Goal: Task Accomplishment & Management: Manage account settings

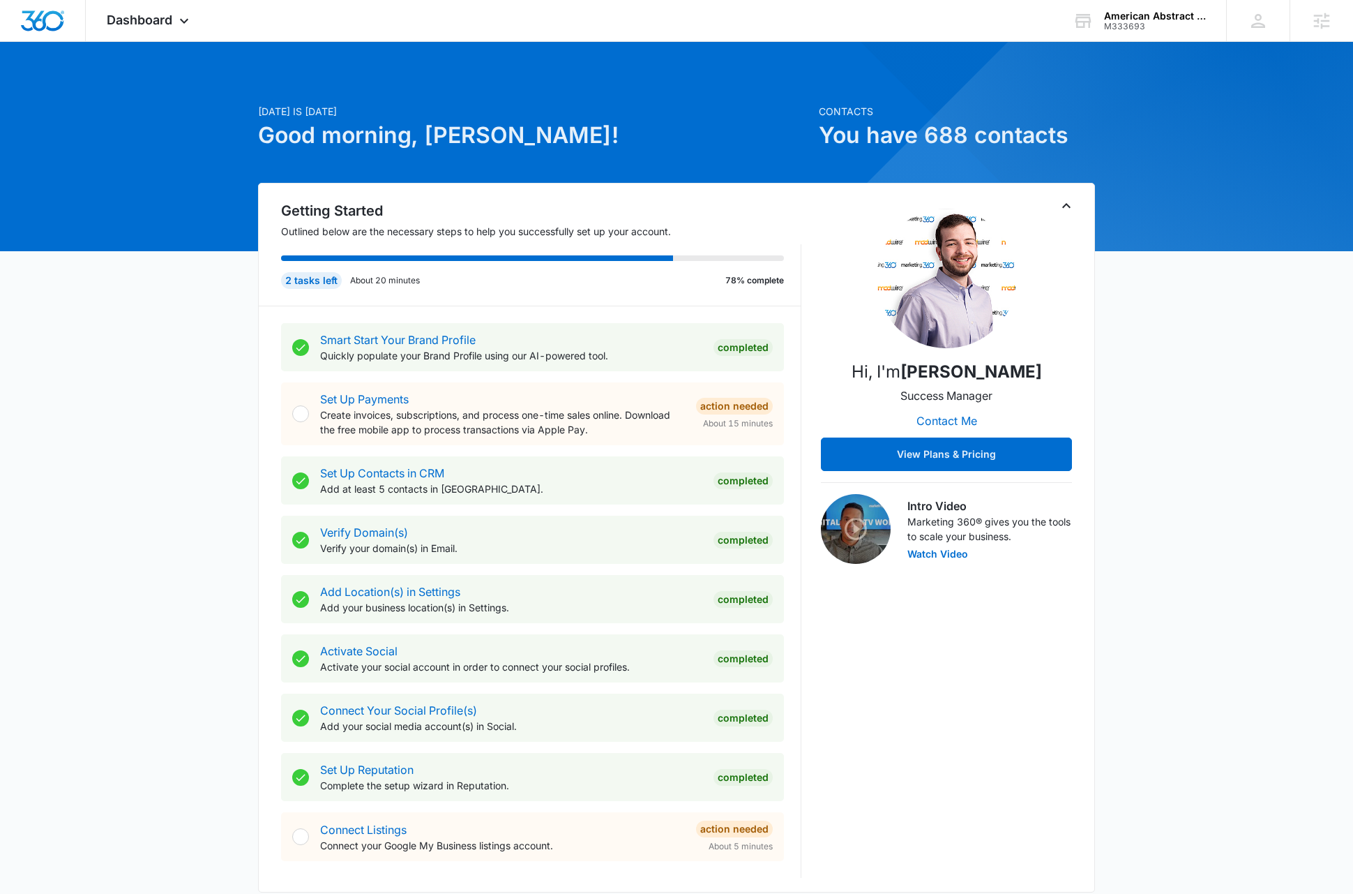
click at [758, 73] on div "[DATE] is [DATE] Good morning, [PERSON_NAME]! Contacts You have 688 contacts Ge…" at bounding box center [676, 812] width 1353 height 1506
click at [187, 24] on icon at bounding box center [184, 24] width 8 height 5
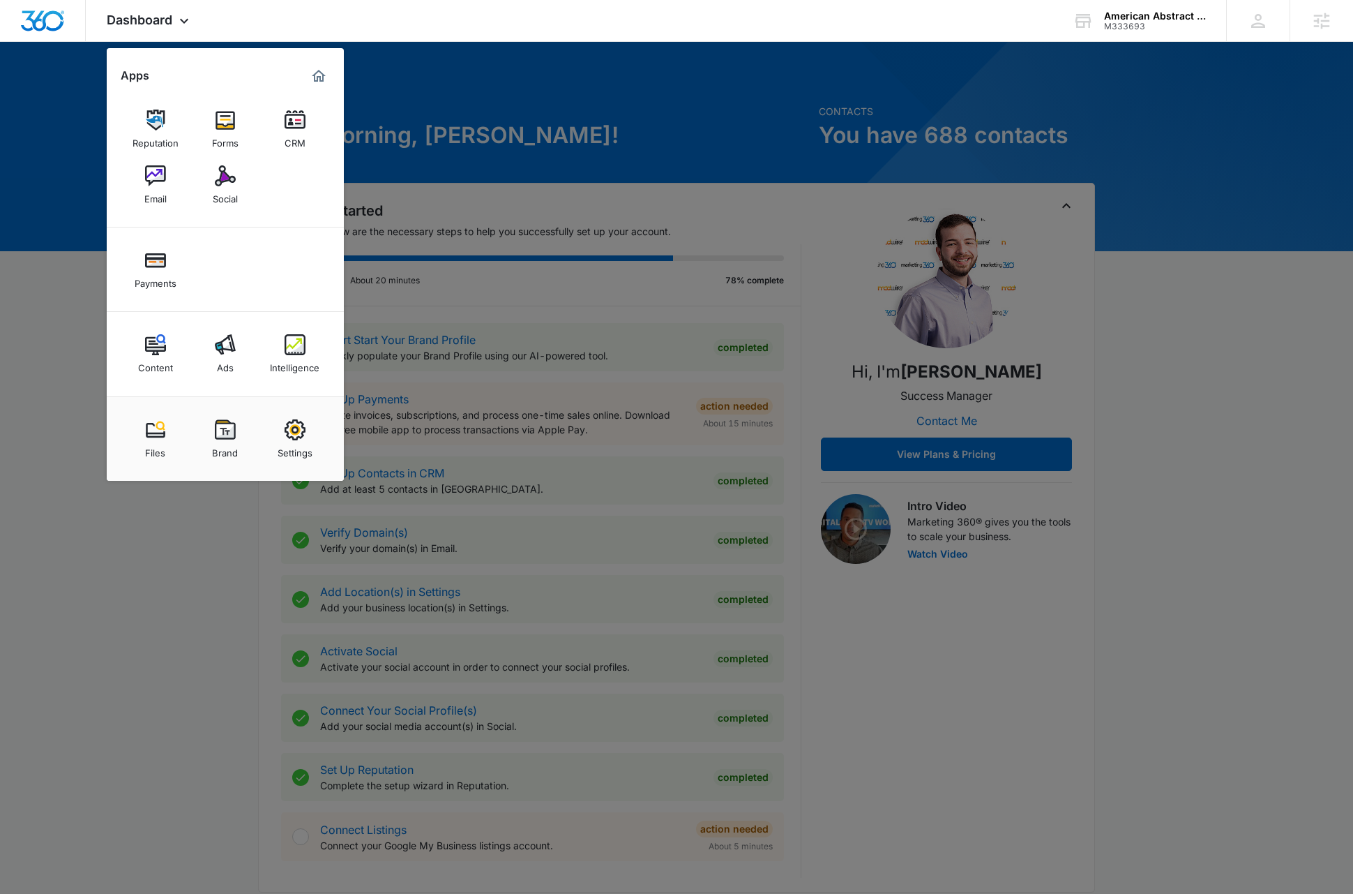
click at [163, 184] on img at bounding box center [155, 175] width 21 height 21
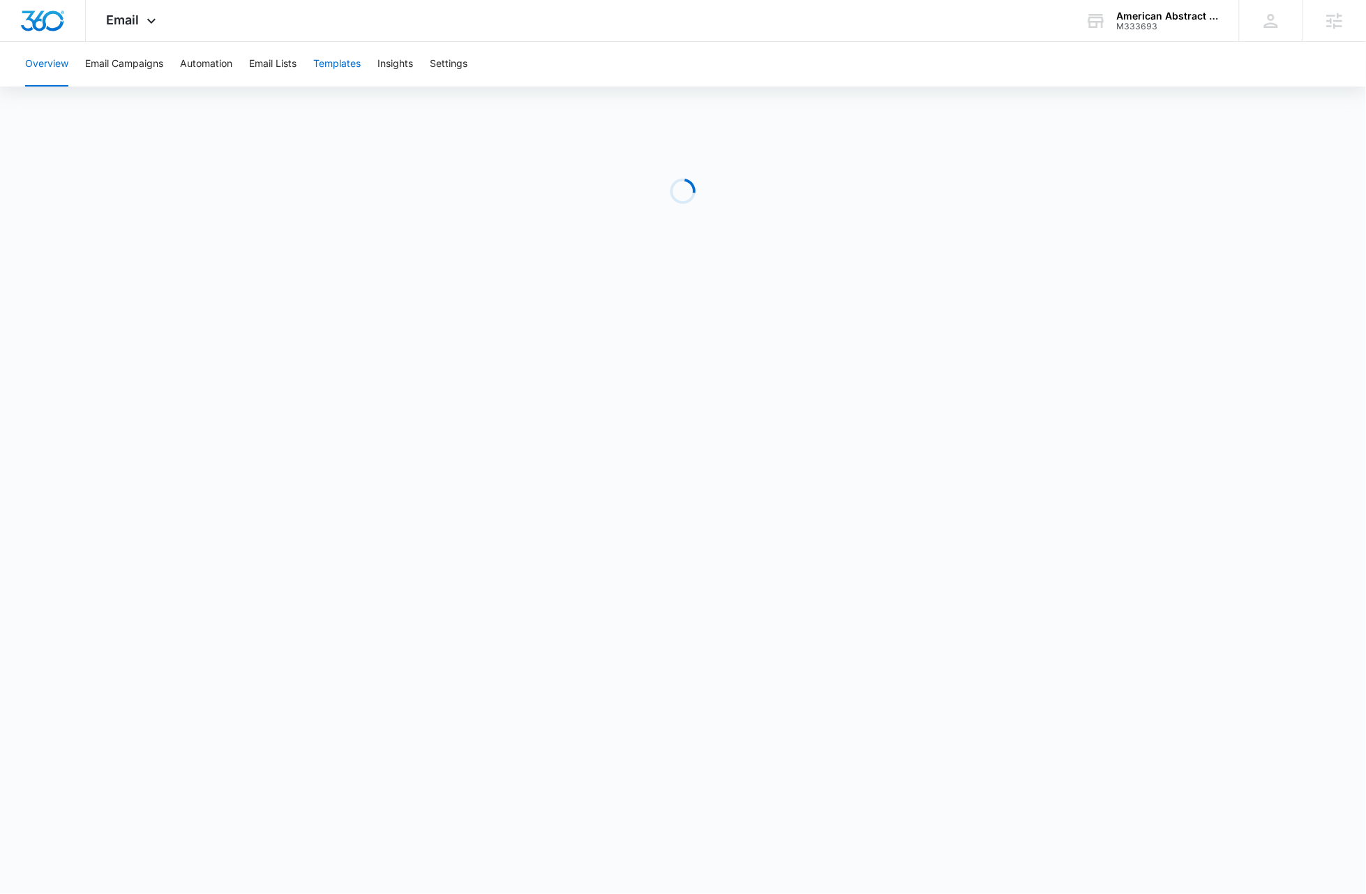
click at [357, 61] on button "Templates" at bounding box center [336, 64] width 47 height 45
click at [133, 59] on button "Email Campaigns" at bounding box center [124, 64] width 78 height 45
click at [286, 63] on button "Email Lists" at bounding box center [272, 64] width 47 height 45
click at [133, 63] on button "Email Campaigns" at bounding box center [124, 64] width 78 height 45
click at [134, 67] on button "Email Campaigns" at bounding box center [124, 64] width 78 height 45
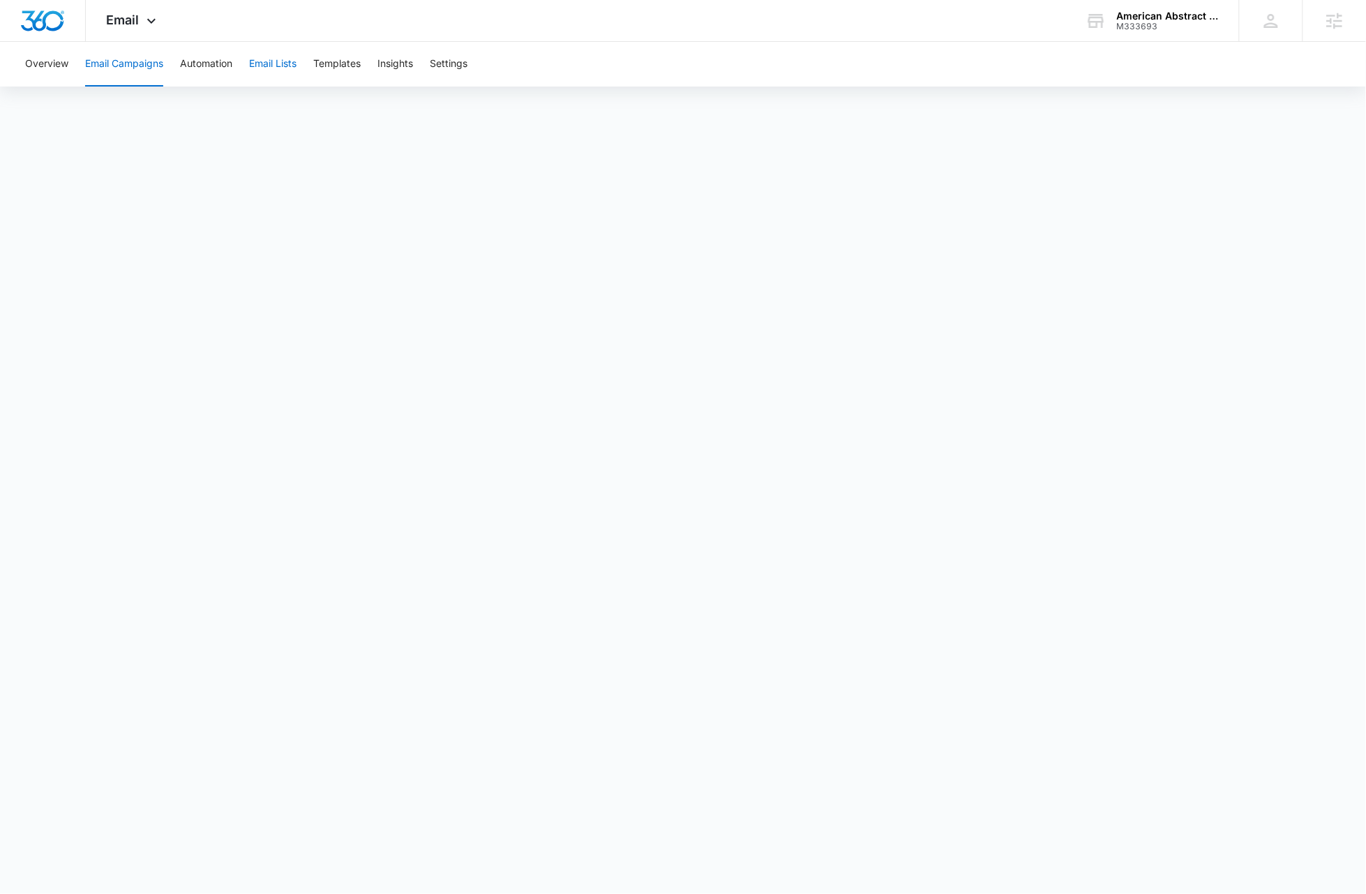
click at [270, 61] on button "Email Lists" at bounding box center [272, 64] width 47 height 45
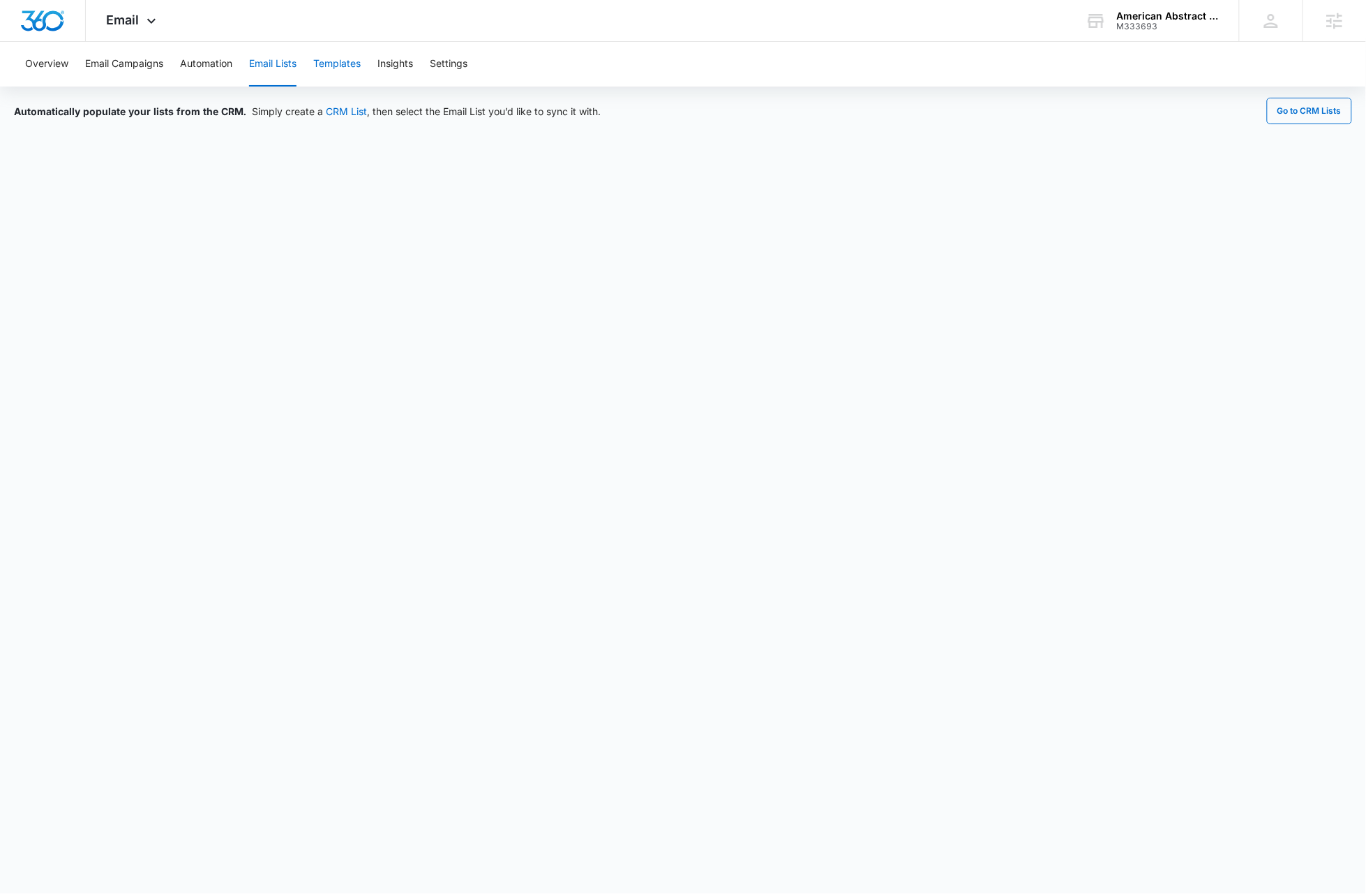
click at [349, 66] on button "Templates" at bounding box center [336, 64] width 47 height 45
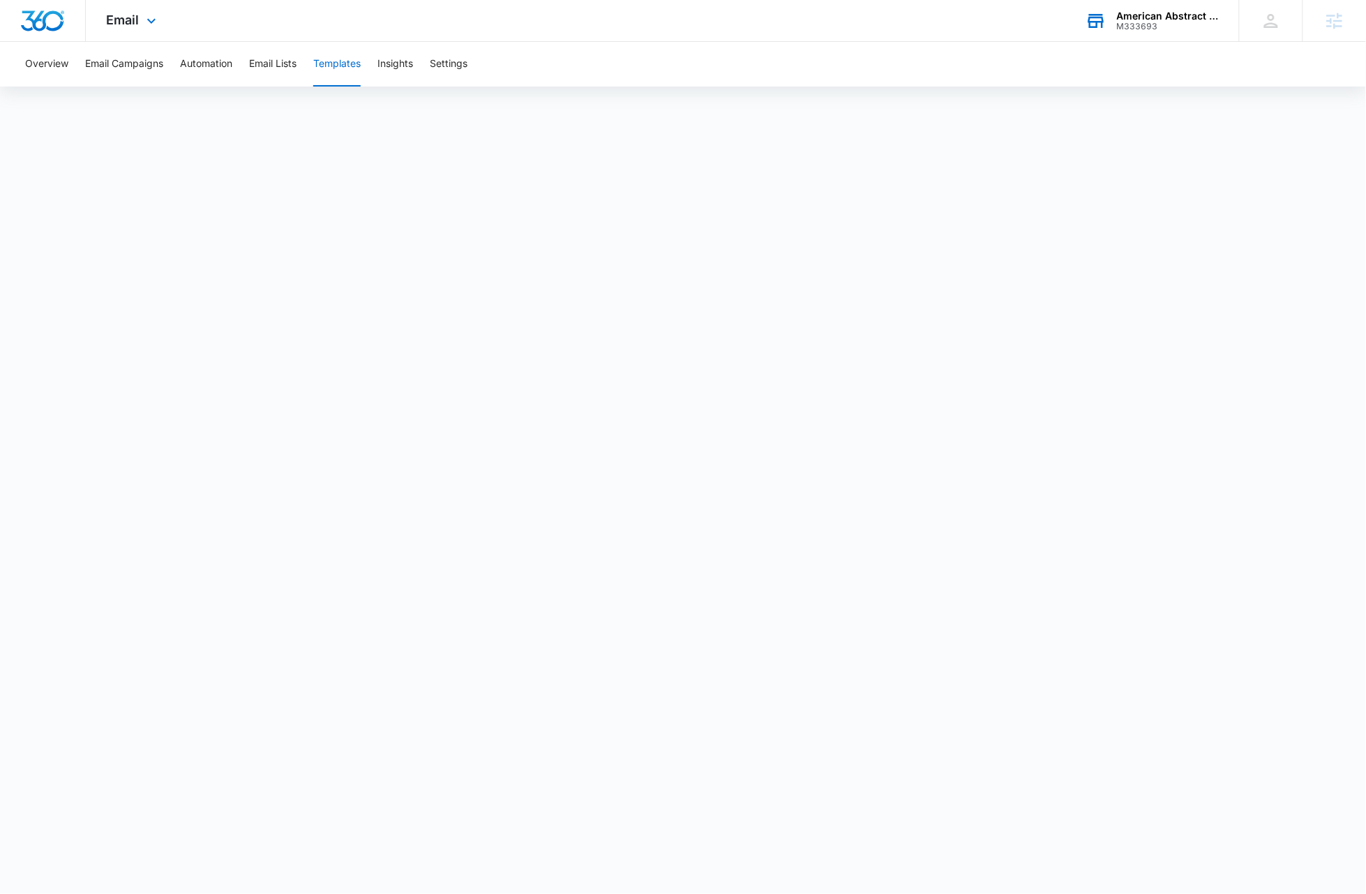
click at [779, 19] on div "American Abstract & Title Company" at bounding box center [1168, 15] width 102 height 11
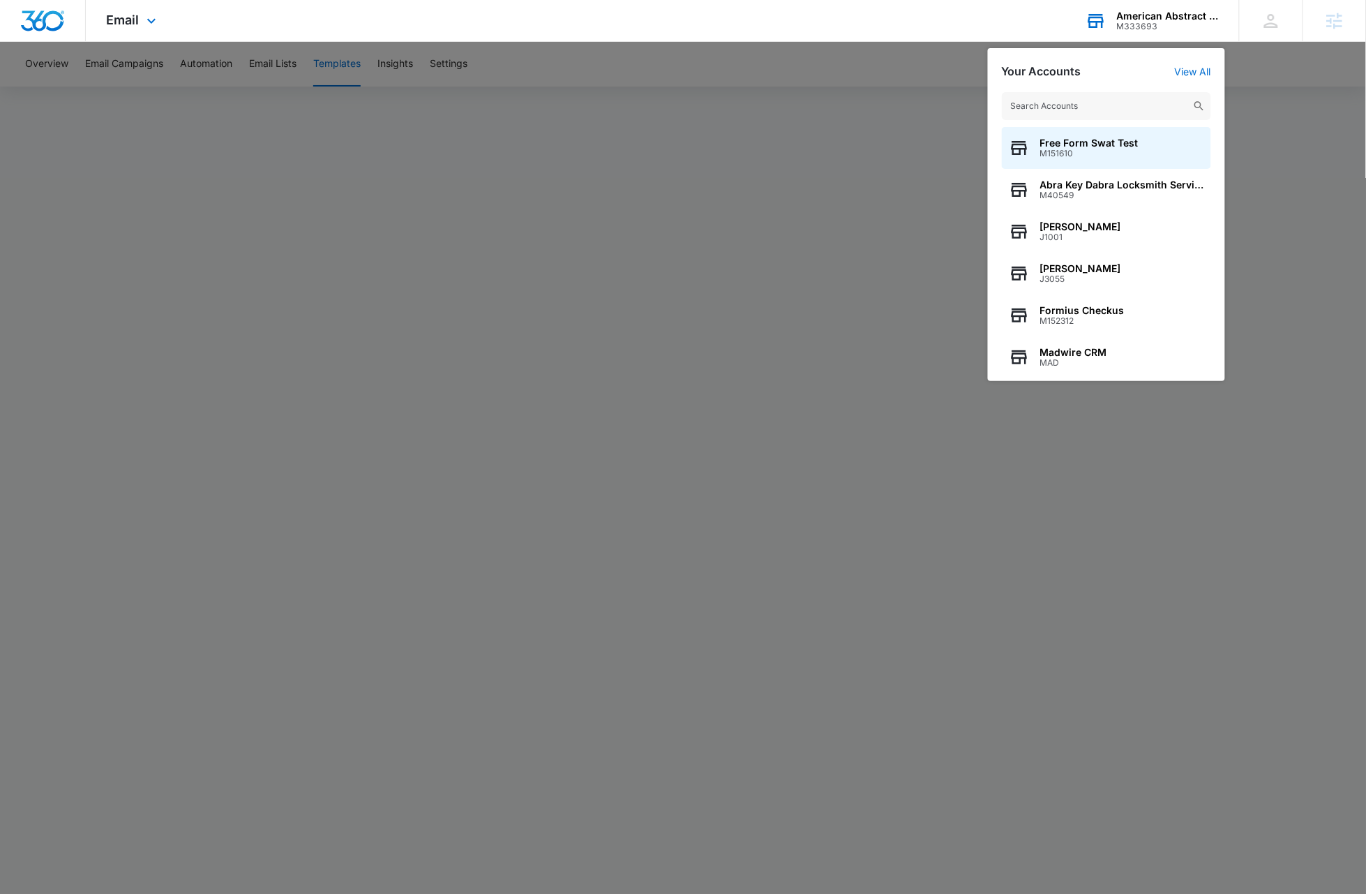
click at [779, 101] on input "text" at bounding box center [1106, 106] width 209 height 28
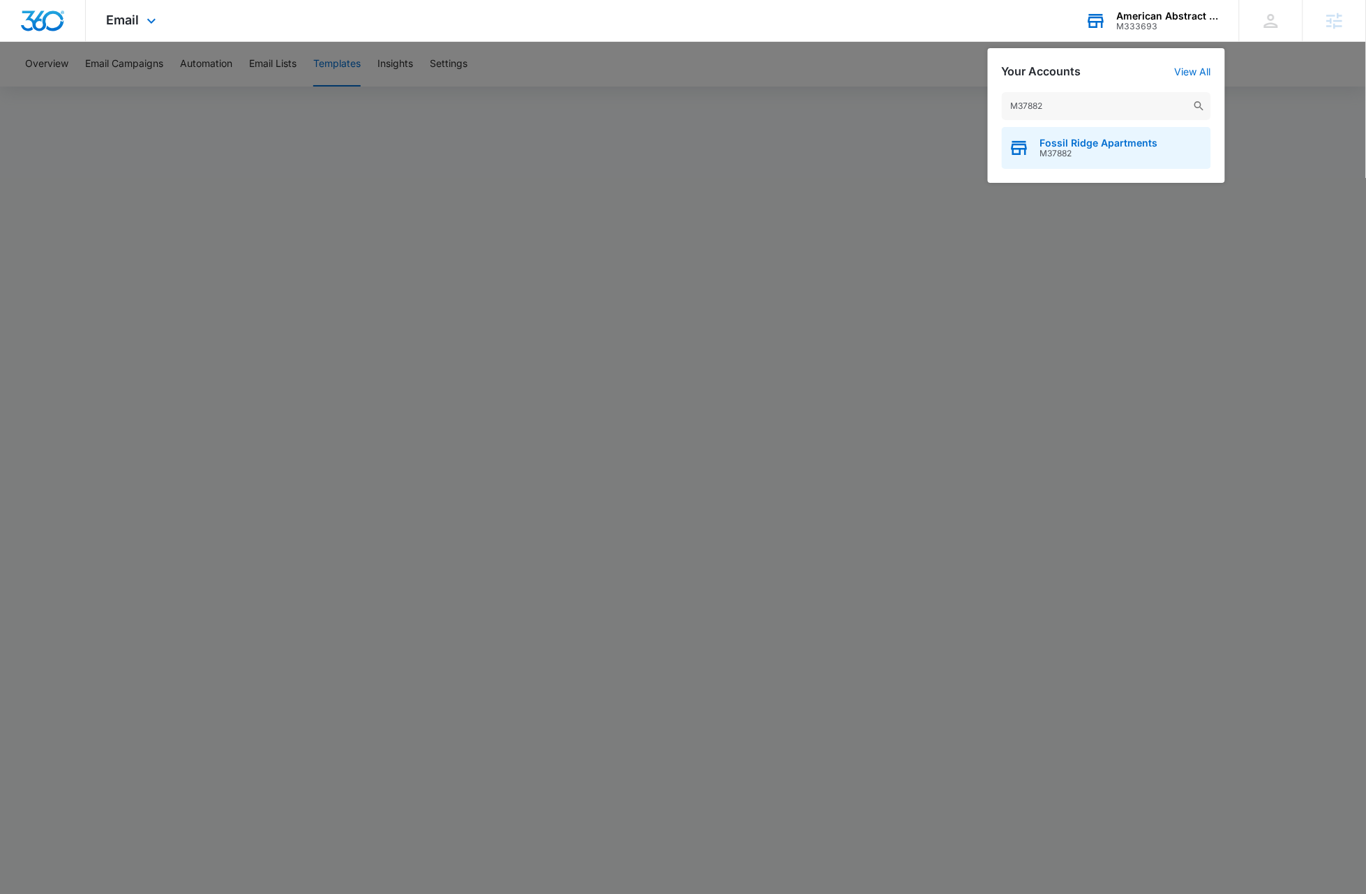
type input "M37882"
click at [779, 156] on span "M37882" at bounding box center [1099, 154] width 118 height 10
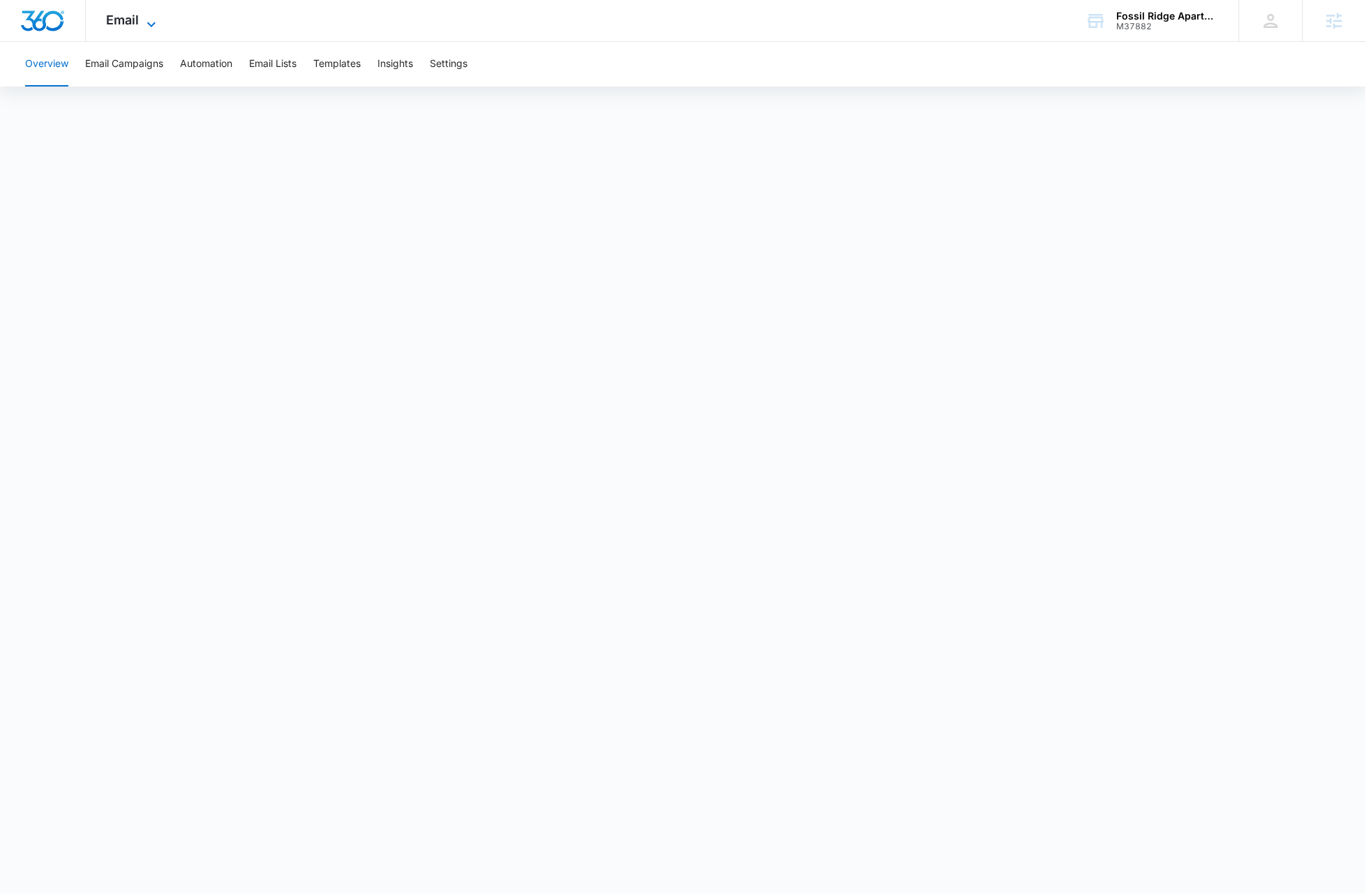
click at [143, 19] on icon at bounding box center [151, 24] width 17 height 17
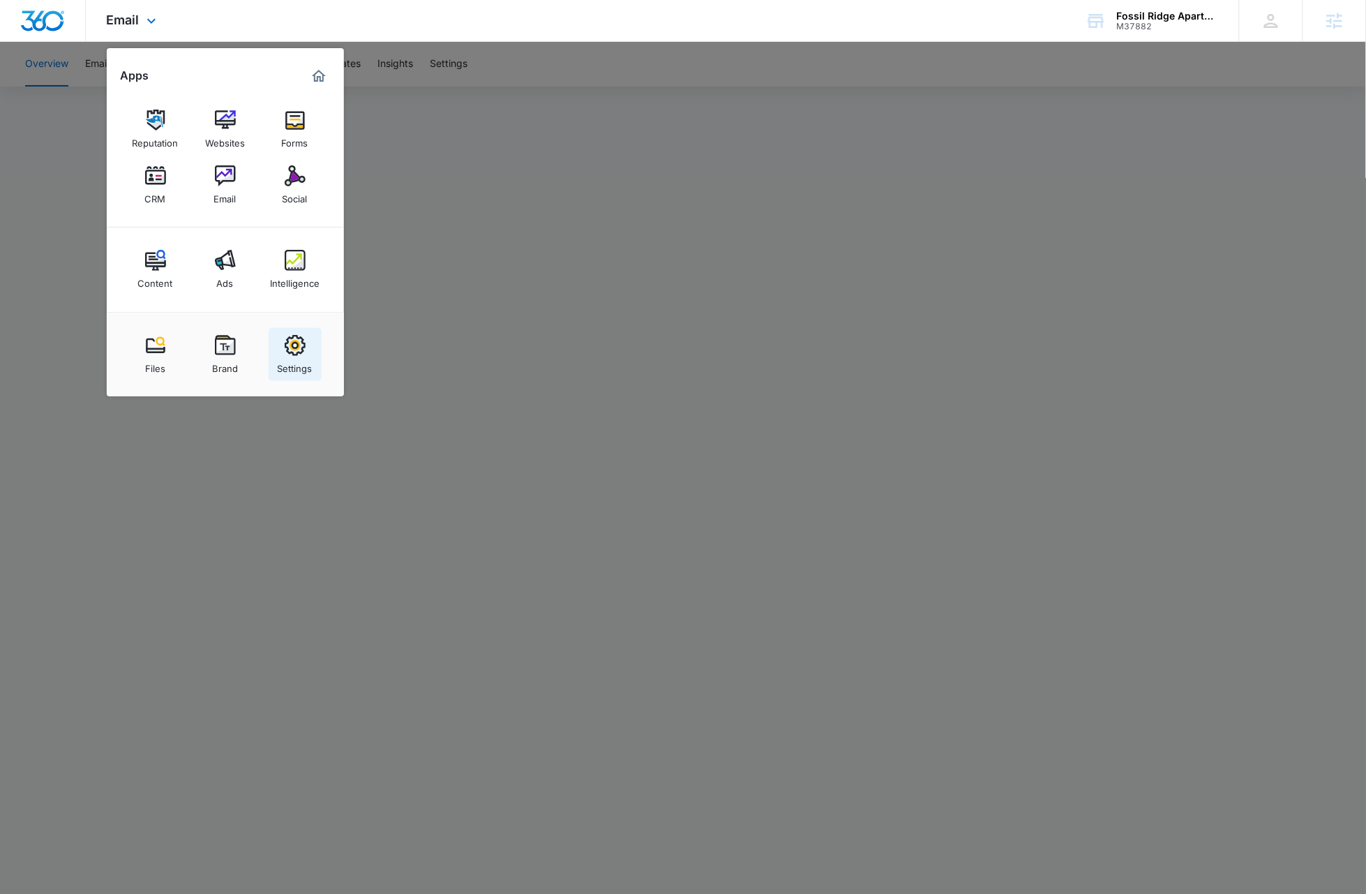
click at [289, 353] on img at bounding box center [295, 345] width 21 height 21
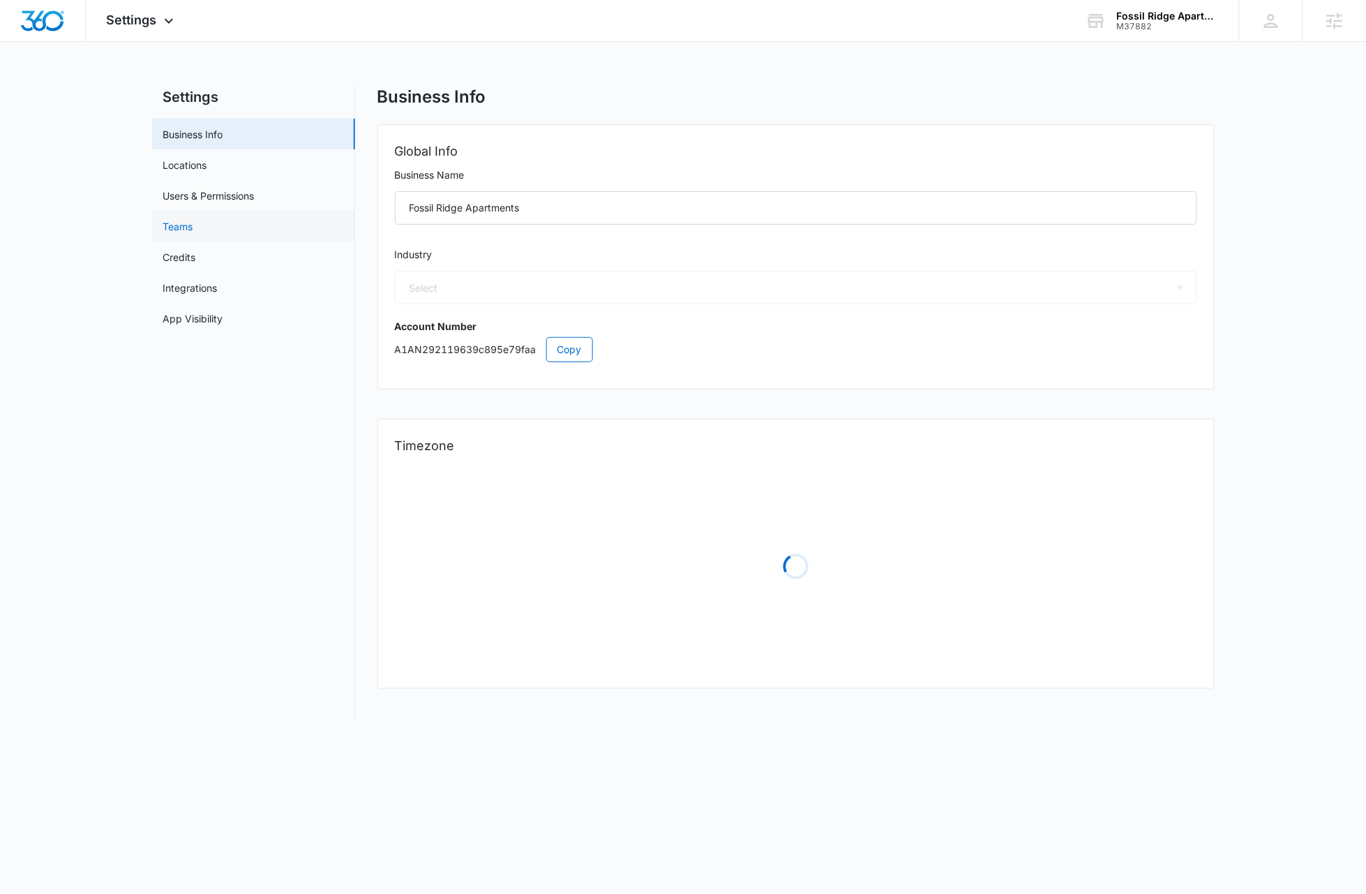
select select "35"
select select "US"
select select "America/[GEOGRAPHIC_DATA]"
click at [206, 198] on link "Users & Permissions" at bounding box center [208, 195] width 91 height 15
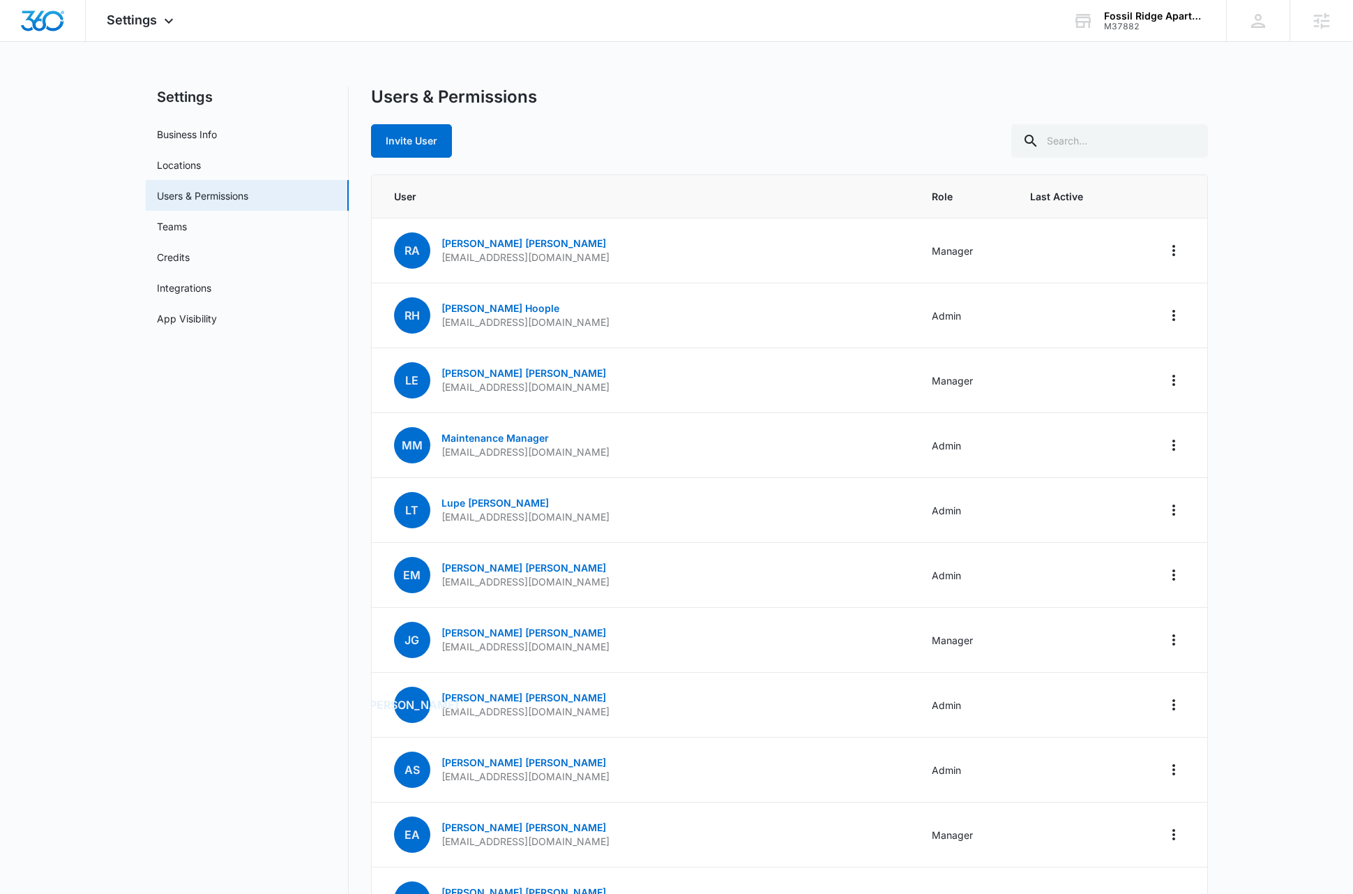
click at [137, 502] on main "Settings Business Info Locations Users & Permissions Teams Credits Integrations…" at bounding box center [676, 803] width 1353 height 1433
click at [40, 20] on img "Dashboard" at bounding box center [42, 20] width 45 height 21
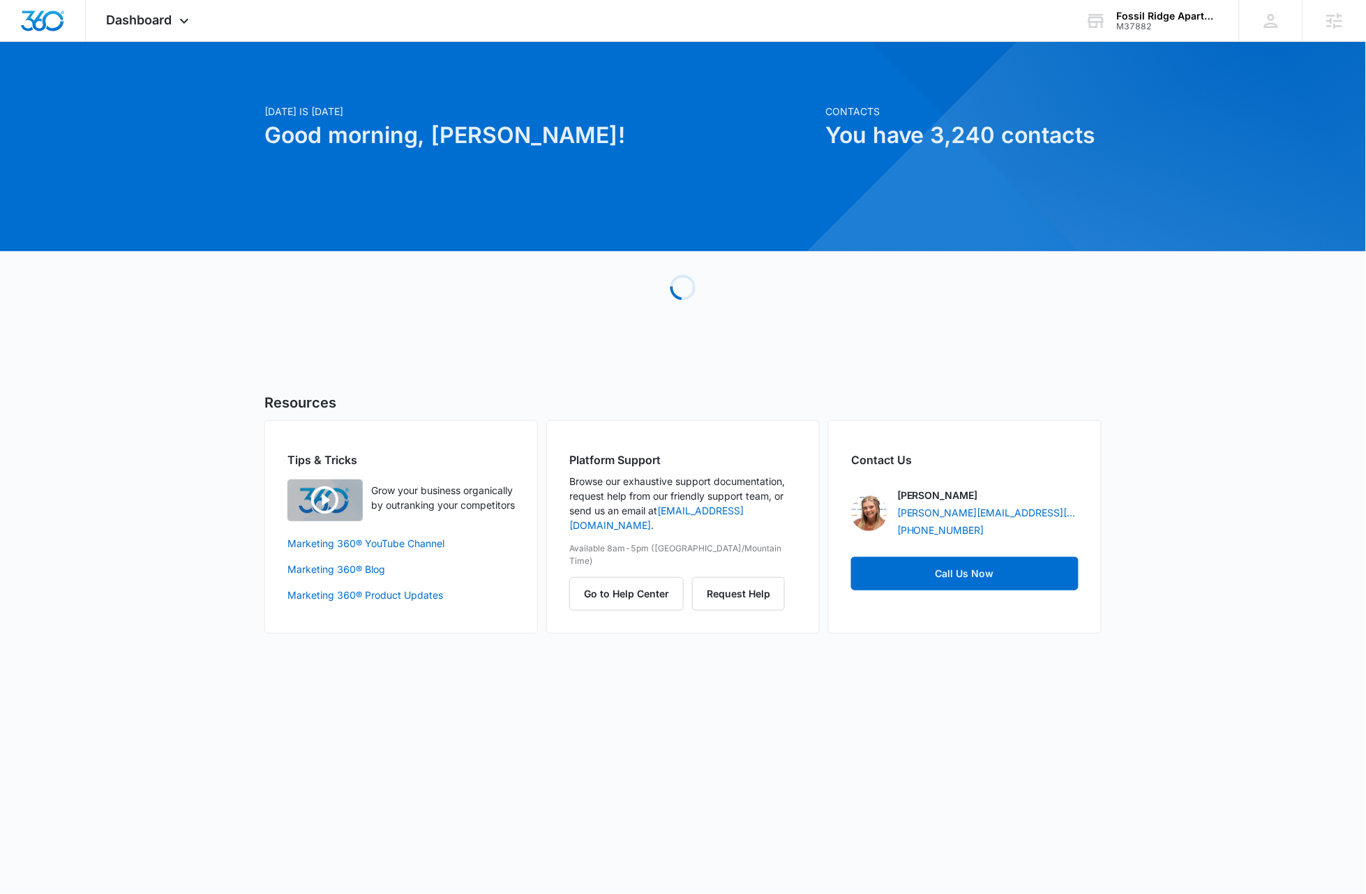
click at [779, 386] on div "[DATE] is [DATE] Good morning, [PERSON_NAME]! Contacts You have 3,240 contacts …" at bounding box center [683, 354] width 1366 height 591
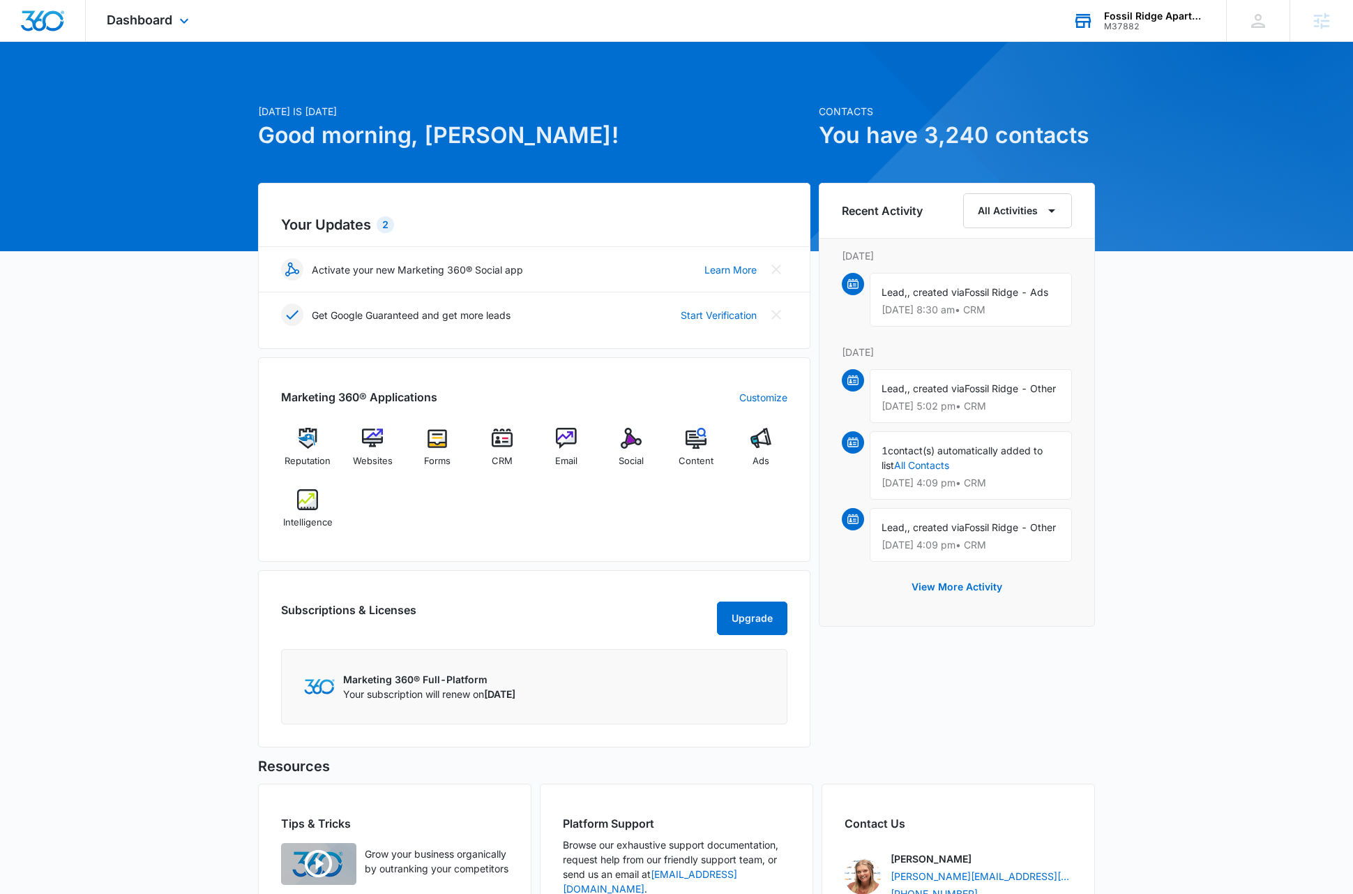
click at [779, 17] on div "Fossil Ridge Apartments" at bounding box center [1155, 15] width 102 height 11
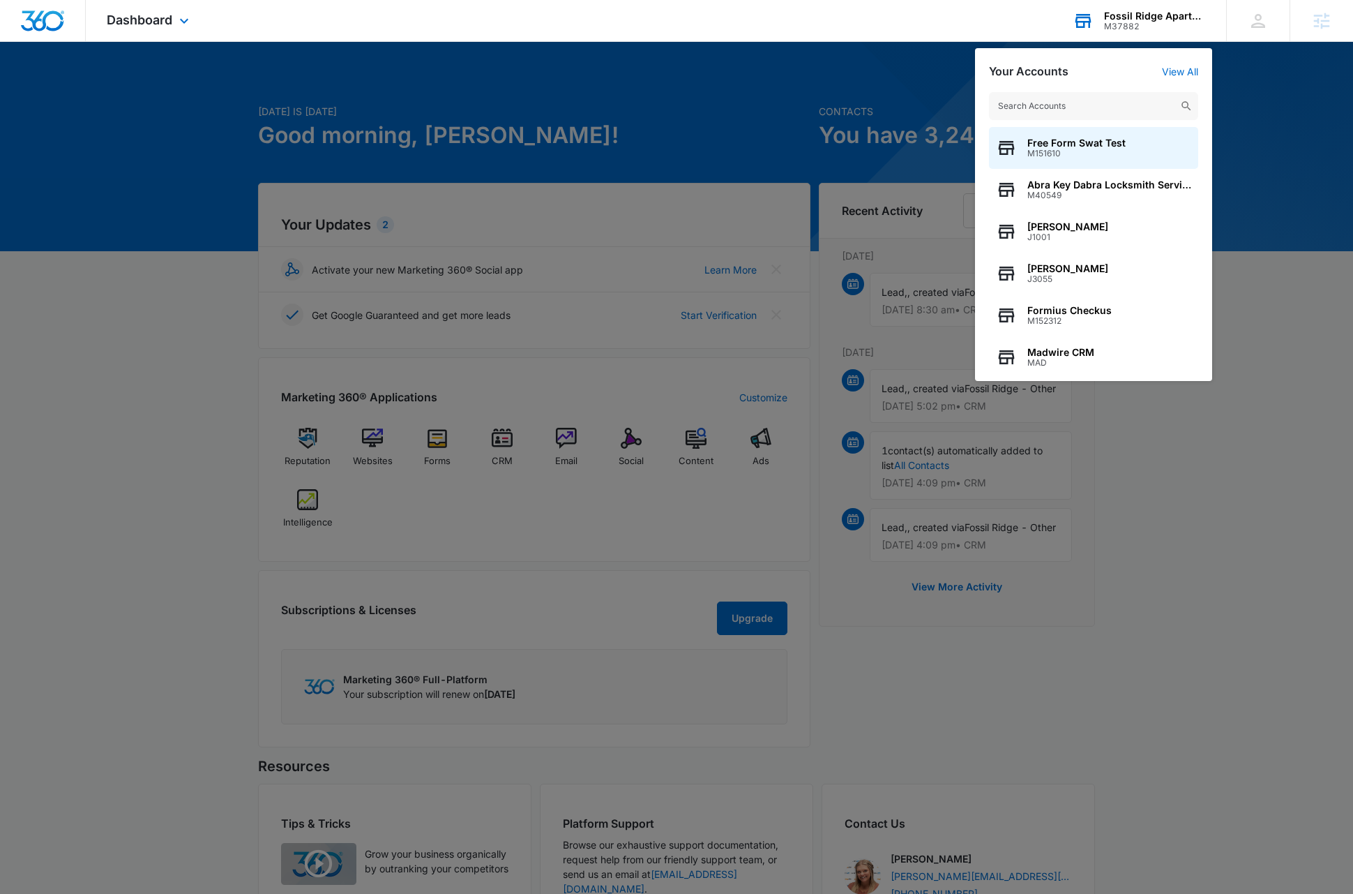
click at [779, 105] on input "text" at bounding box center [1093, 106] width 209 height 28
type input "M33001"
click at [779, 147] on span "Mountain View Apartments At Raindance" at bounding box center [1110, 142] width 164 height 11
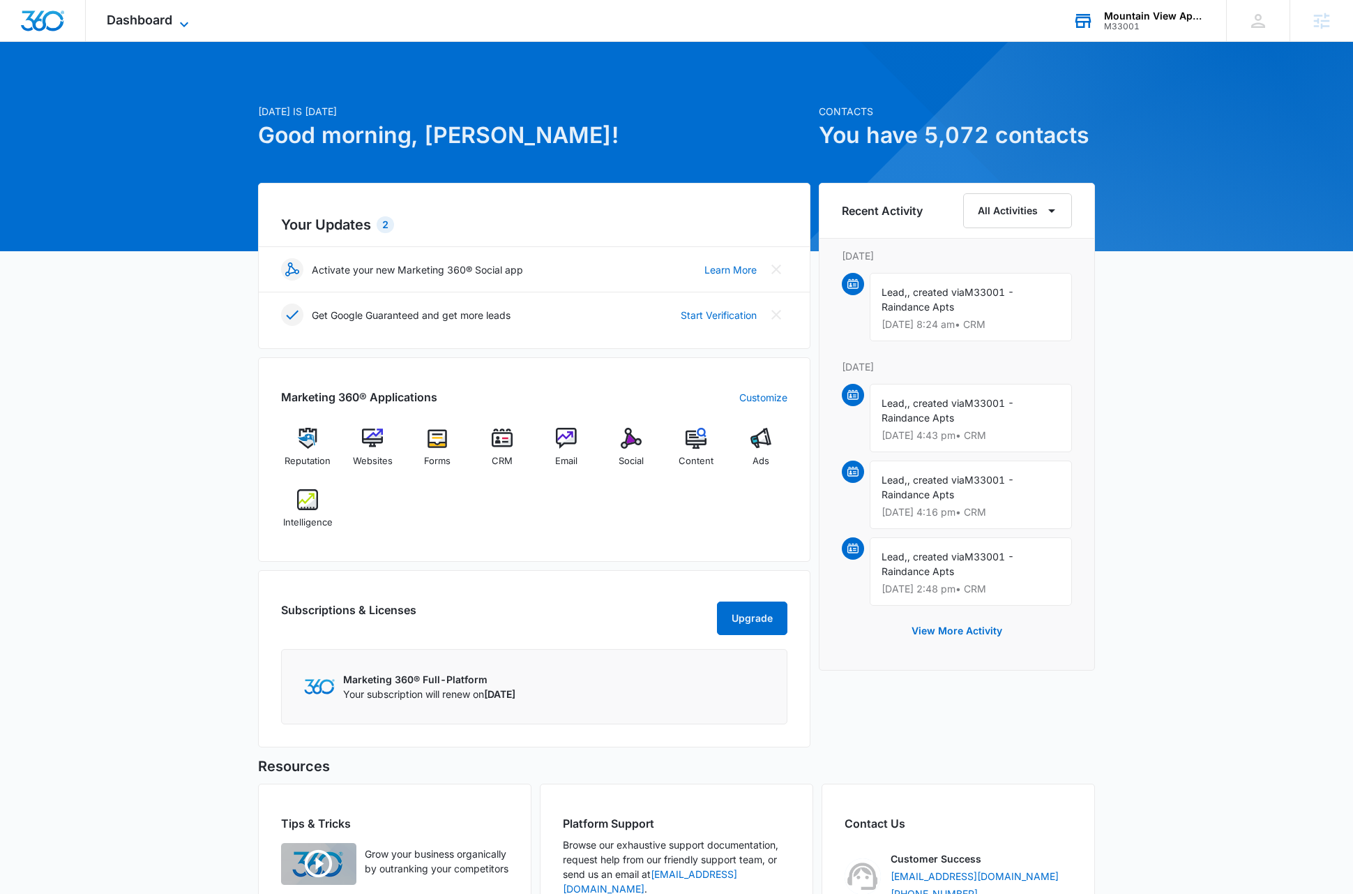
click at [182, 24] on icon at bounding box center [184, 24] width 17 height 17
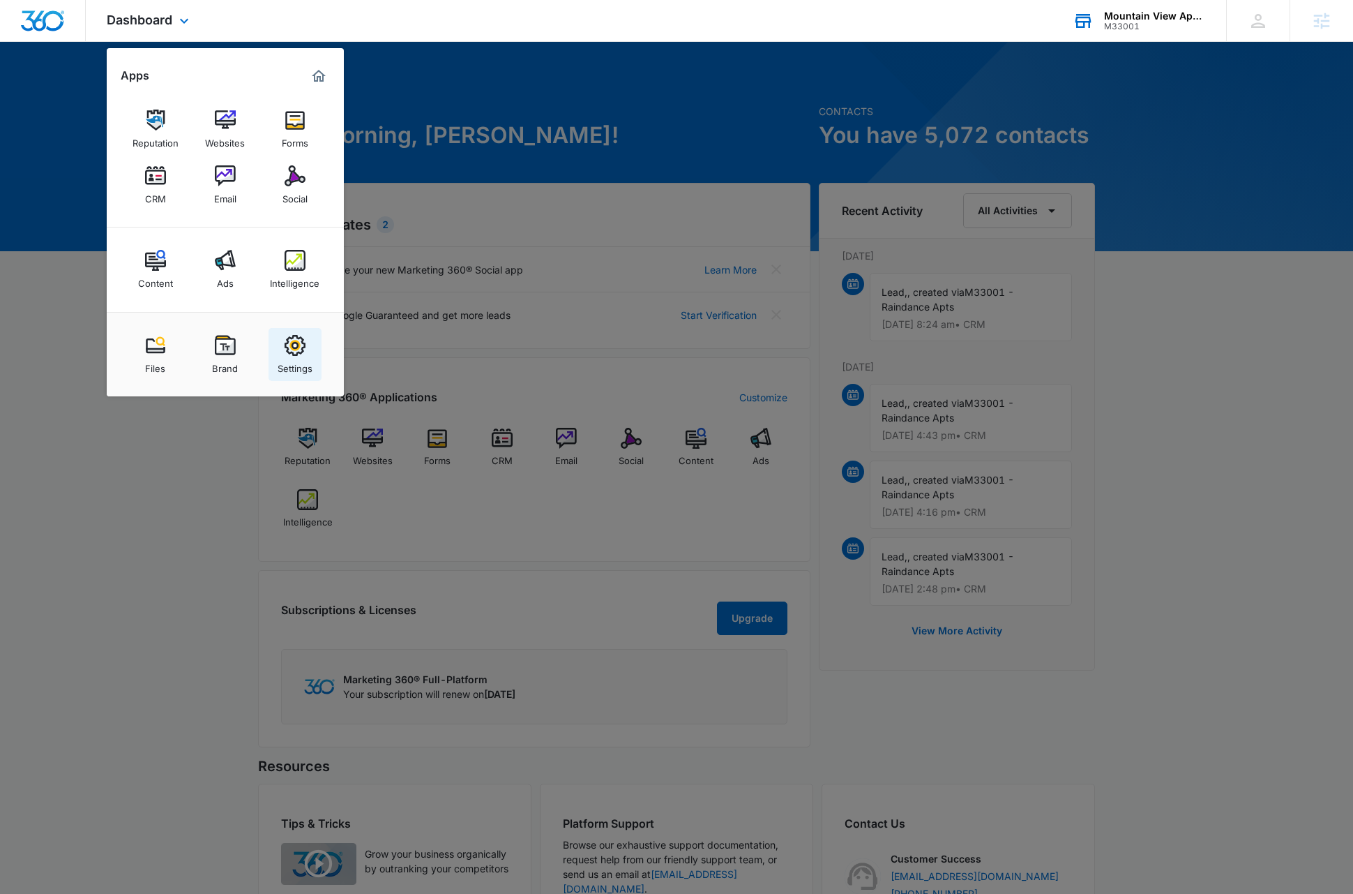
click at [292, 359] on div "Settings" at bounding box center [295, 365] width 35 height 18
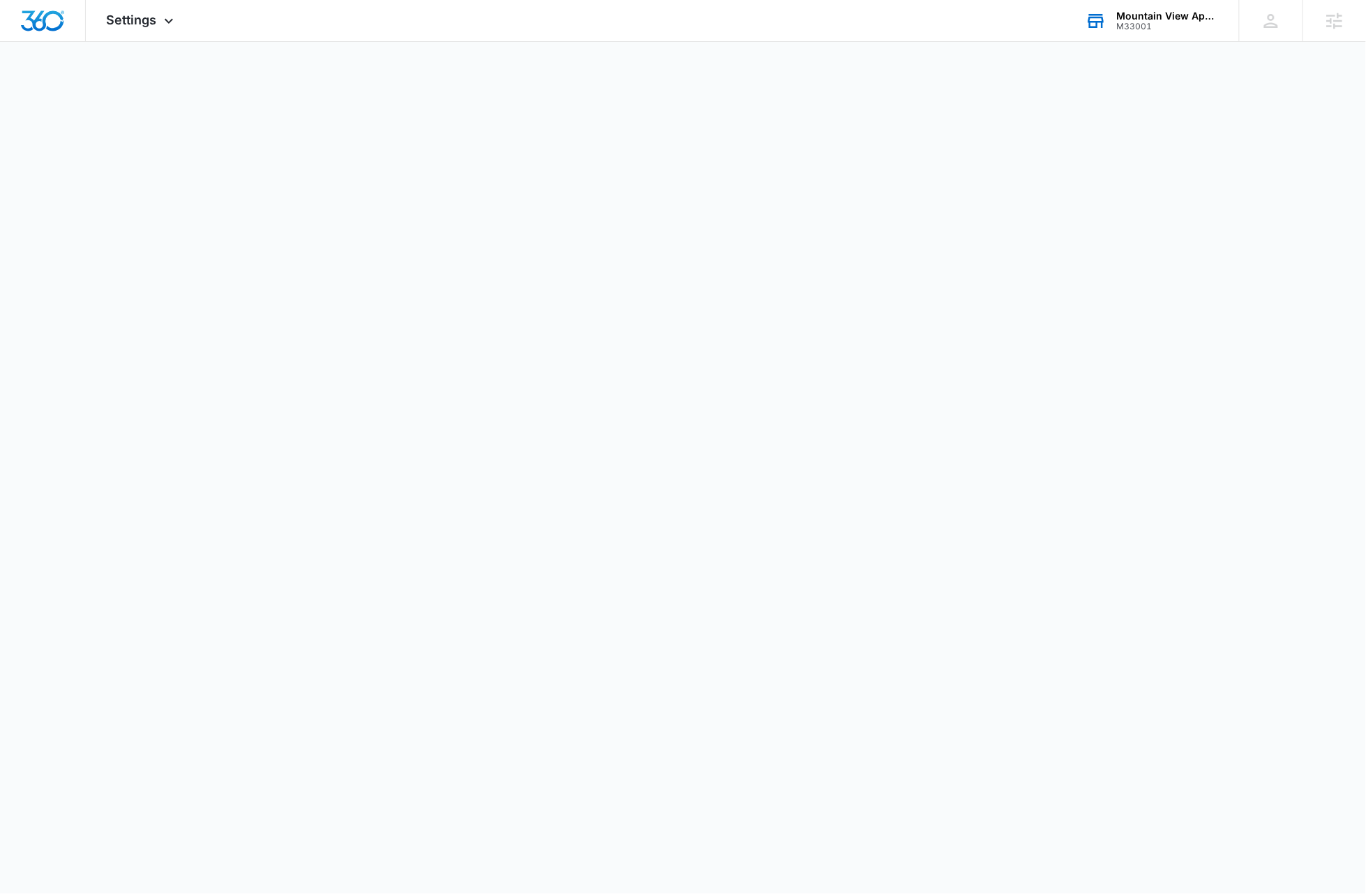
select select "35"
select select "US"
select select "America/[GEOGRAPHIC_DATA]"
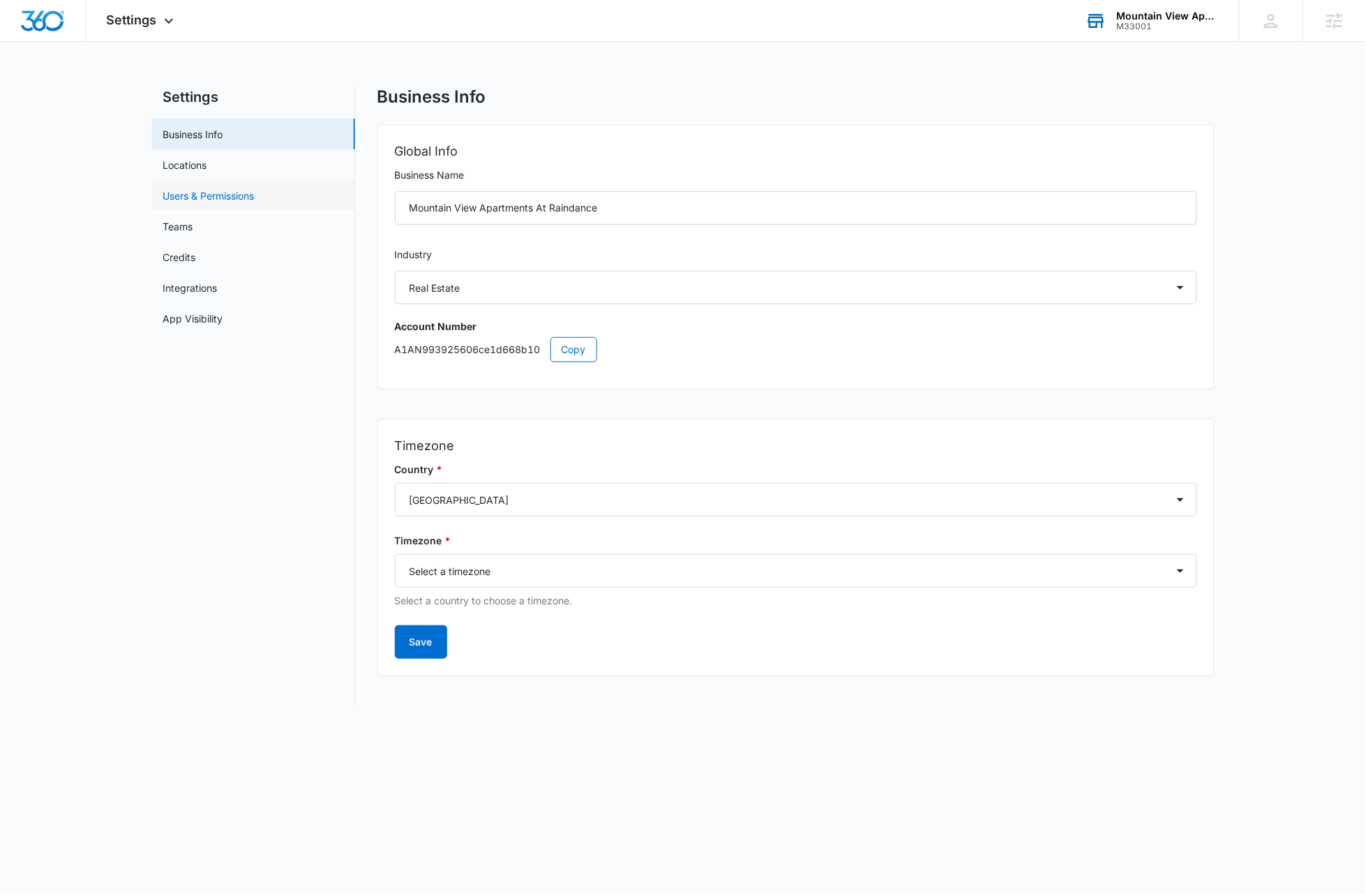
click at [213, 195] on link "Users & Permissions" at bounding box center [208, 195] width 91 height 15
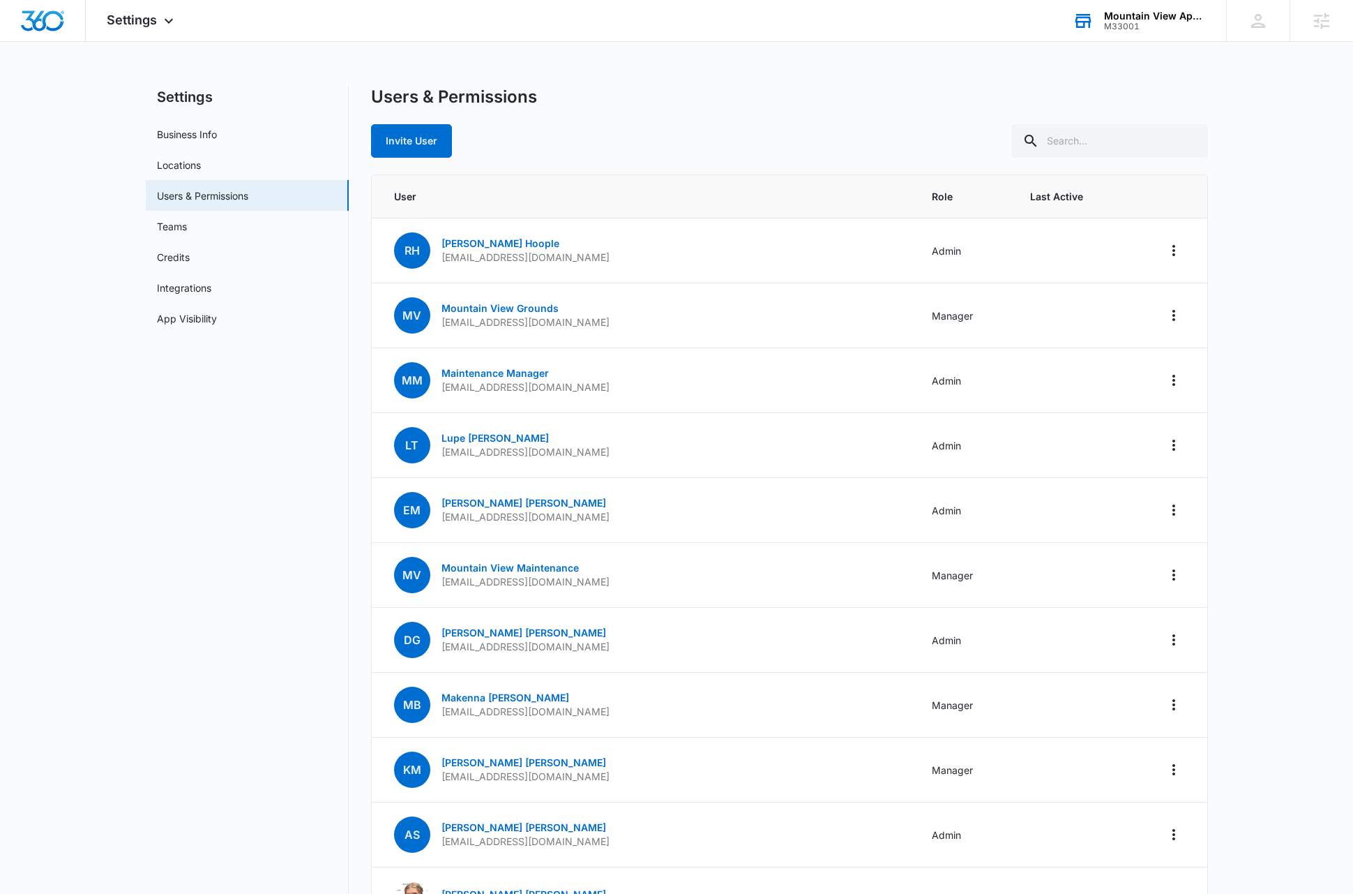
click at [779, 19] on div "Mountain View Apartments At Raindance" at bounding box center [1155, 15] width 102 height 11
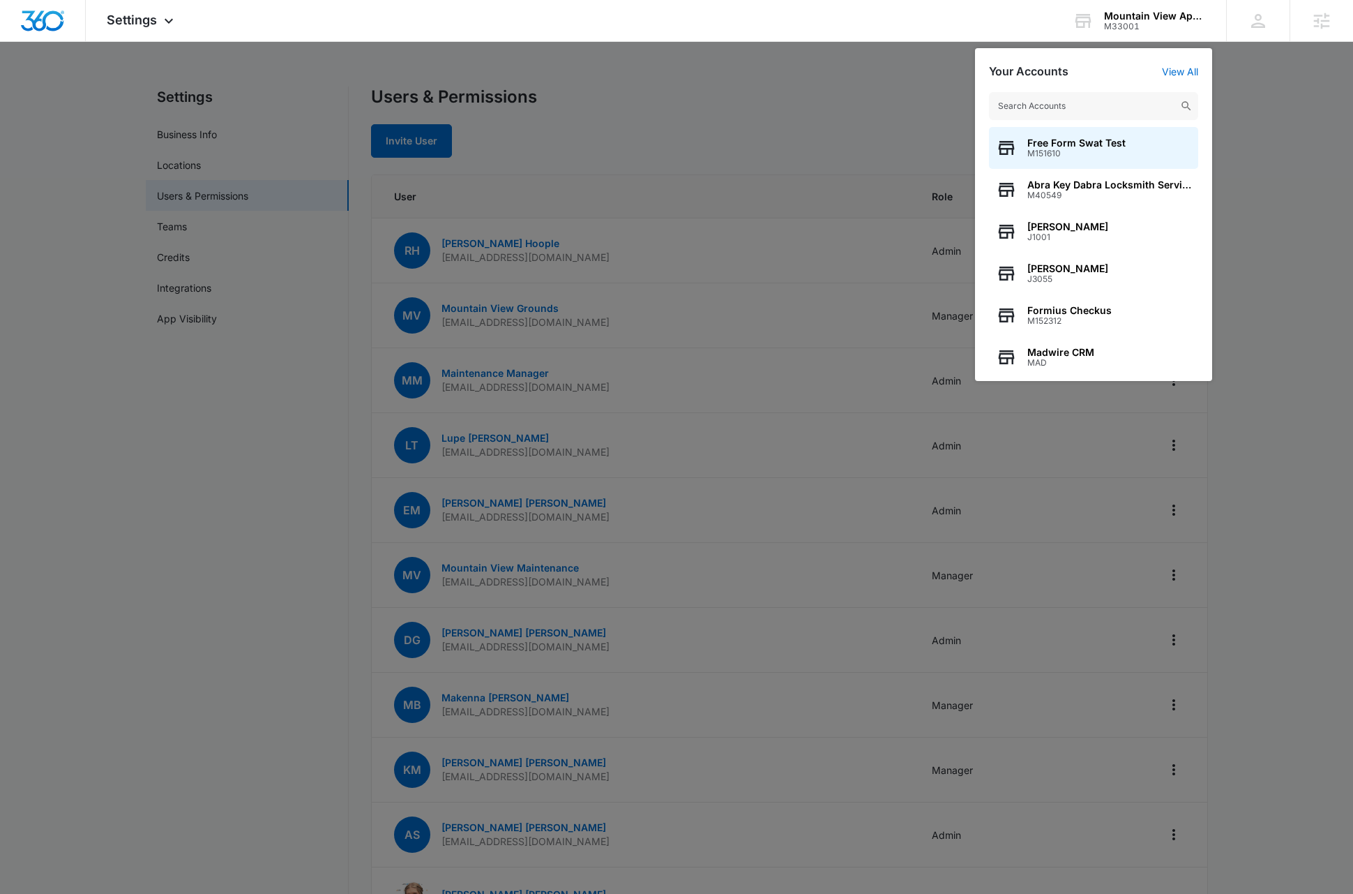
click at [779, 110] on input "text" at bounding box center [1093, 106] width 209 height 28
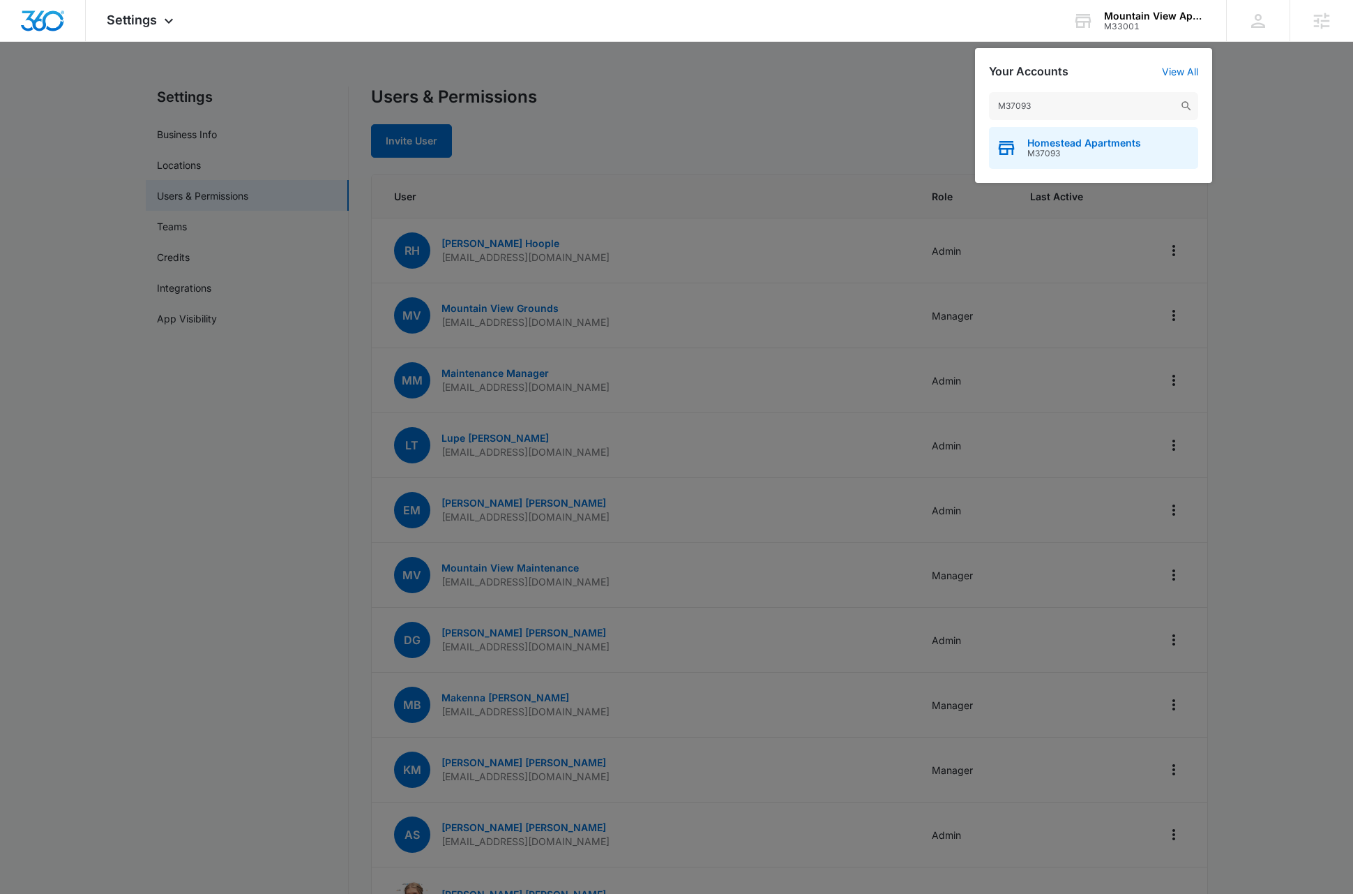
type input "M37093"
click at [779, 144] on span "Homestead Apartments" at bounding box center [1085, 142] width 114 height 11
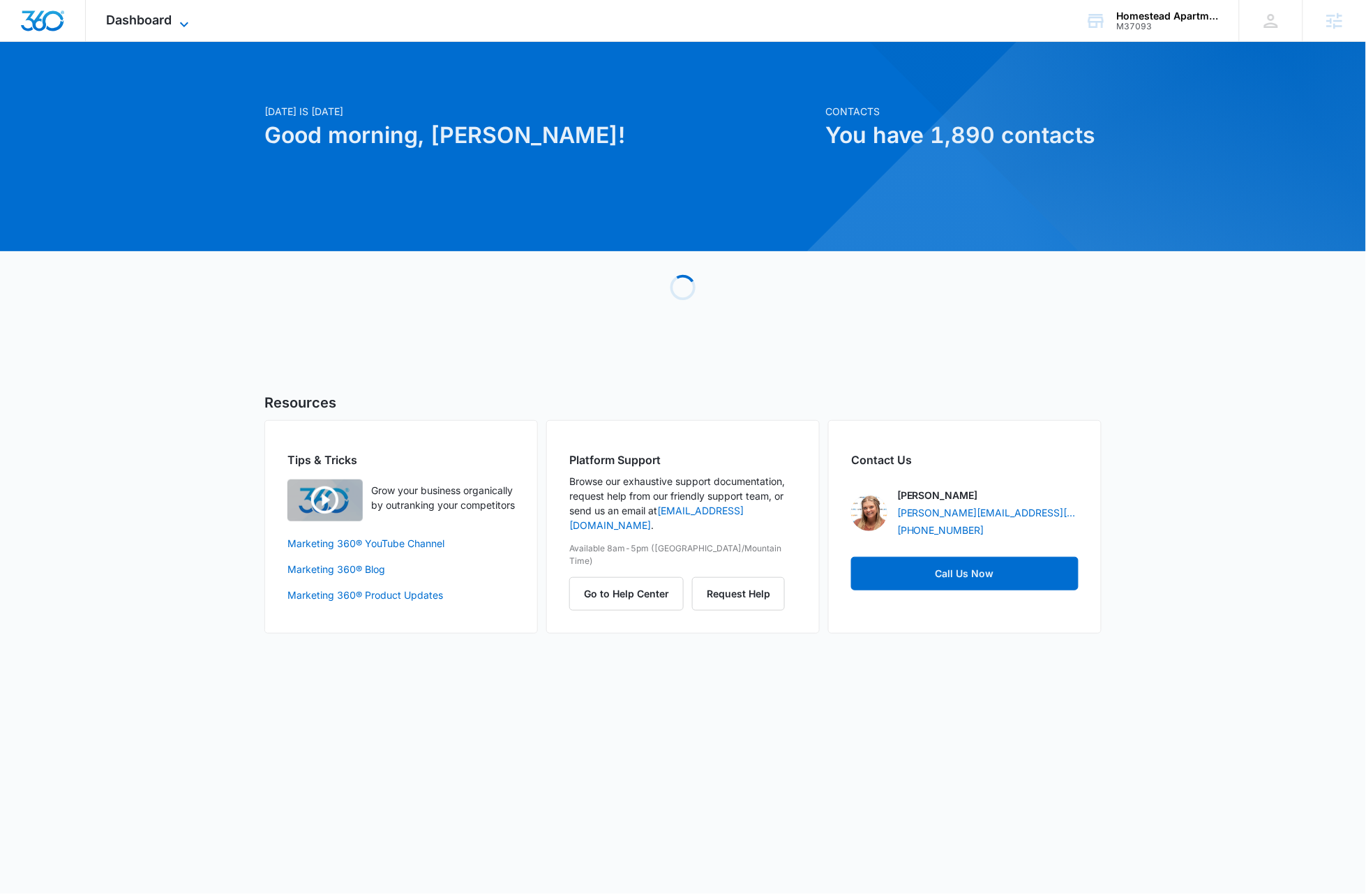
click at [188, 23] on icon at bounding box center [184, 24] width 17 height 17
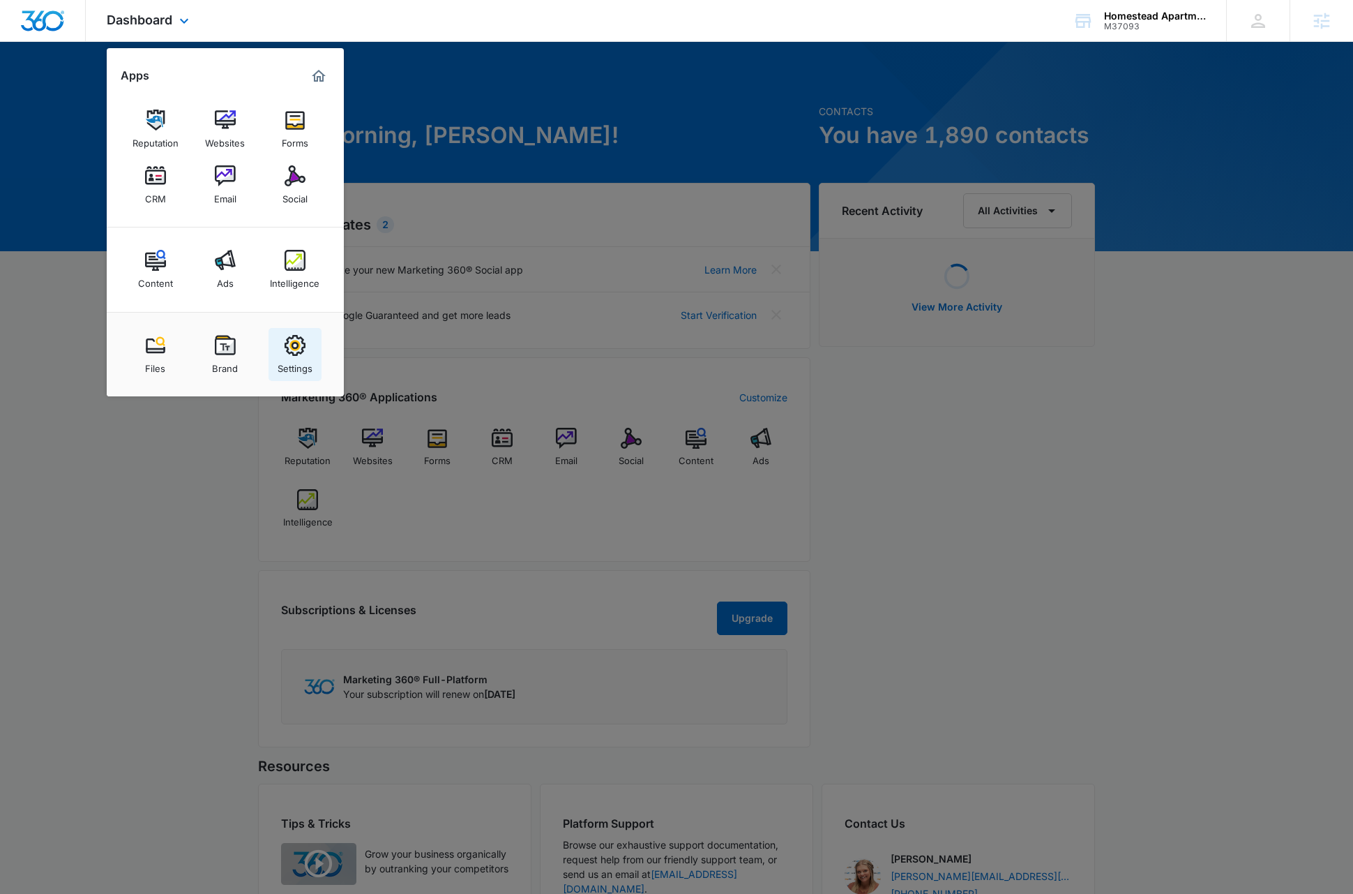
click at [301, 353] on img at bounding box center [295, 345] width 21 height 21
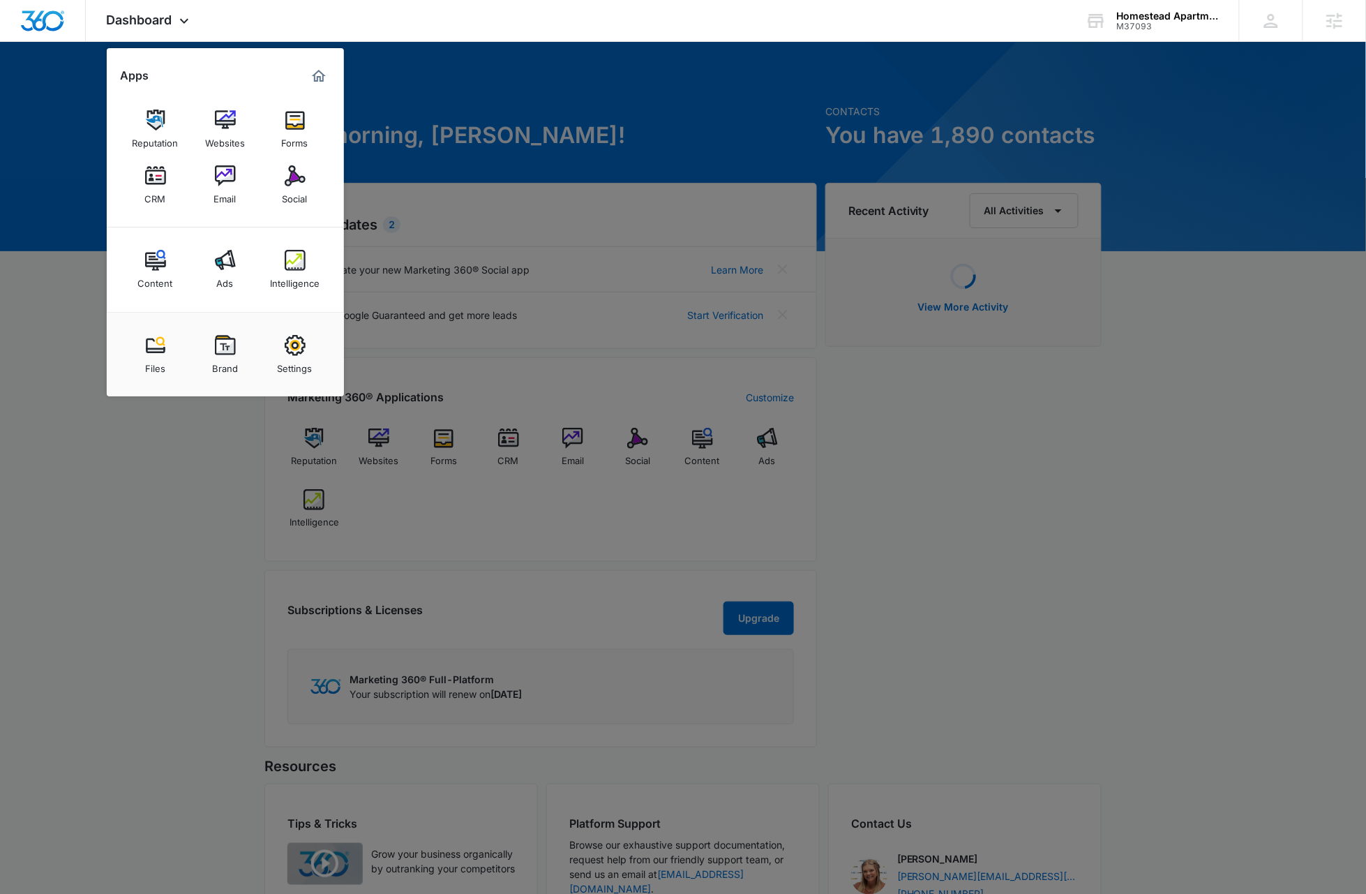
select select "35"
select select "US"
select select "America/[GEOGRAPHIC_DATA]"
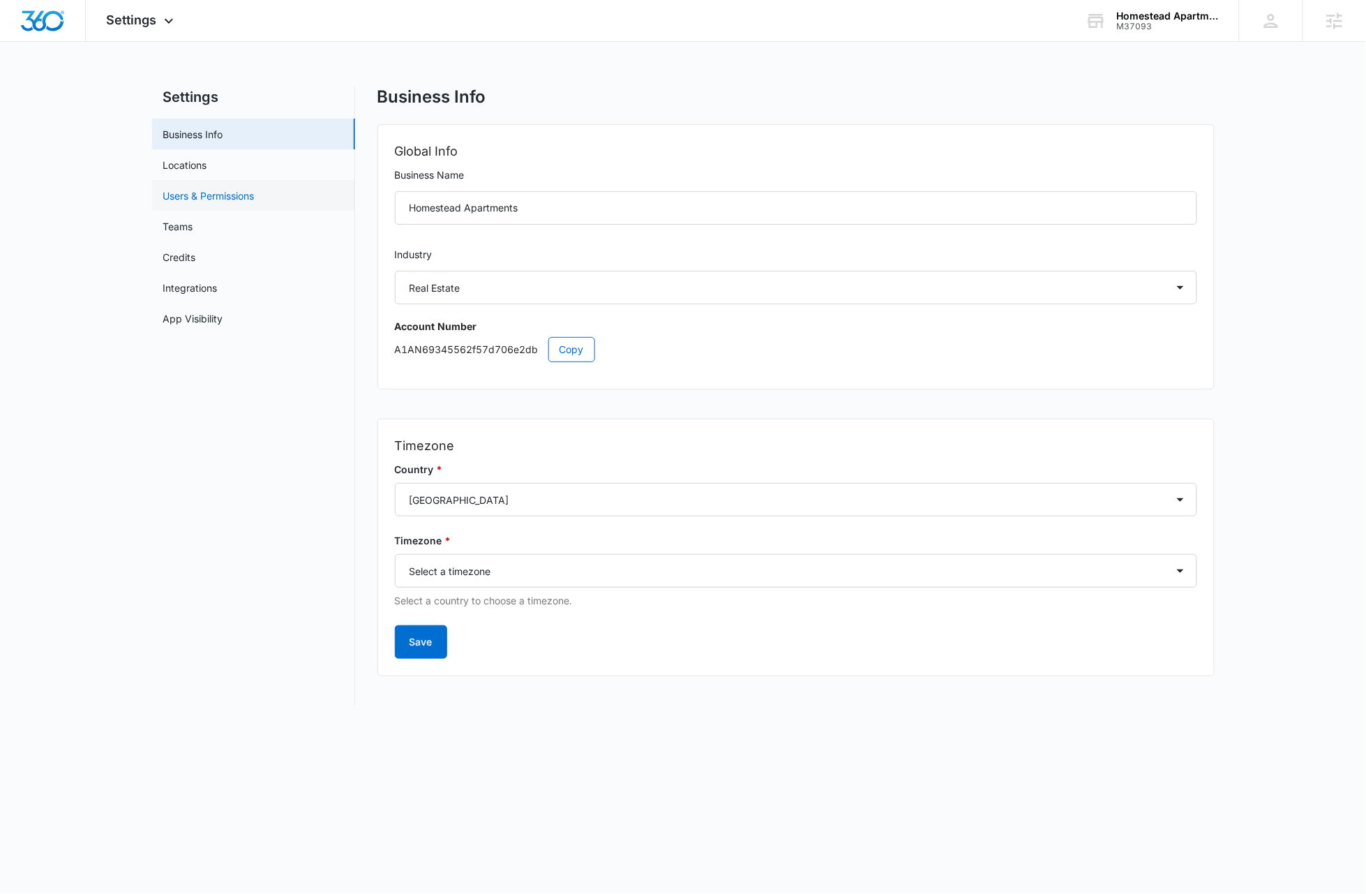
click at [242, 197] on link "Users & Permissions" at bounding box center [208, 195] width 91 height 15
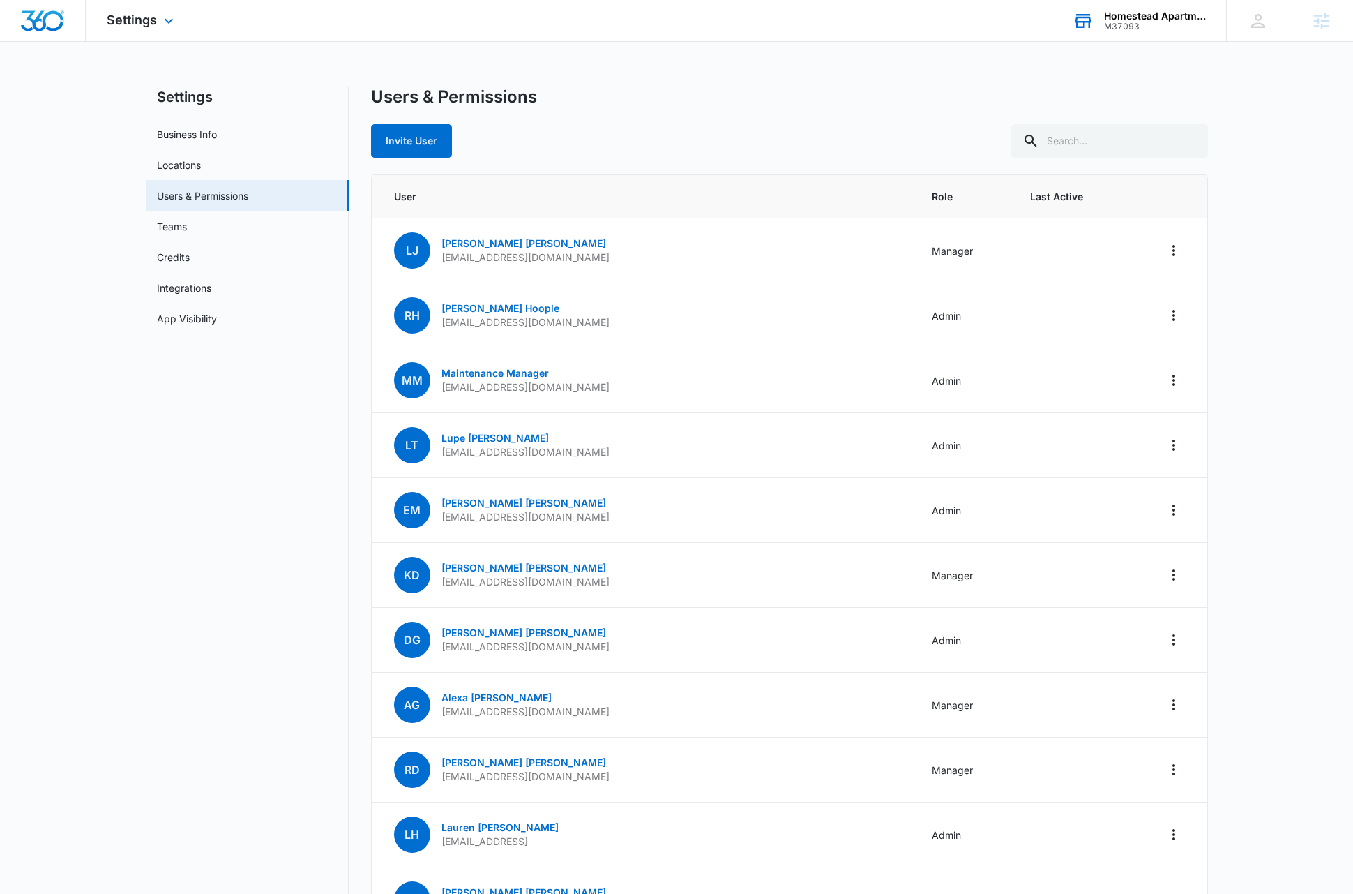
click at [779, 22] on div "M37093" at bounding box center [1155, 27] width 102 height 10
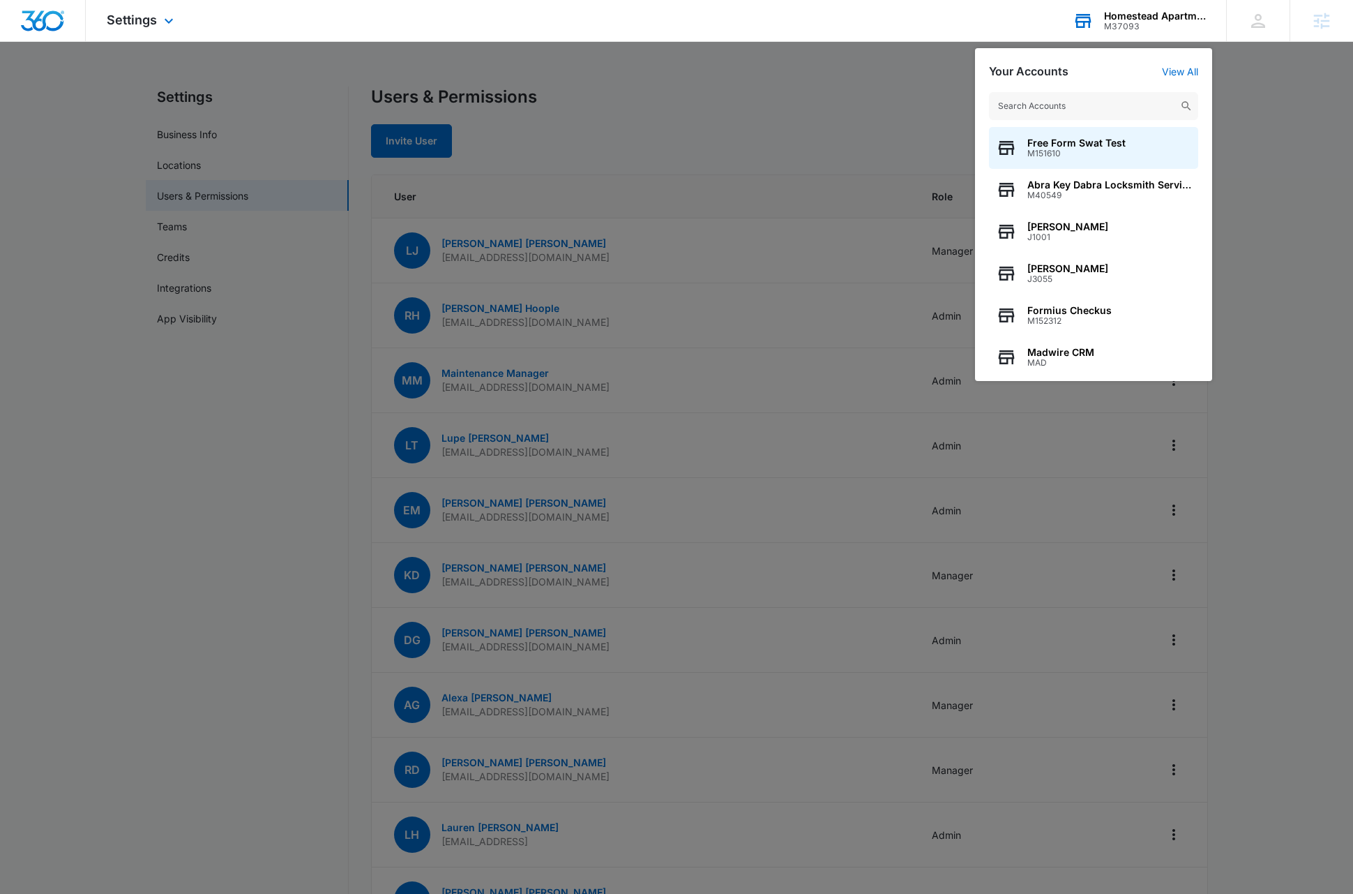
click at [779, 112] on input "text" at bounding box center [1093, 106] width 209 height 28
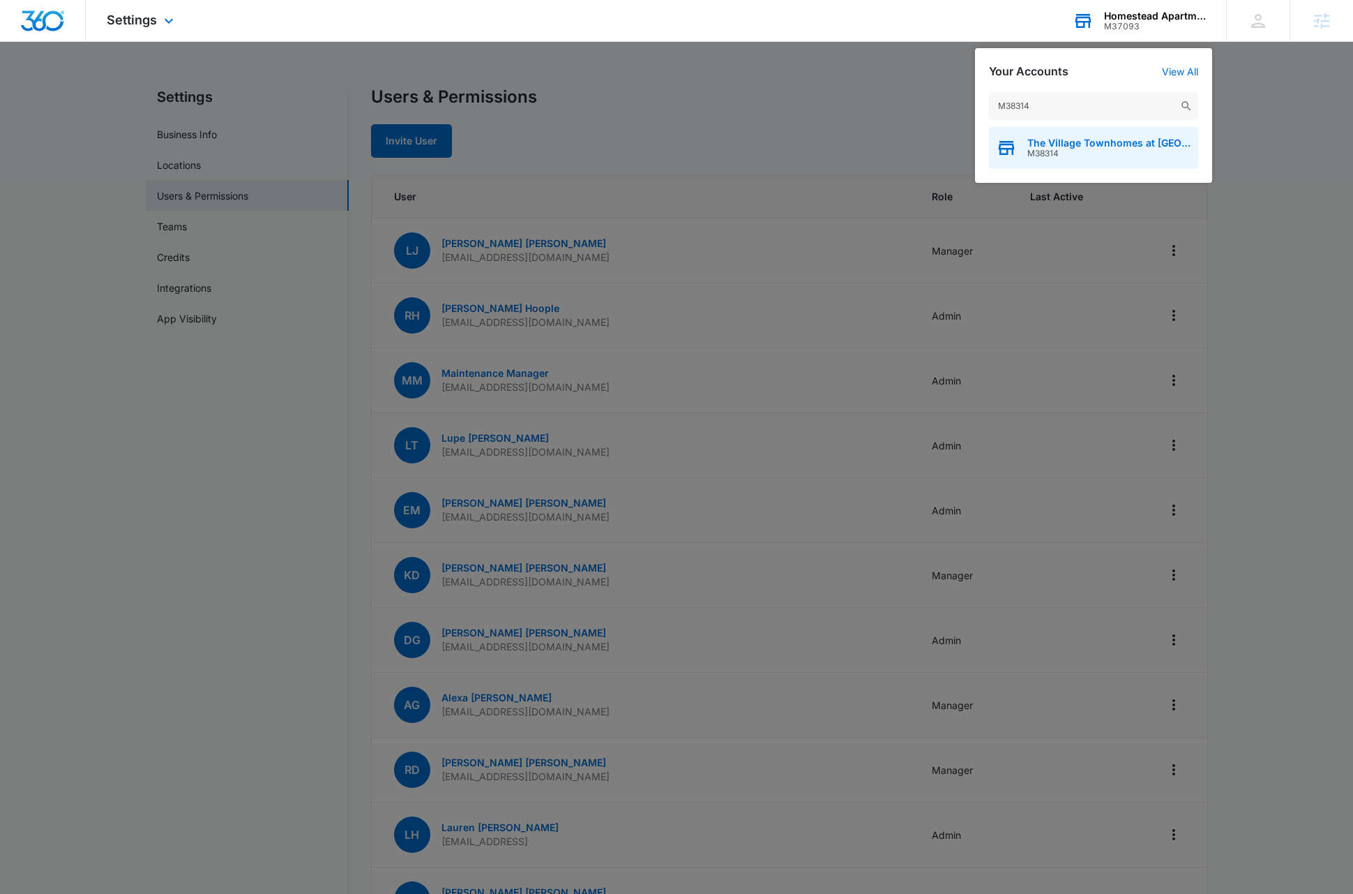
type input "M38314"
click at [779, 142] on span "The Village Townhomes at [GEOGRAPHIC_DATA]" at bounding box center [1110, 142] width 164 height 11
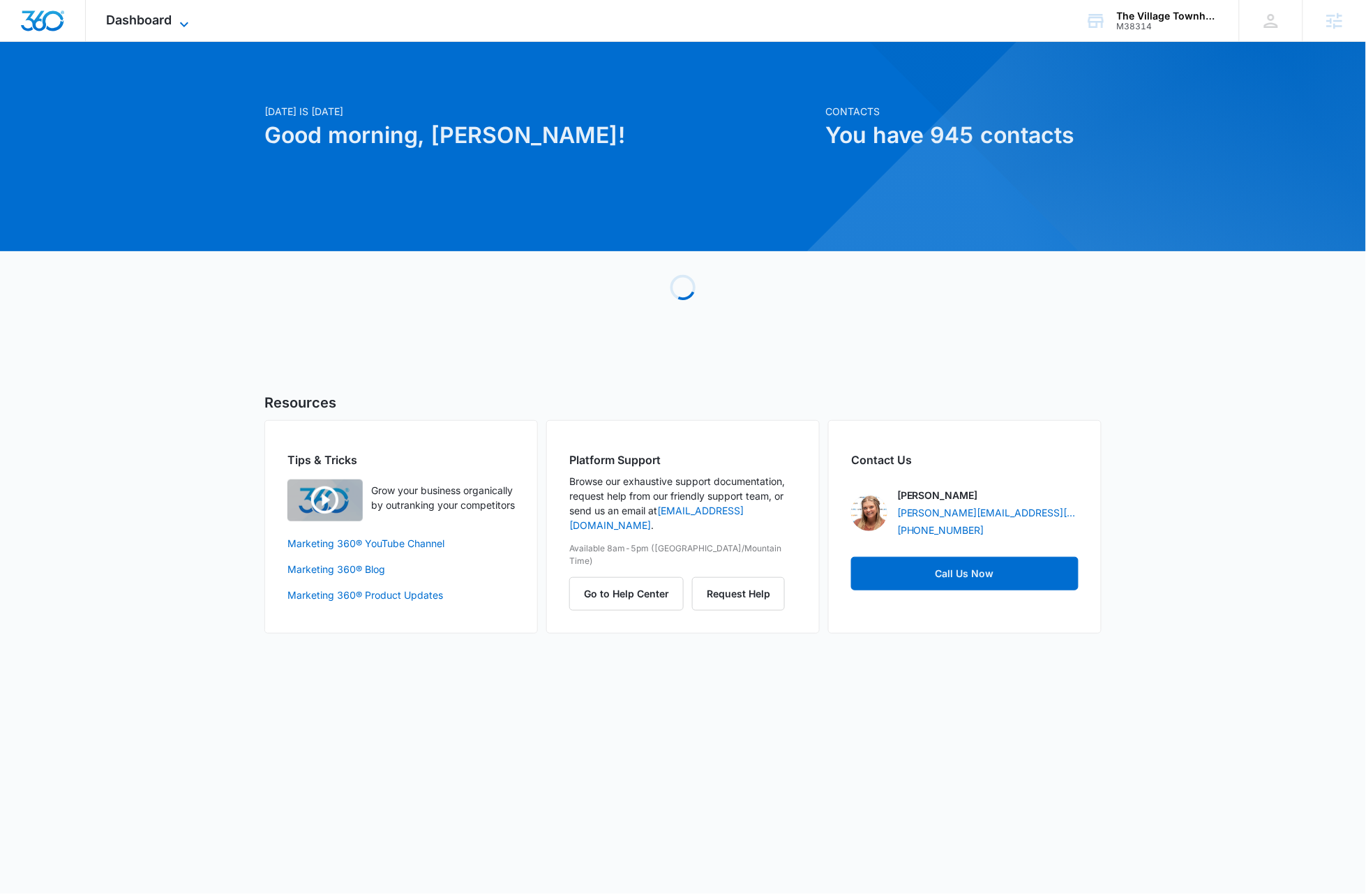
click at [188, 26] on icon at bounding box center [184, 24] width 17 height 17
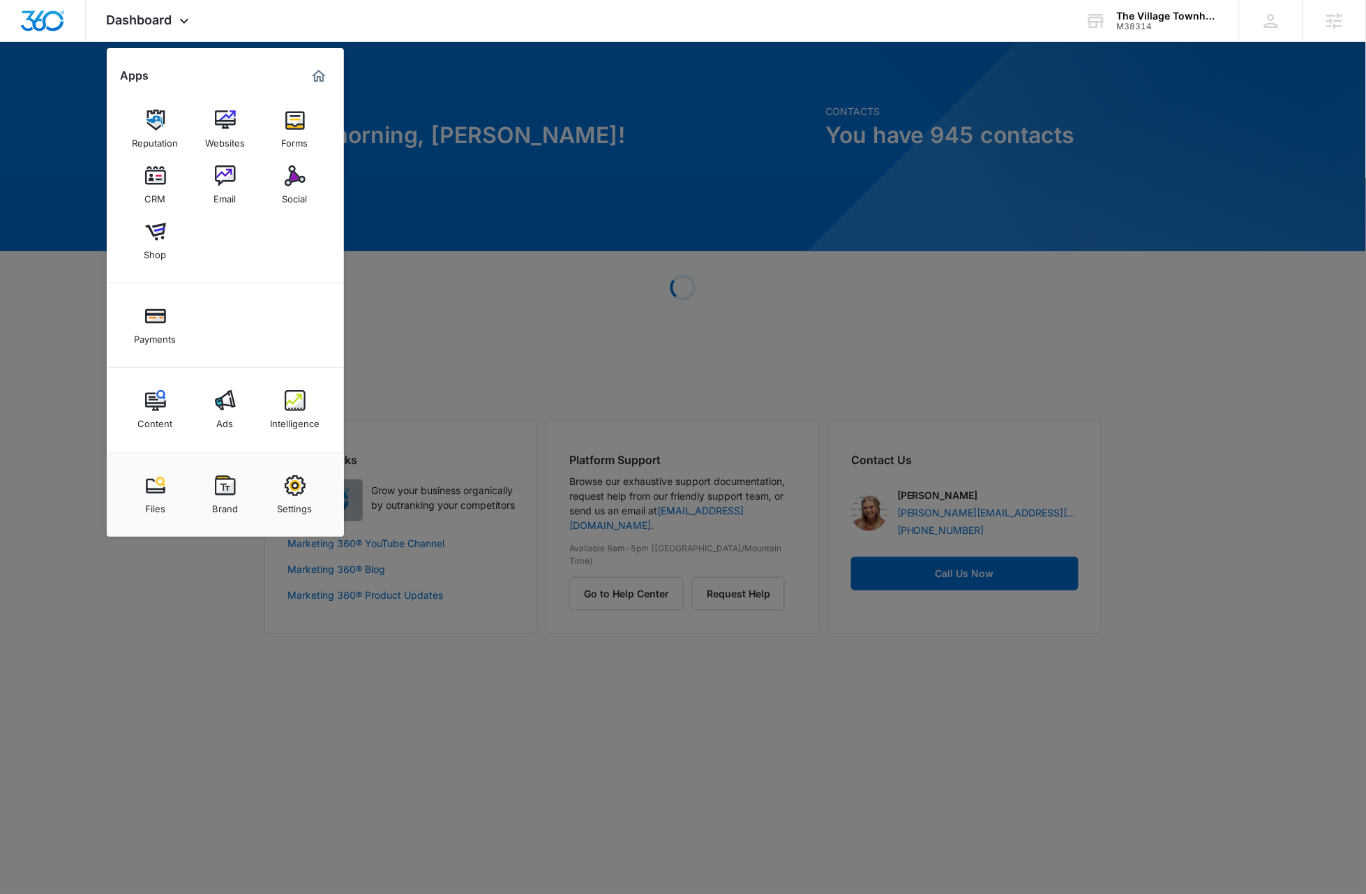
drag, startPoint x: 303, startPoint y: 491, endPoint x: 313, endPoint y: 493, distance: 9.9
click at [303, 491] on img at bounding box center [295, 485] width 21 height 21
select select "35"
select select "US"
select select "America/[GEOGRAPHIC_DATA]"
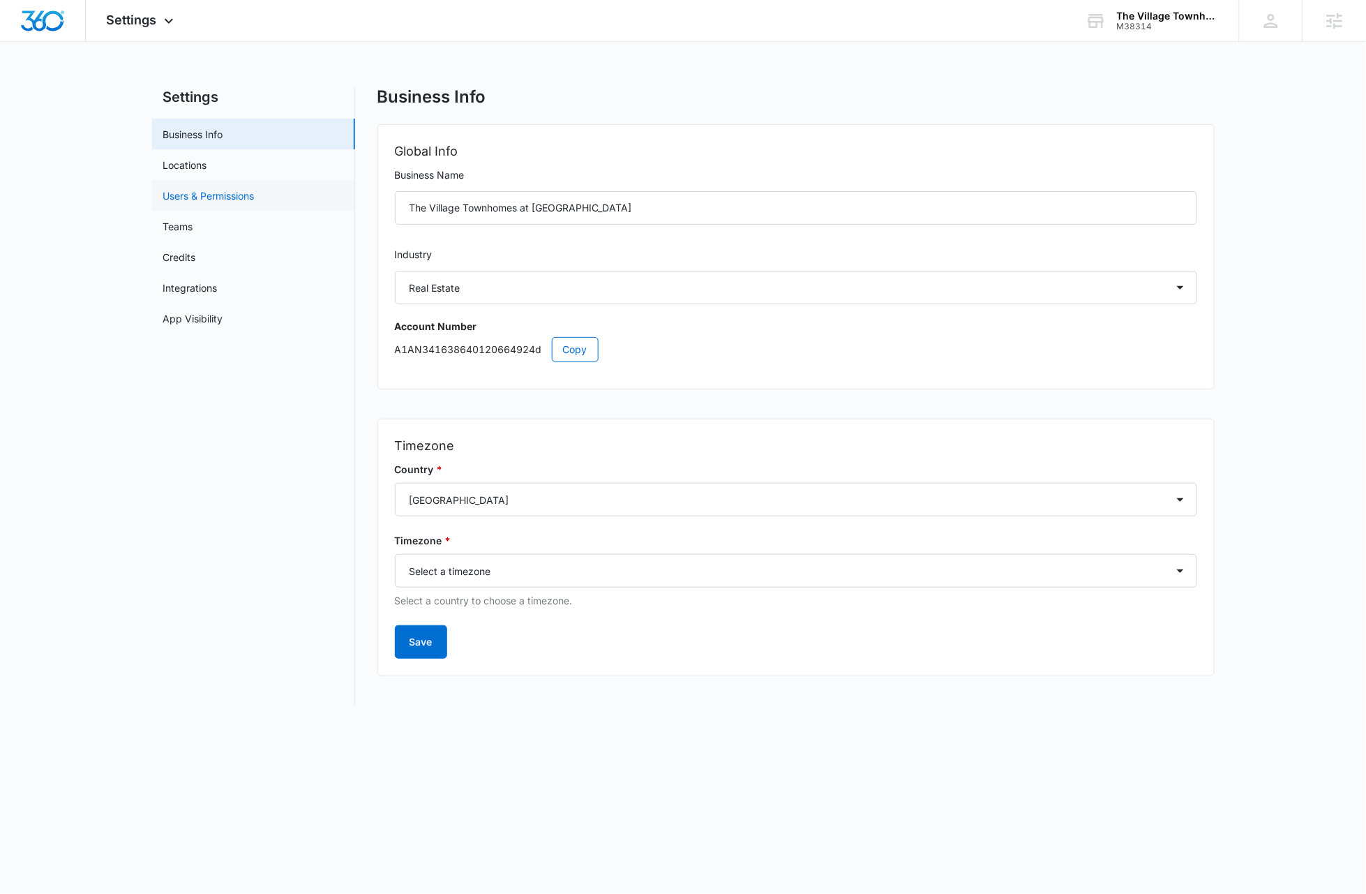
click at [212, 197] on link "Users & Permissions" at bounding box center [208, 195] width 91 height 15
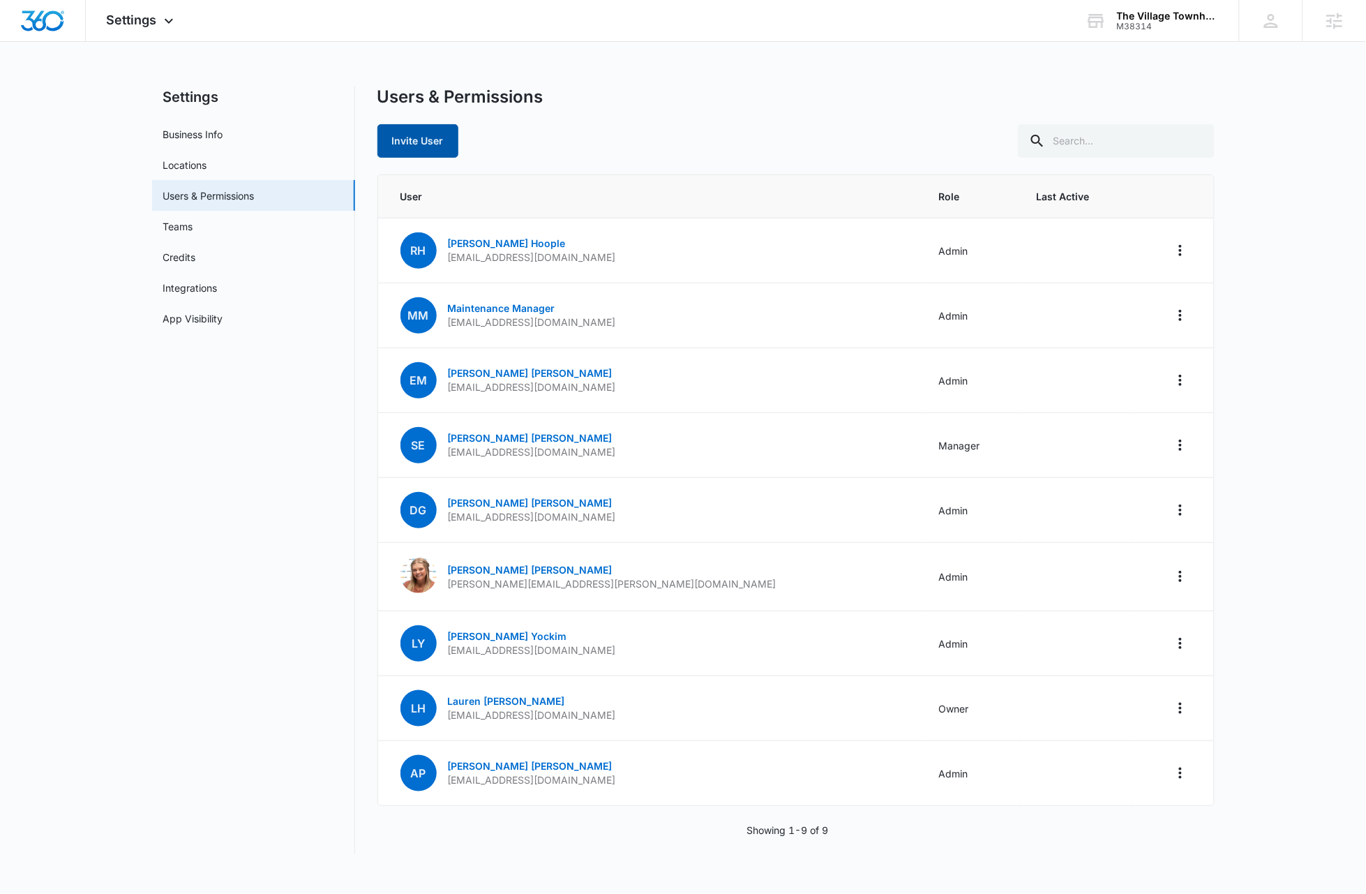
click at [433, 139] on button "Invite User" at bounding box center [417, 140] width 81 height 33
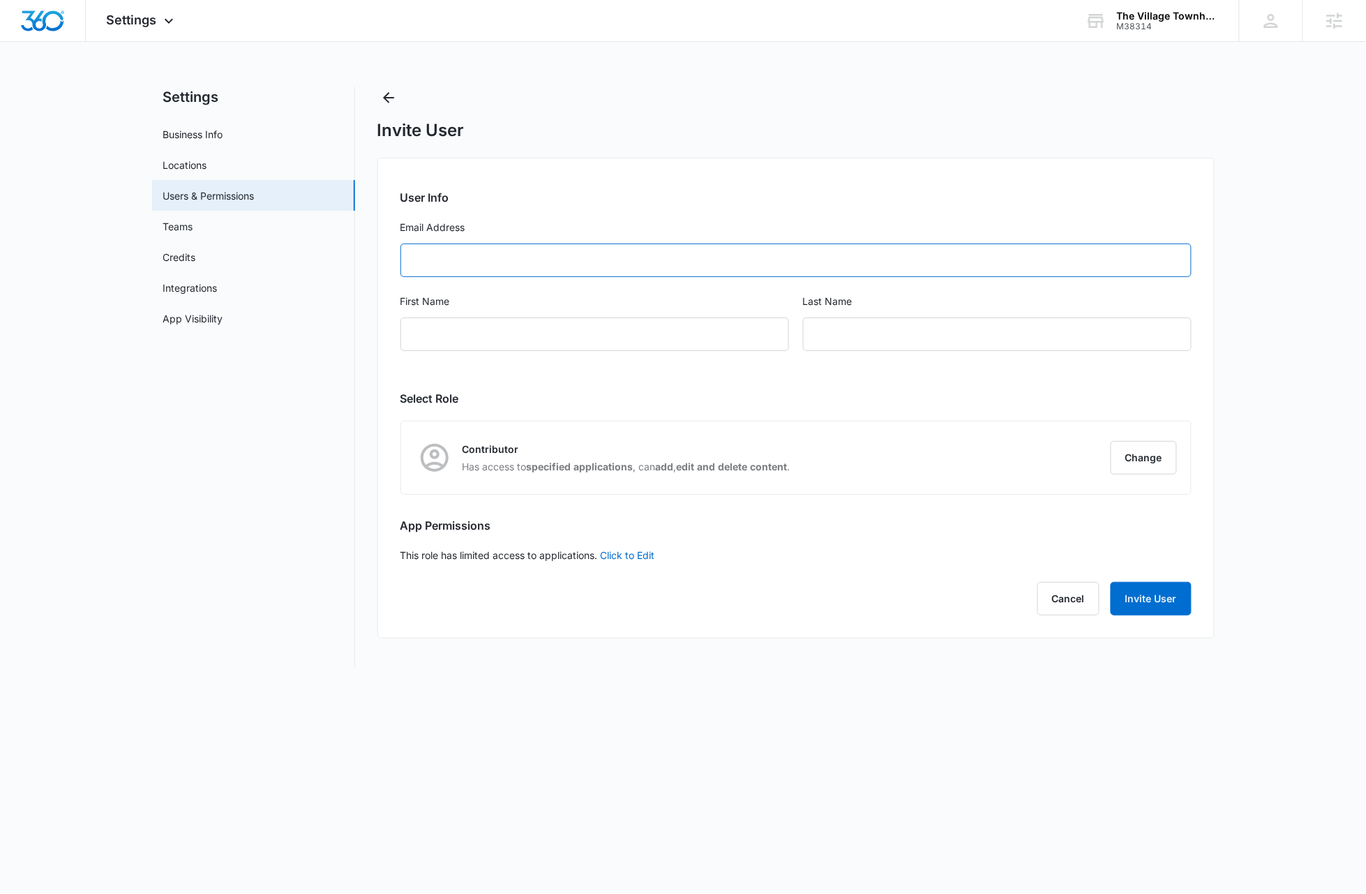
click at [468, 258] on input "Email Address" at bounding box center [795, 259] width 791 height 33
paste input "[EMAIL_ADDRESS][DOMAIN_NAME]"
type input "[EMAIL_ADDRESS][DOMAIN_NAME]"
type input "Lupe"
type input "[PERSON_NAME]"
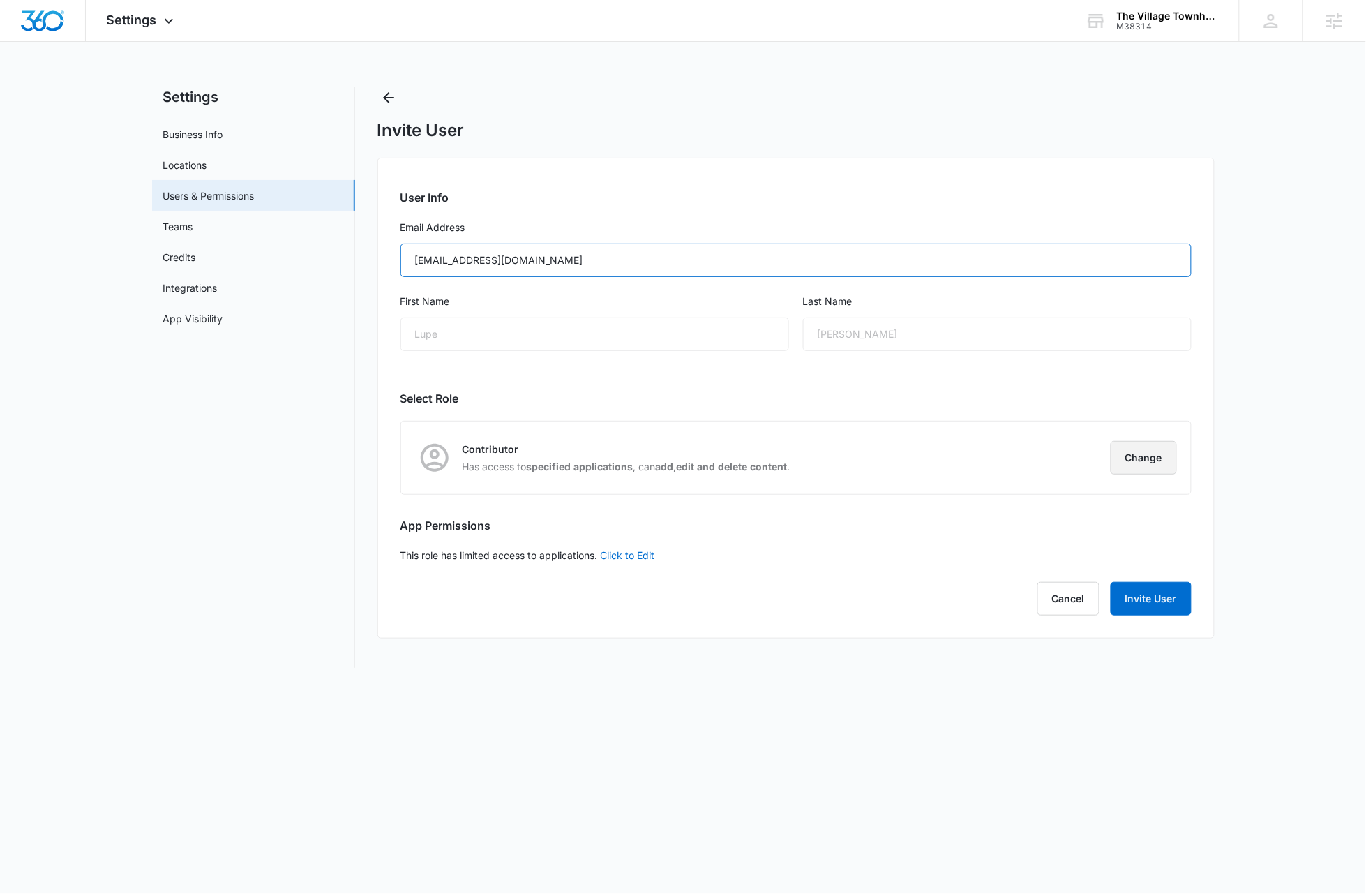
type input "[EMAIL_ADDRESS][DOMAIN_NAME]"
click at [779, 458] on button "Change" at bounding box center [1144, 457] width 66 height 33
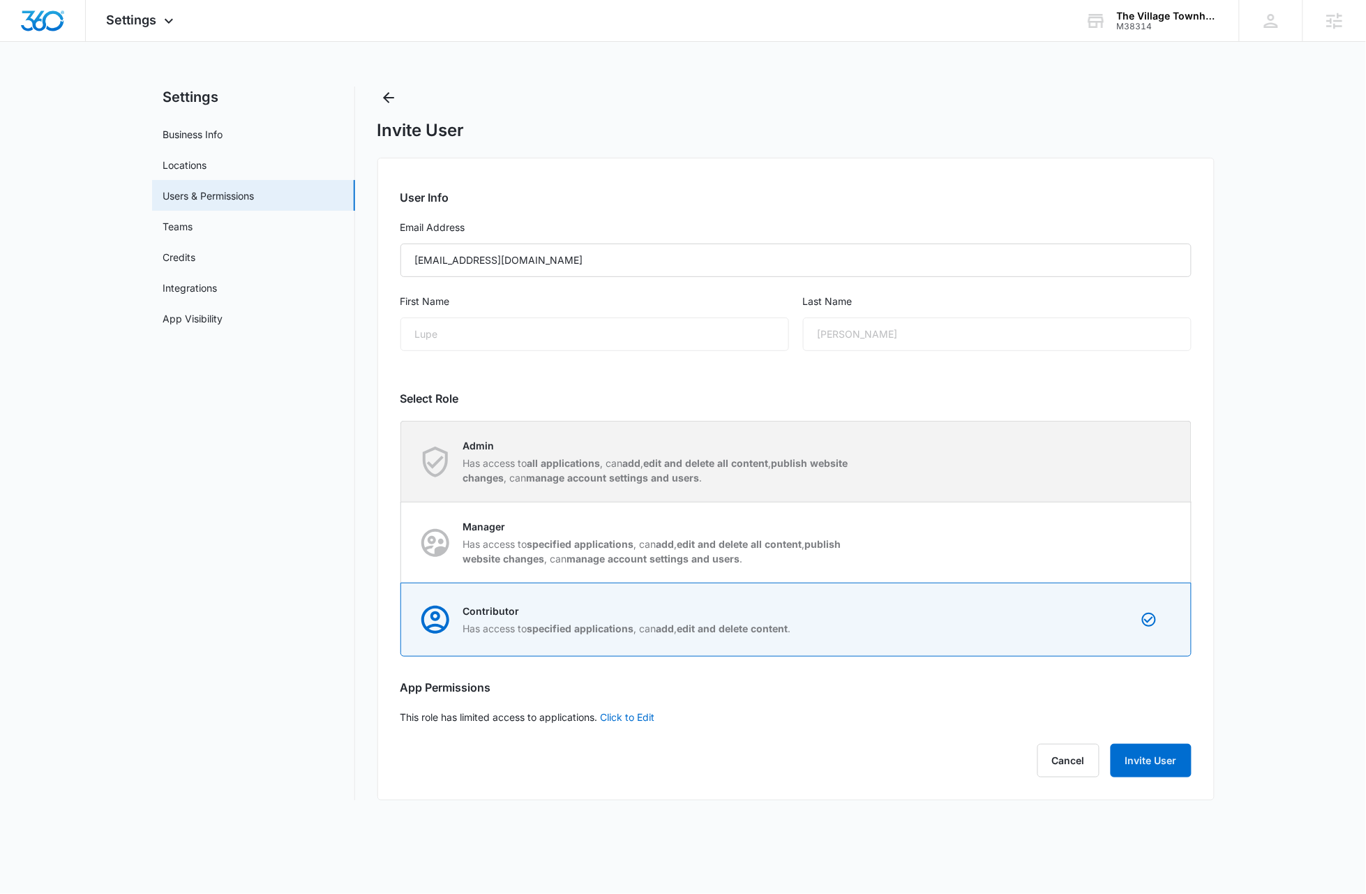
click at [779, 463] on div "Admin Has access to all applications , can add , edit and delete all content , …" at bounding box center [796, 461] width 789 height 80
click at [402, 462] on input "Admin Has access to all applications , can add , edit and delete all content , …" at bounding box center [401, 461] width 1 height 1
radio input "true"
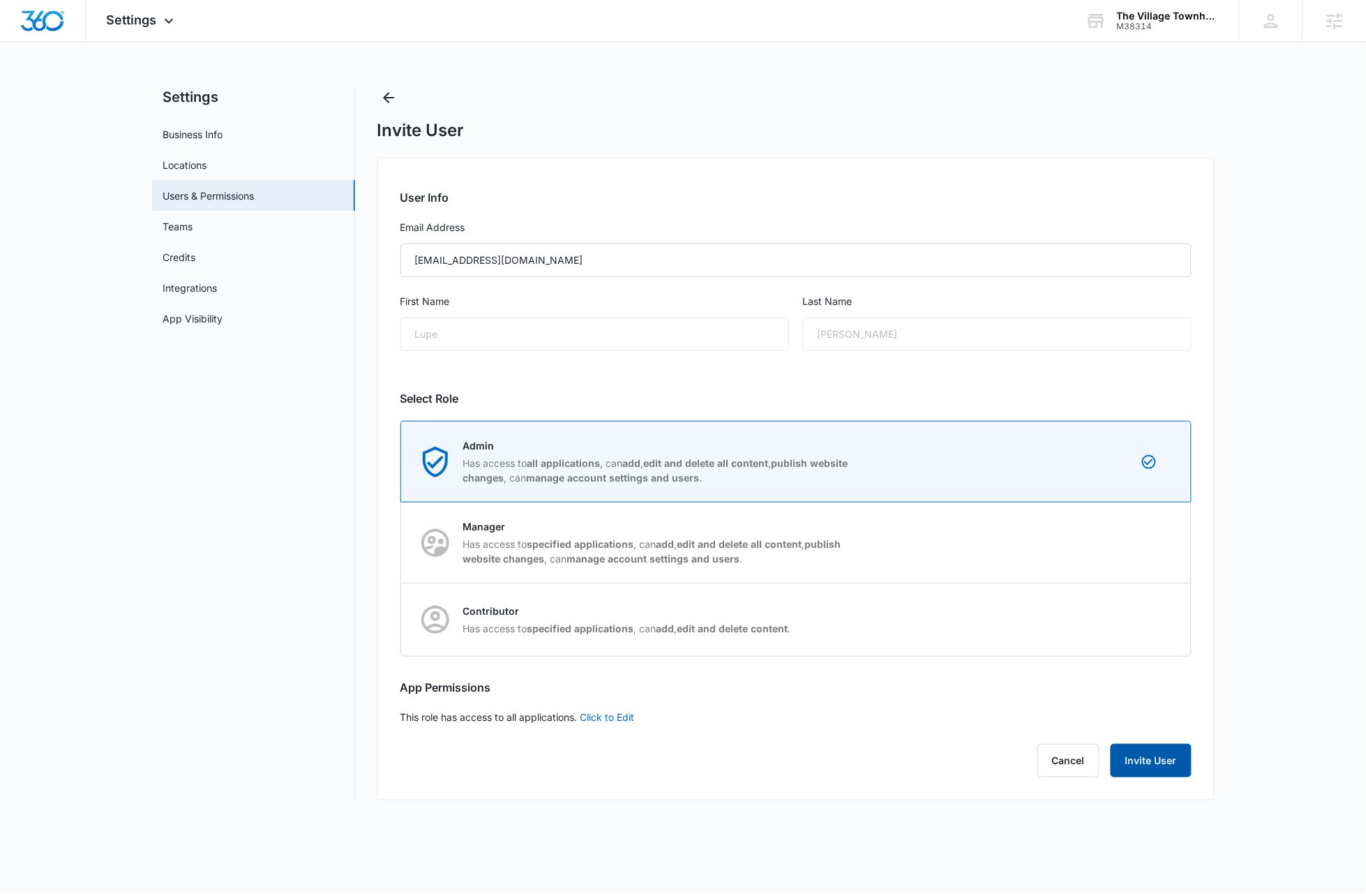
click at [779, 754] on button "Invite User" at bounding box center [1151, 760] width 81 height 33
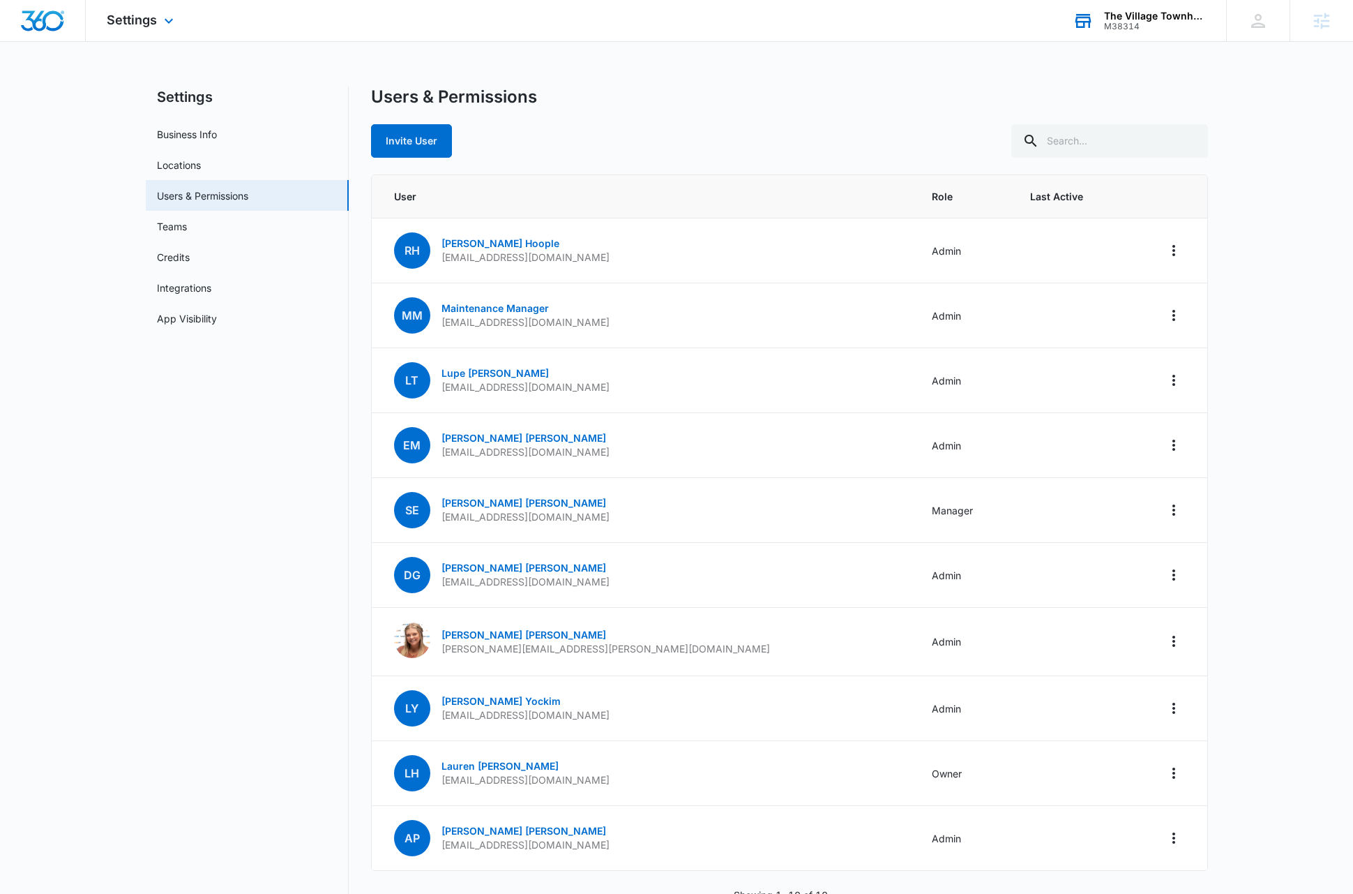
click at [779, 19] on div "The Village Townhomes at [GEOGRAPHIC_DATA]" at bounding box center [1155, 15] width 102 height 11
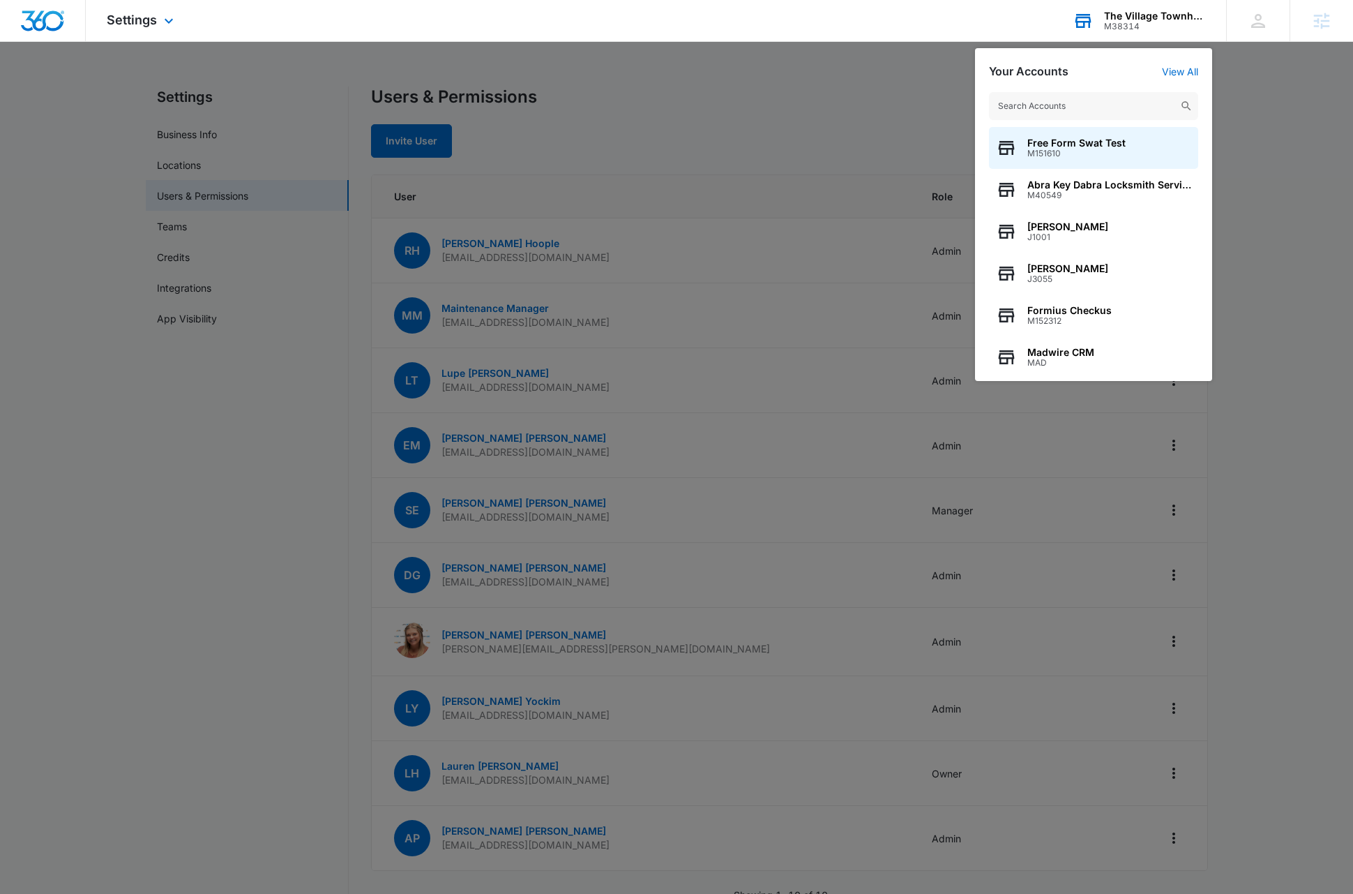
click at [779, 105] on input "text" at bounding box center [1093, 106] width 209 height 28
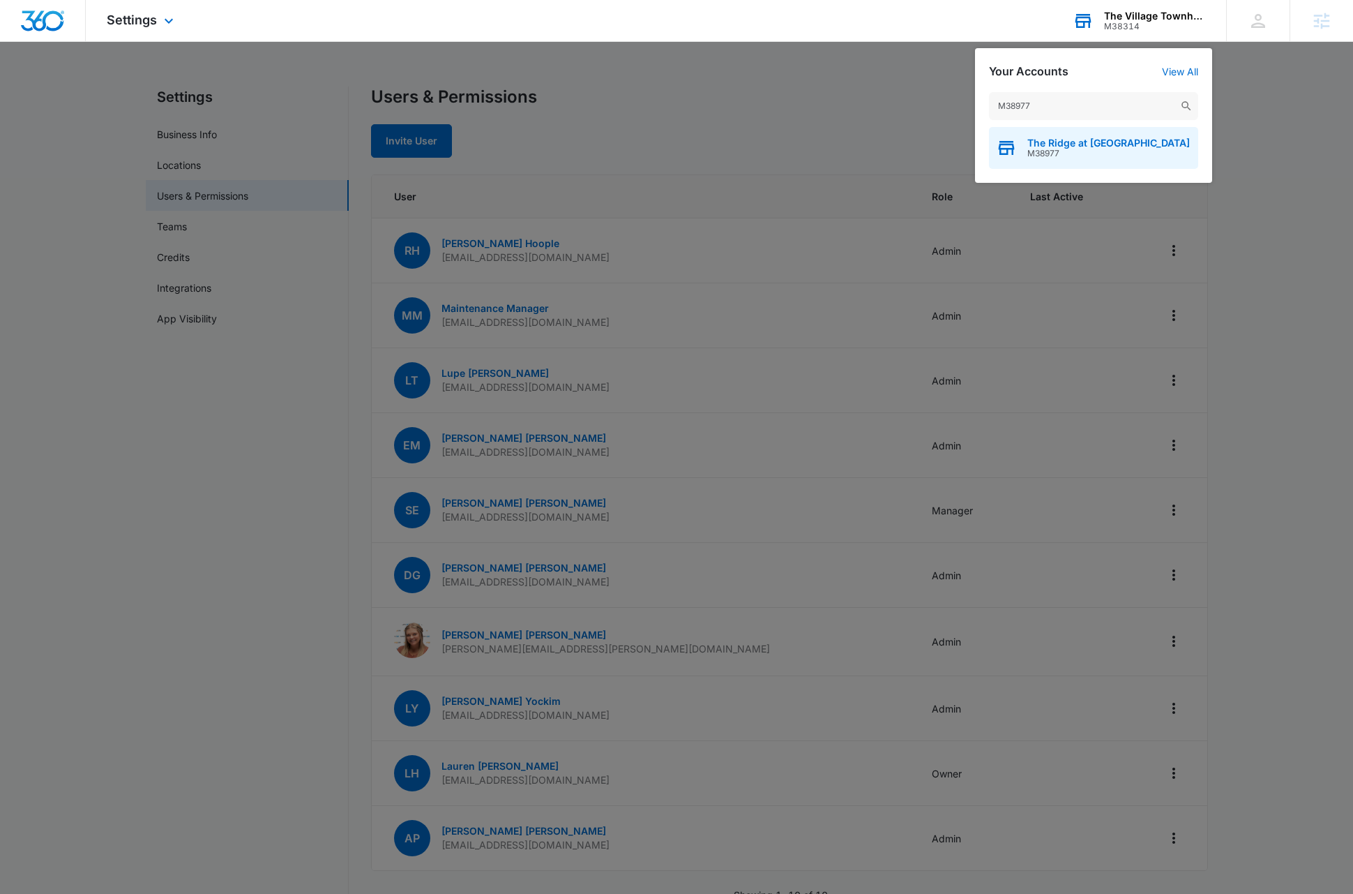
type input "M38977"
click at [779, 143] on span "The Ridge at [GEOGRAPHIC_DATA]" at bounding box center [1109, 142] width 163 height 11
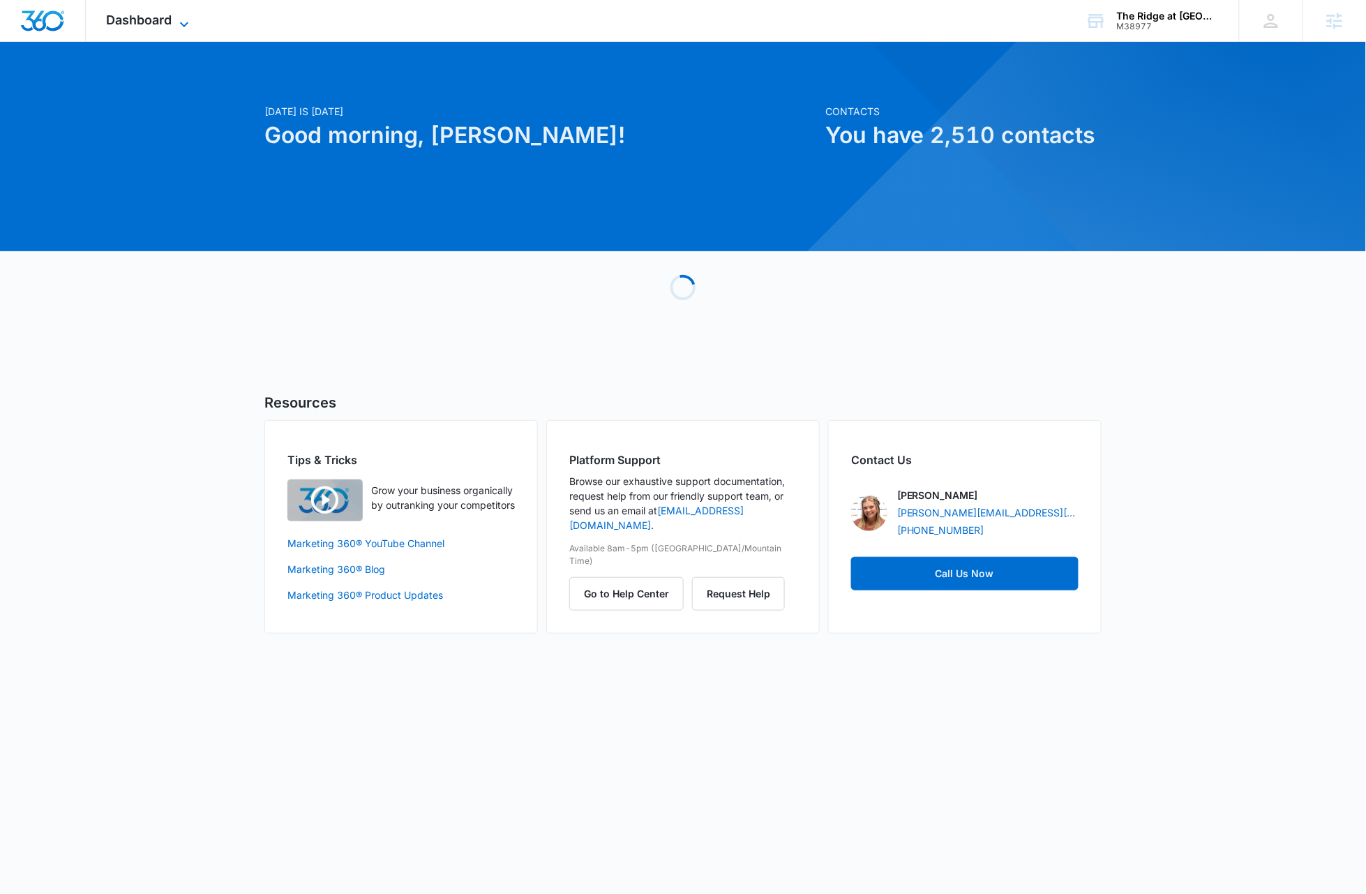
click at [183, 28] on icon at bounding box center [184, 24] width 17 height 17
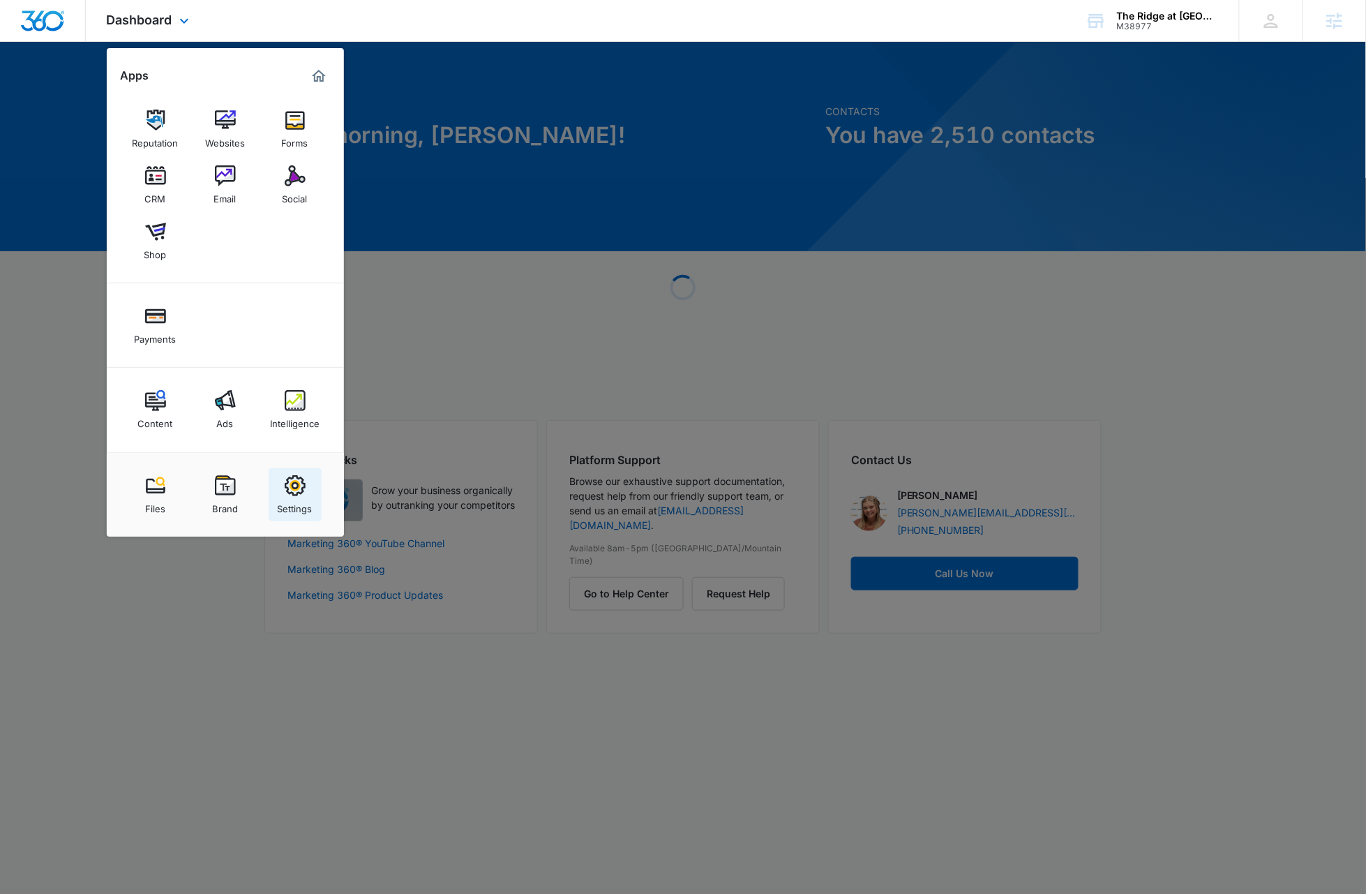
click at [309, 500] on div "Settings" at bounding box center [295, 505] width 35 height 18
select select "35"
select select "US"
select select "America/[GEOGRAPHIC_DATA]"
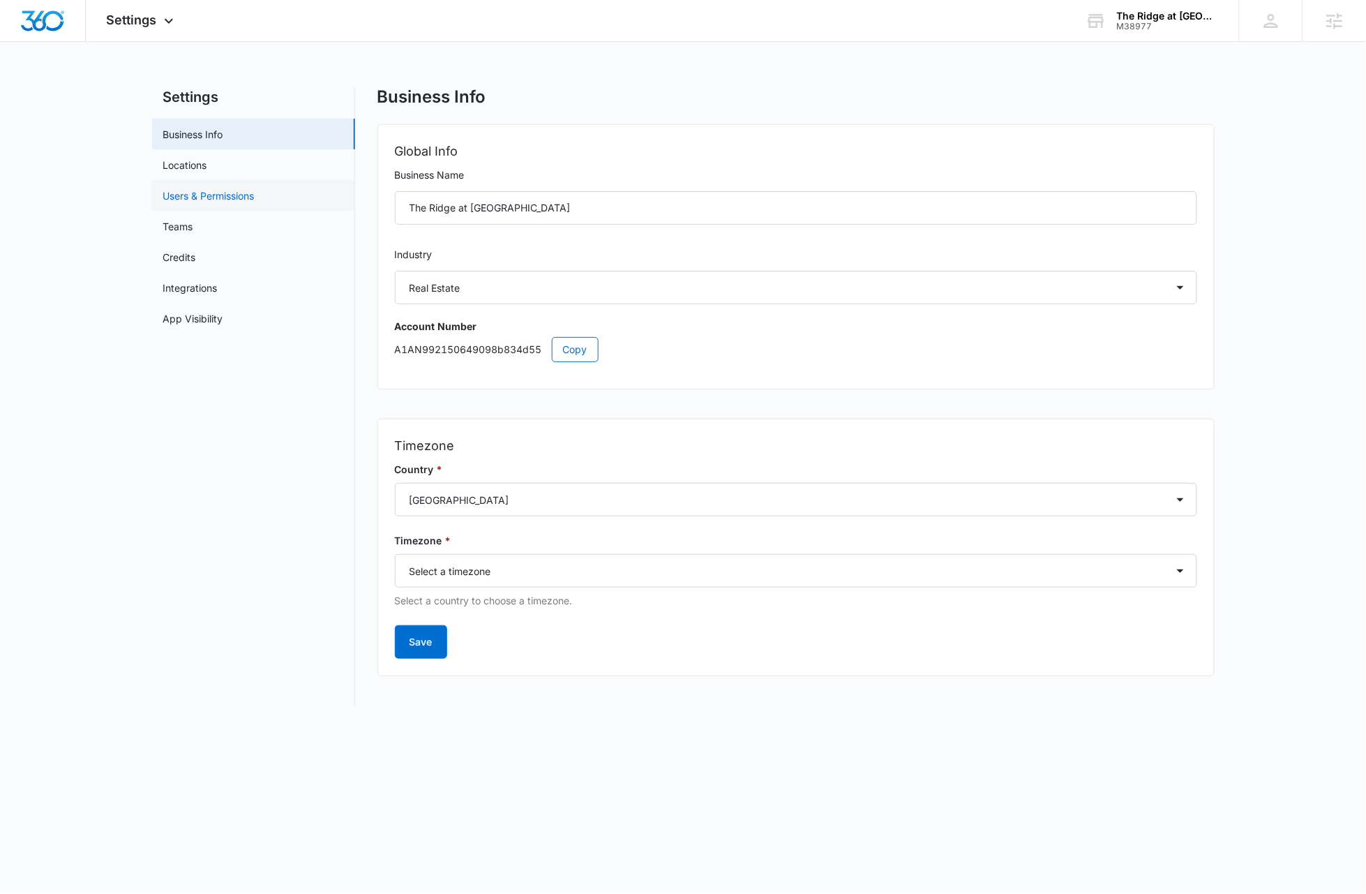
click at [224, 201] on link "Users & Permissions" at bounding box center [208, 195] width 91 height 15
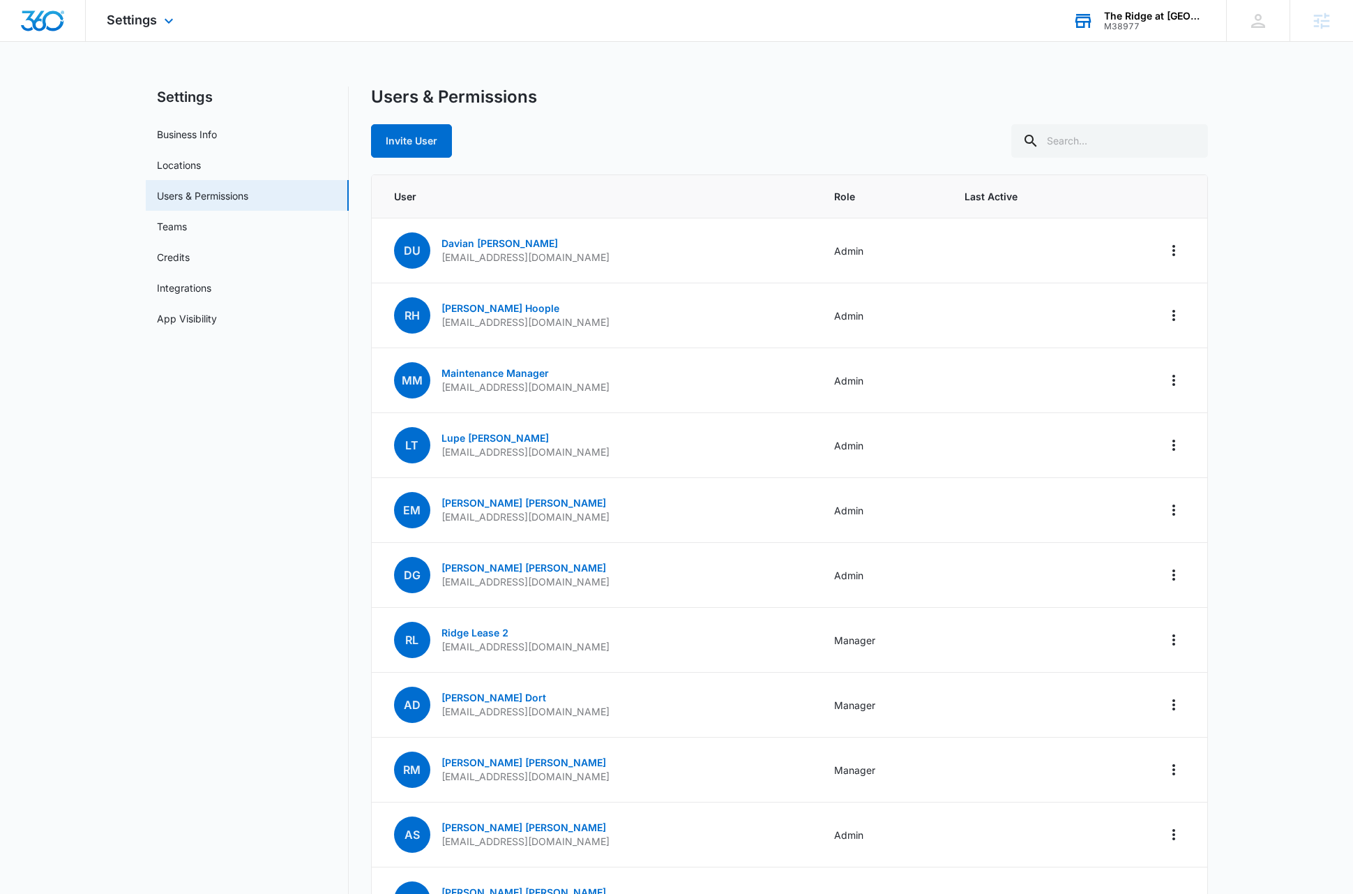
click at [779, 18] on div "The Ridge at [GEOGRAPHIC_DATA]" at bounding box center [1155, 15] width 102 height 11
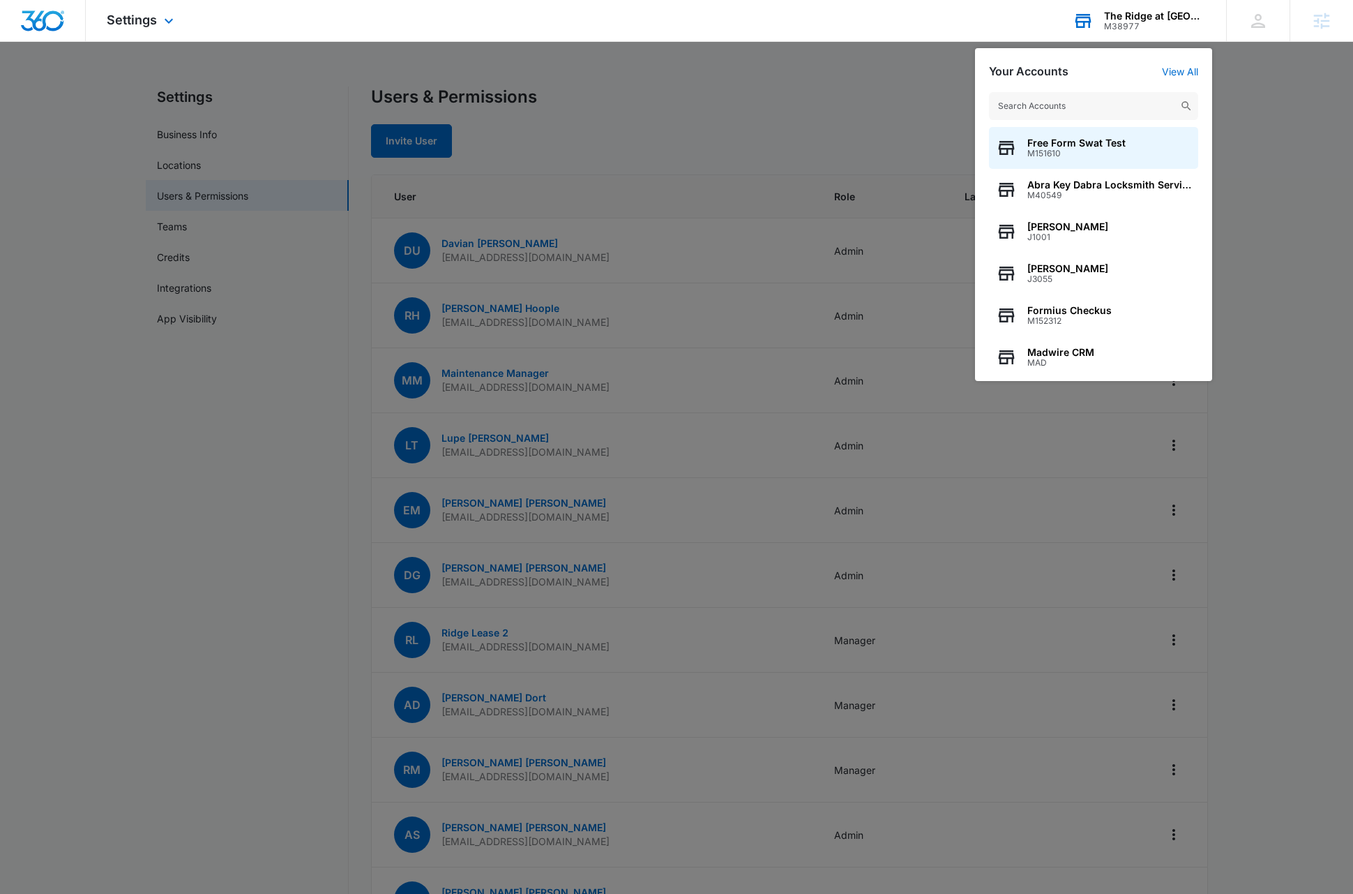
click at [779, 107] on input "text" at bounding box center [1093, 106] width 209 height 28
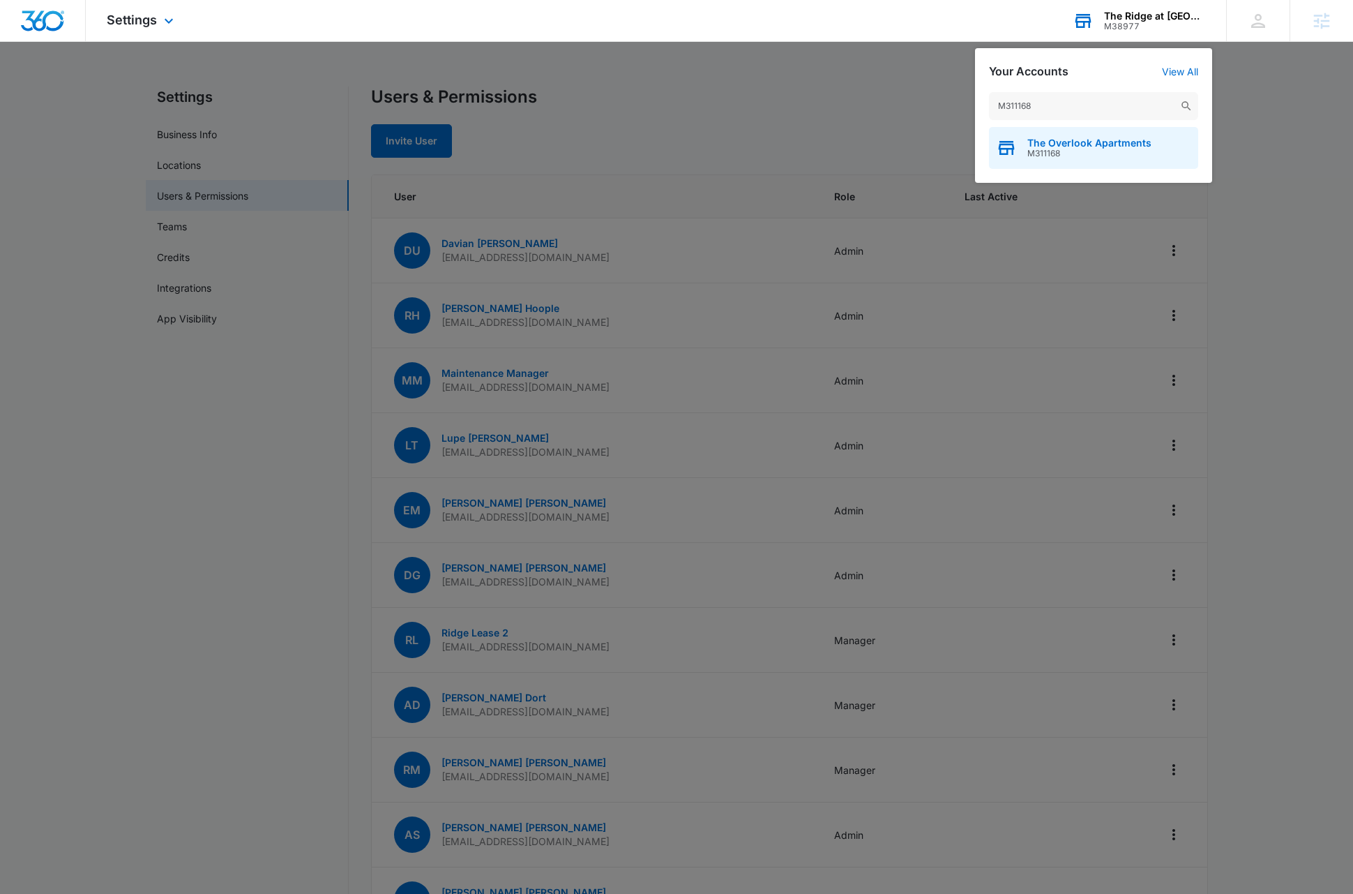
type input "M311168"
click at [779, 137] on span "The Overlook Apartments" at bounding box center [1090, 142] width 124 height 11
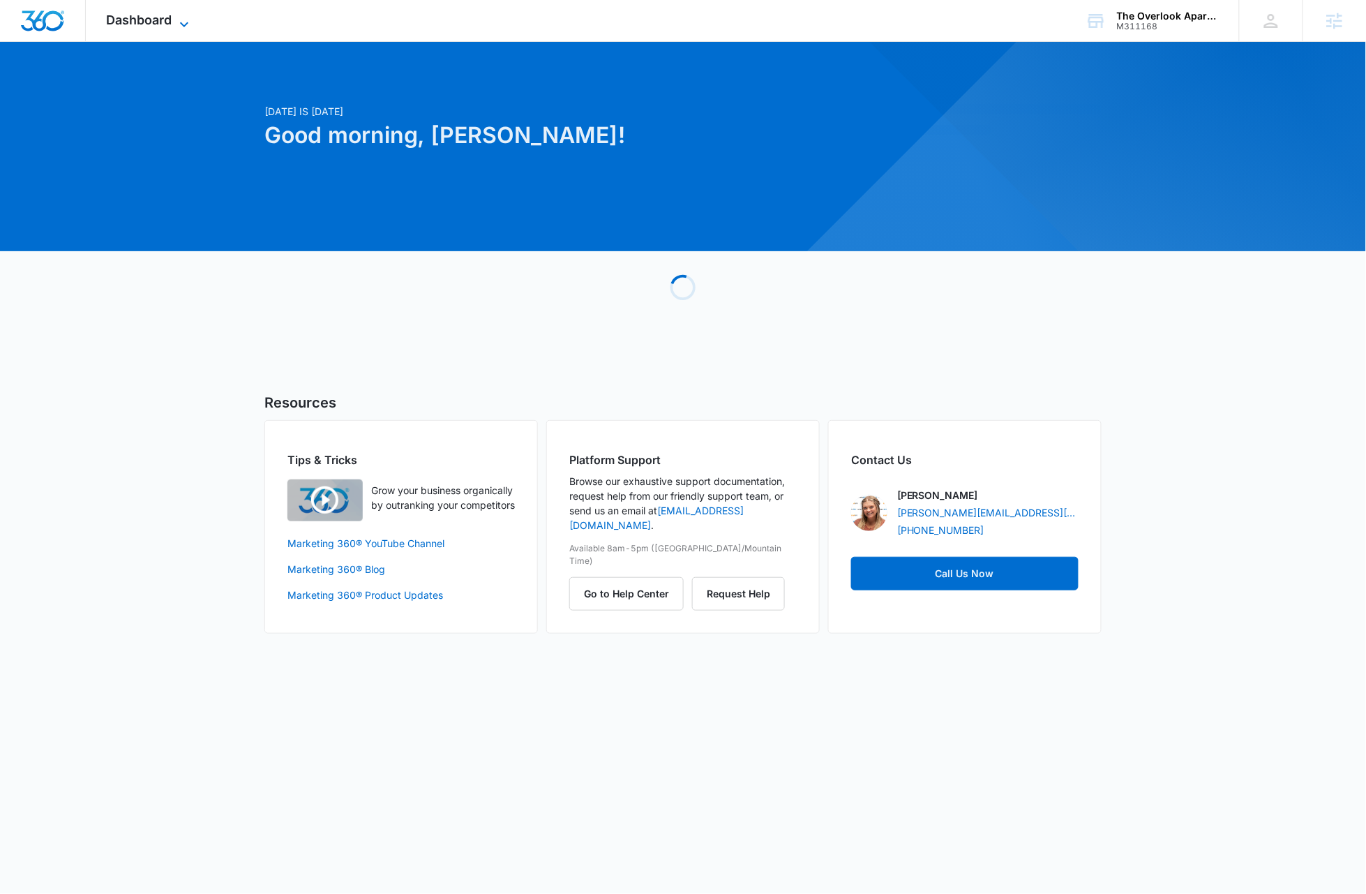
click at [184, 25] on icon at bounding box center [184, 24] width 8 height 5
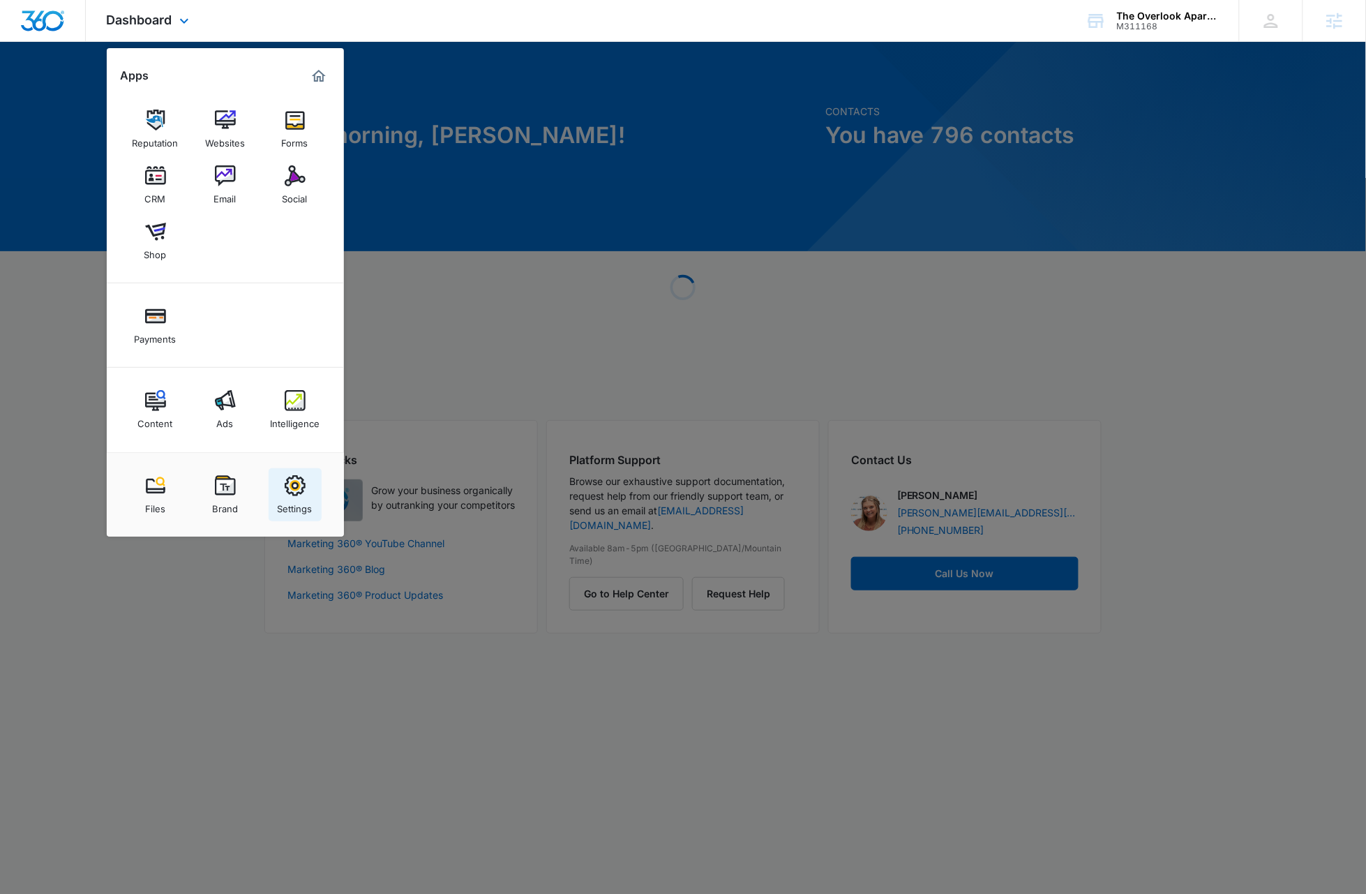
click at [298, 509] on div "Settings" at bounding box center [295, 505] width 35 height 18
select select "35"
select select "US"
select select "America/[GEOGRAPHIC_DATA]"
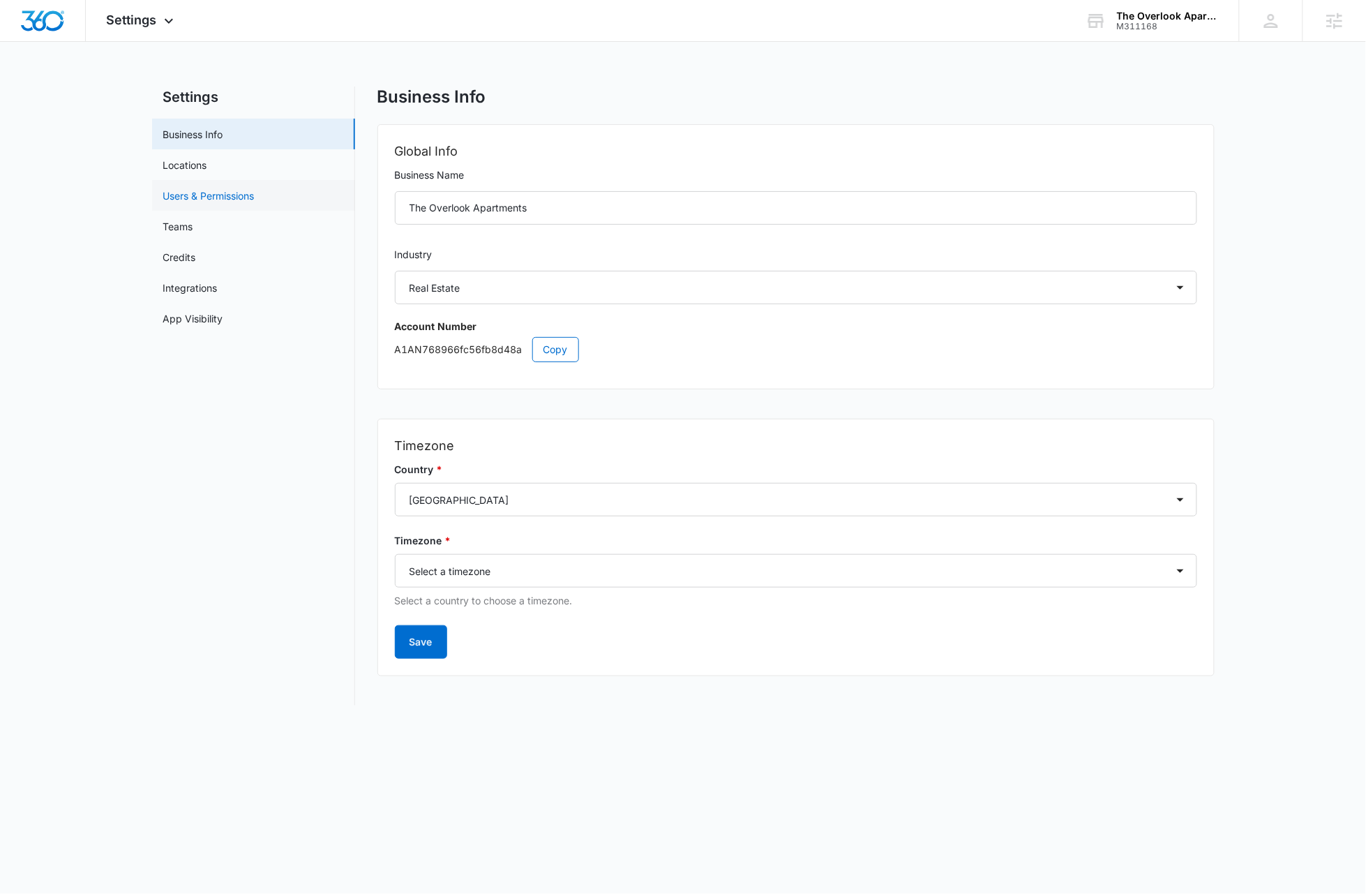
click at [216, 195] on link "Users & Permissions" at bounding box center [208, 195] width 91 height 15
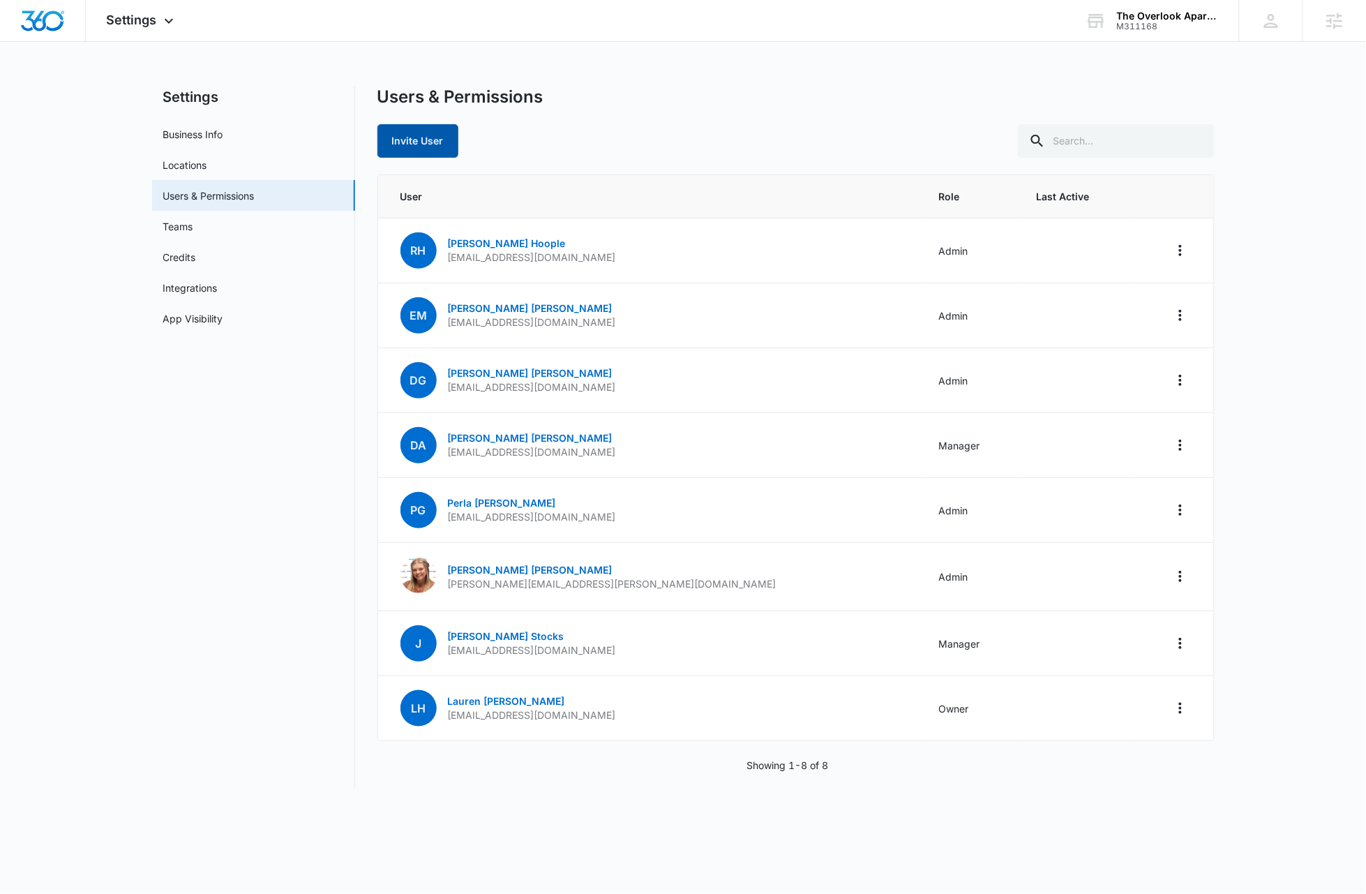
click at [400, 137] on button "Invite User" at bounding box center [417, 140] width 81 height 33
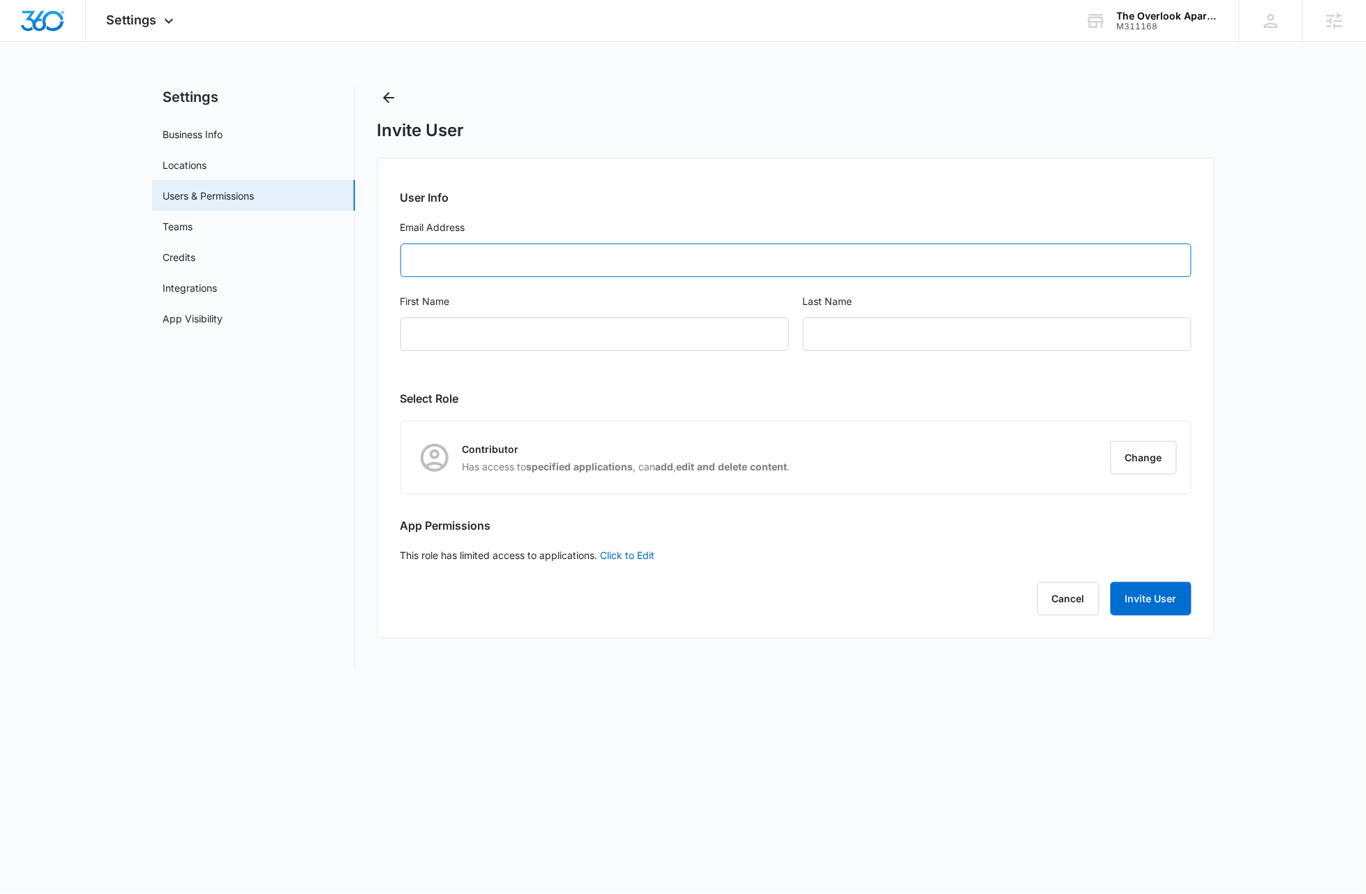
click at [460, 259] on input "Email Address" at bounding box center [795, 259] width 791 height 33
paste input "M311168"
type input "M311168"
click at [450, 257] on input "Email Address" at bounding box center [795, 259] width 791 height 33
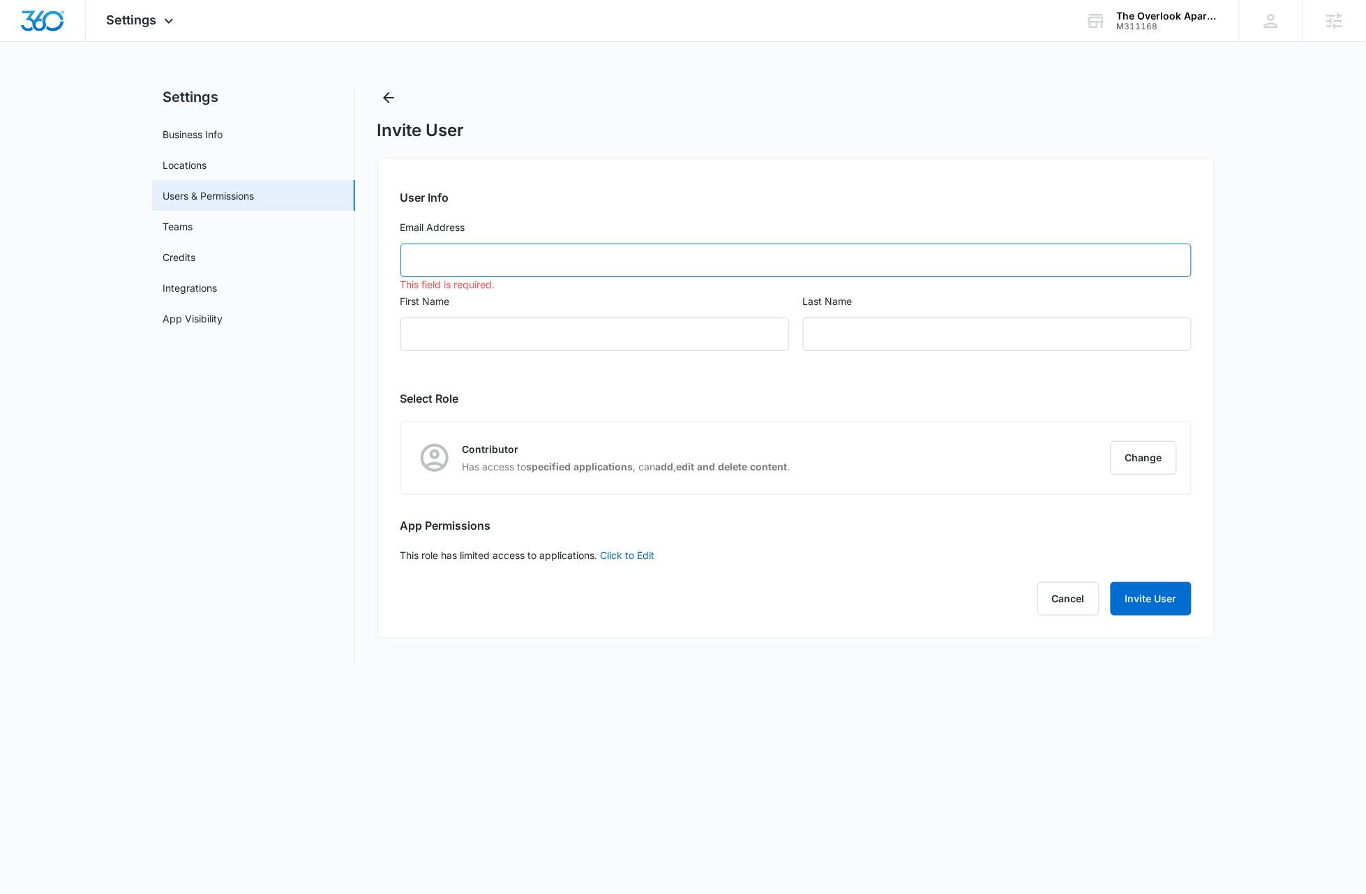
paste input "[EMAIL_ADDRESS][DOMAIN_NAME]"
type input "[EMAIL_ADDRESS][DOMAIN_NAME]"
type input "Lupe"
type input "[PERSON_NAME]"
type input "[EMAIL_ADDRESS][DOMAIN_NAME]"
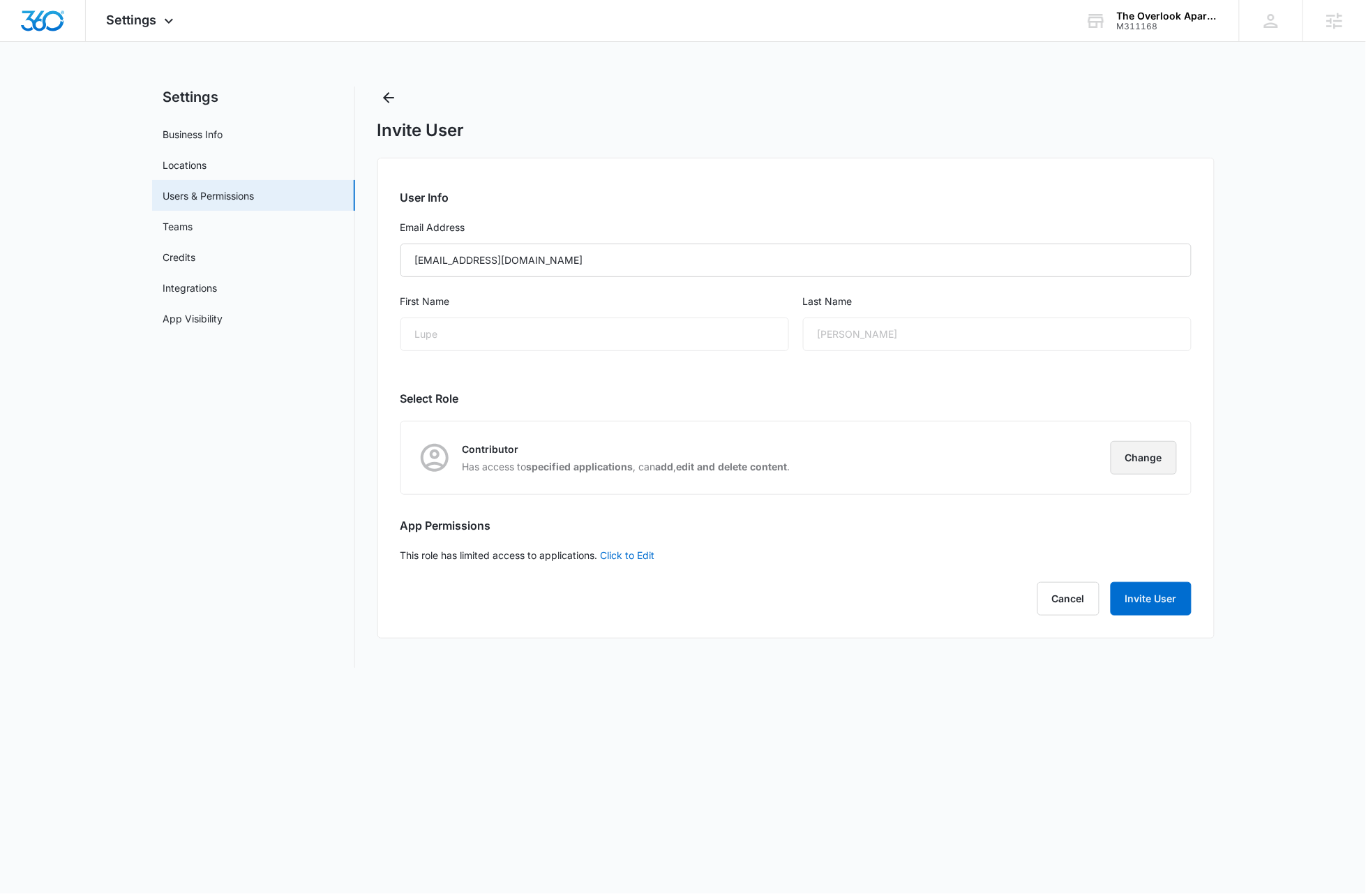
click at [779, 457] on button "Change" at bounding box center [1144, 457] width 66 height 33
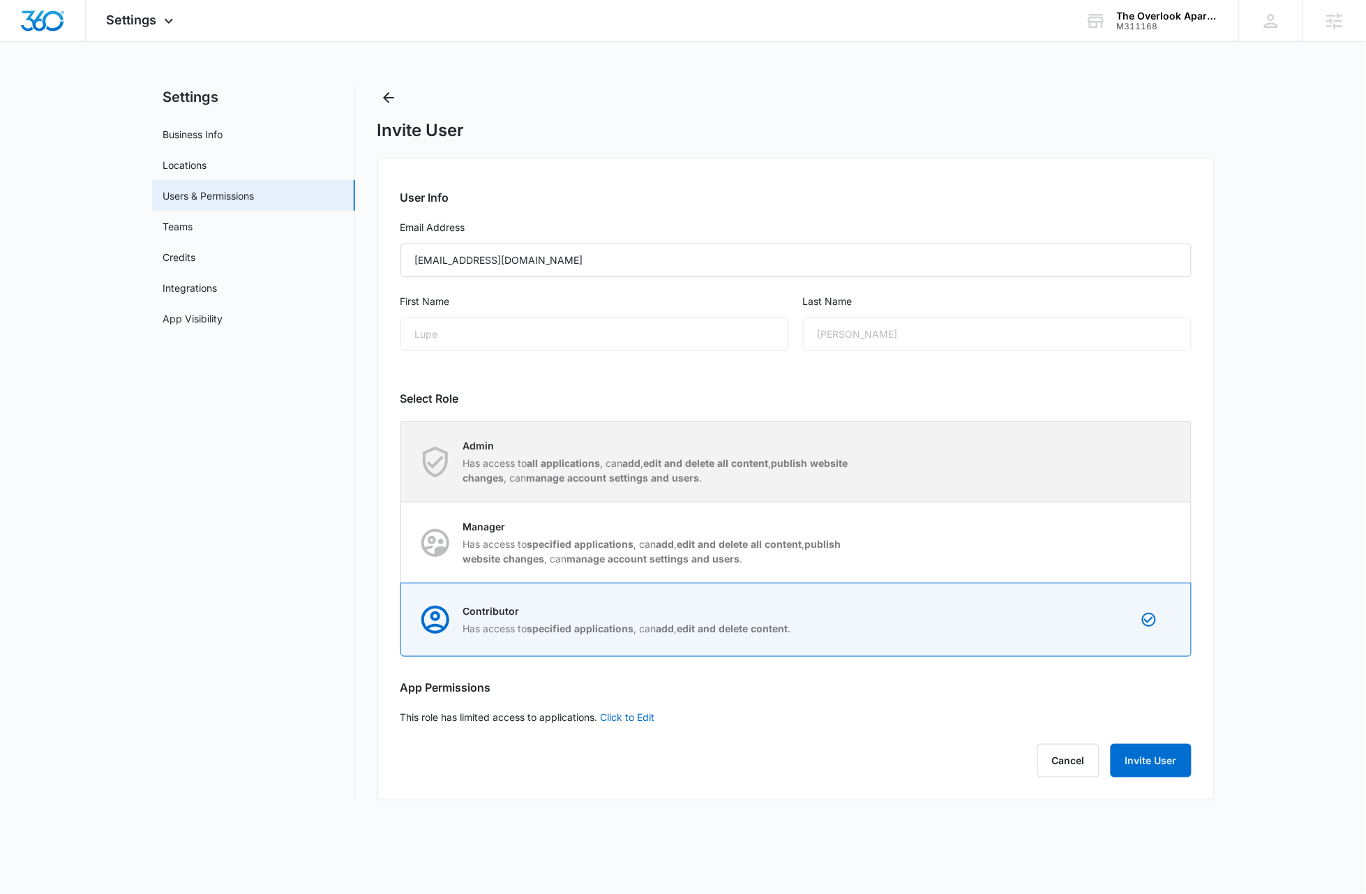
click at [779, 464] on div "Admin Has access to all applications , can add , edit and delete all content , …" at bounding box center [796, 461] width 789 height 80
click at [402, 462] on input "Admin Has access to all applications , can add , edit and delete all content , …" at bounding box center [401, 461] width 1 height 1
radio input "true"
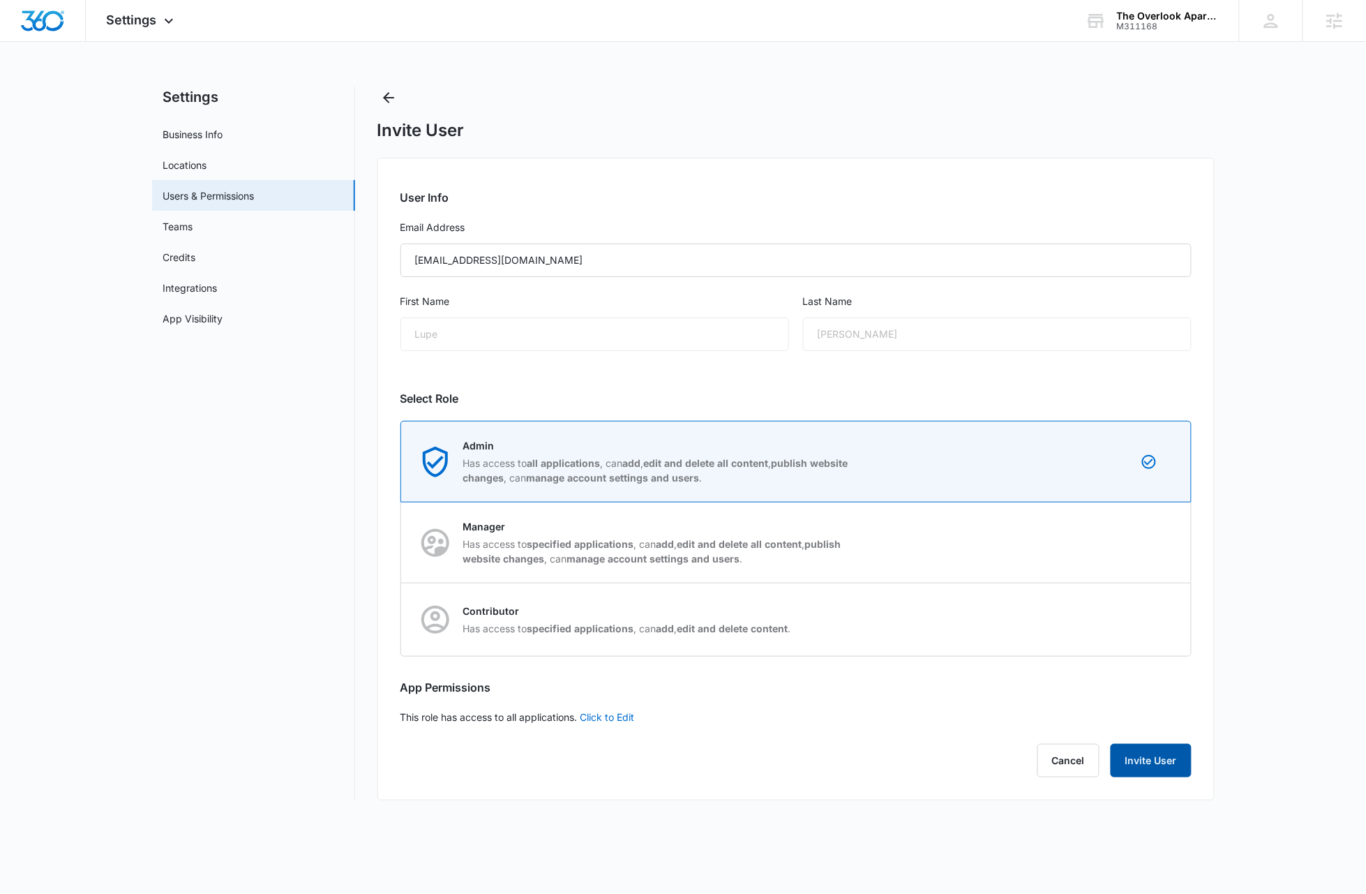
click at [779, 762] on button "Invite User" at bounding box center [1151, 760] width 81 height 33
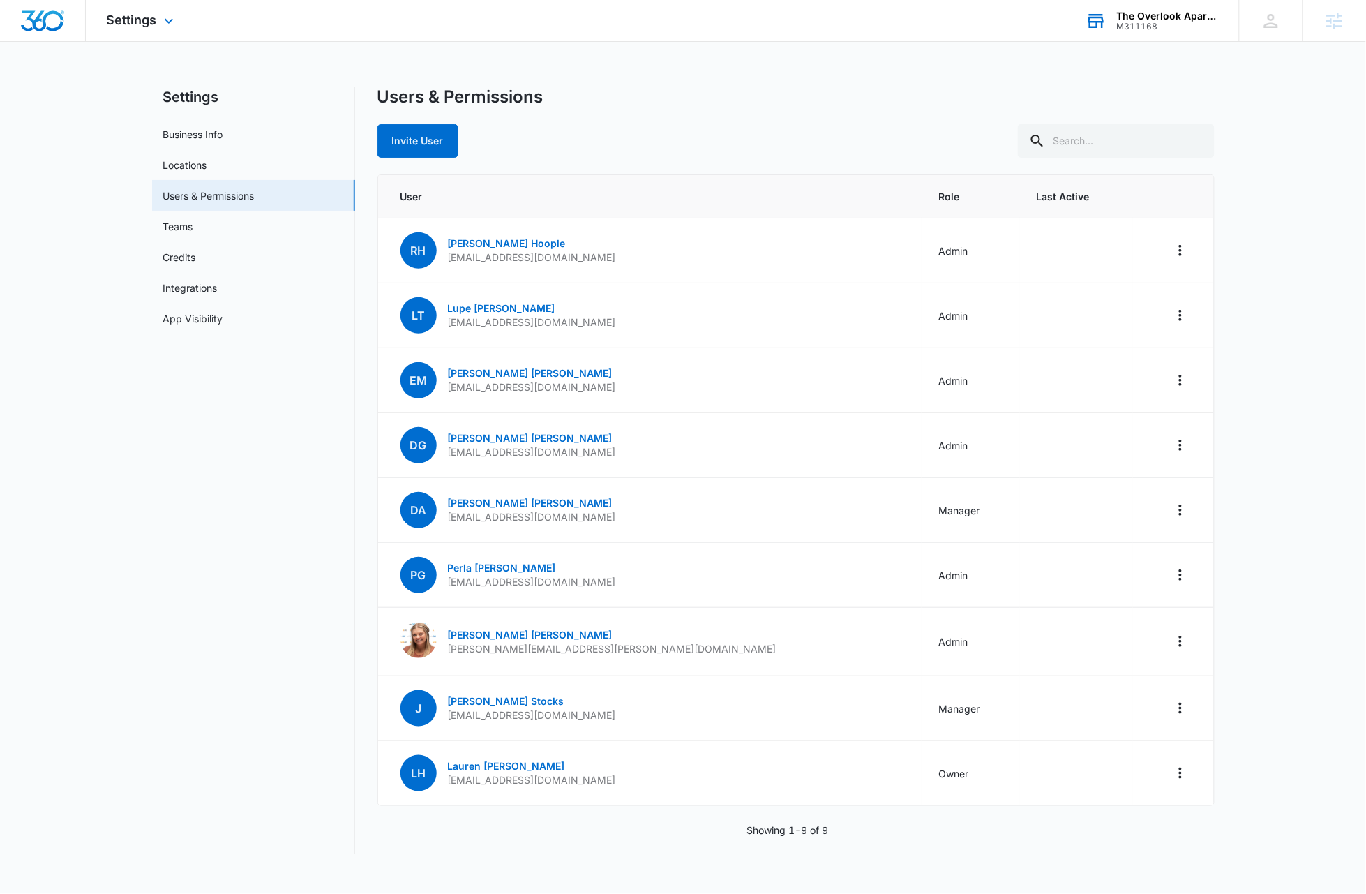
click at [779, 24] on div "M311168" at bounding box center [1168, 27] width 102 height 10
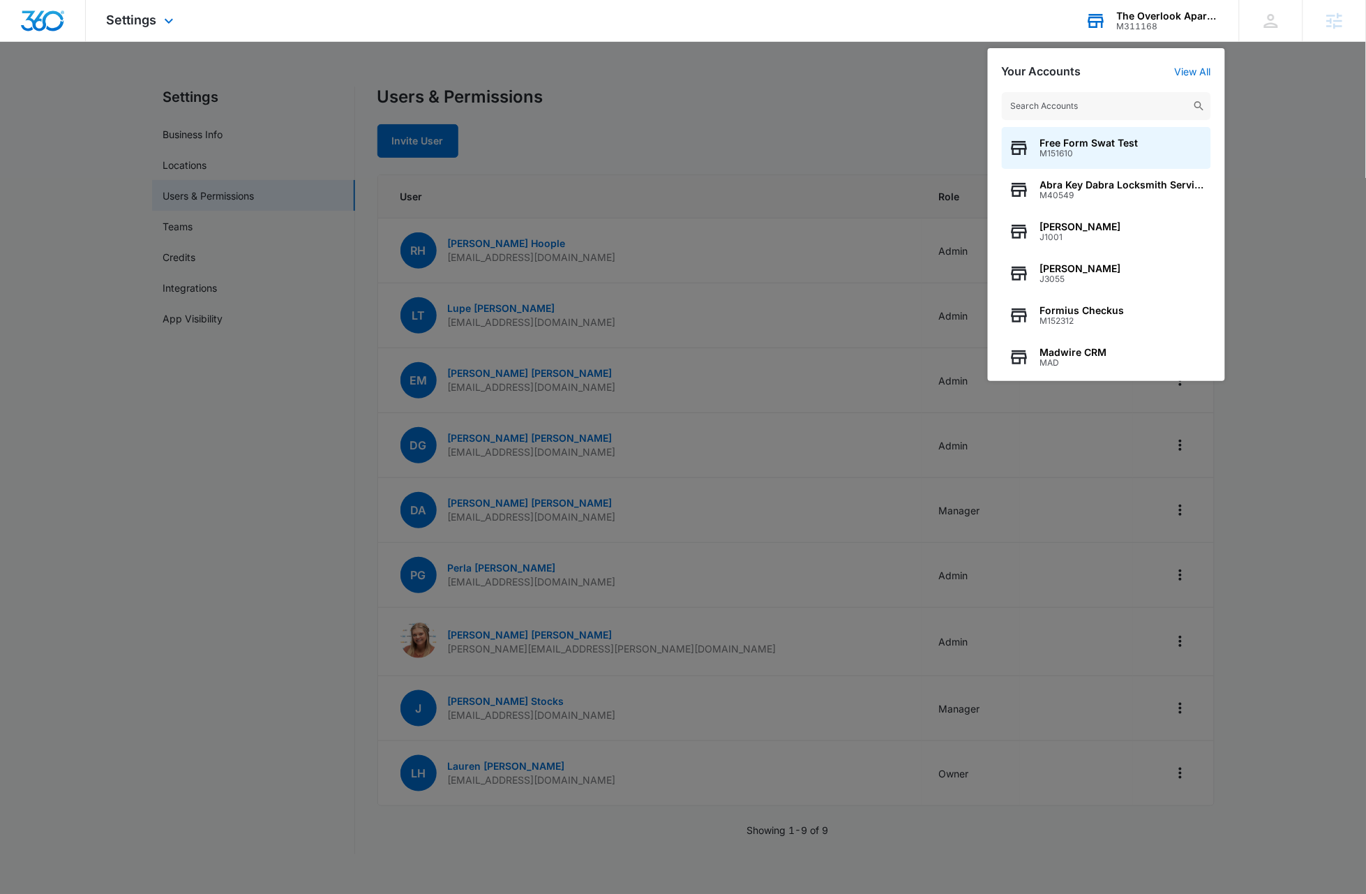
click at [779, 107] on input "text" at bounding box center [1106, 106] width 209 height 28
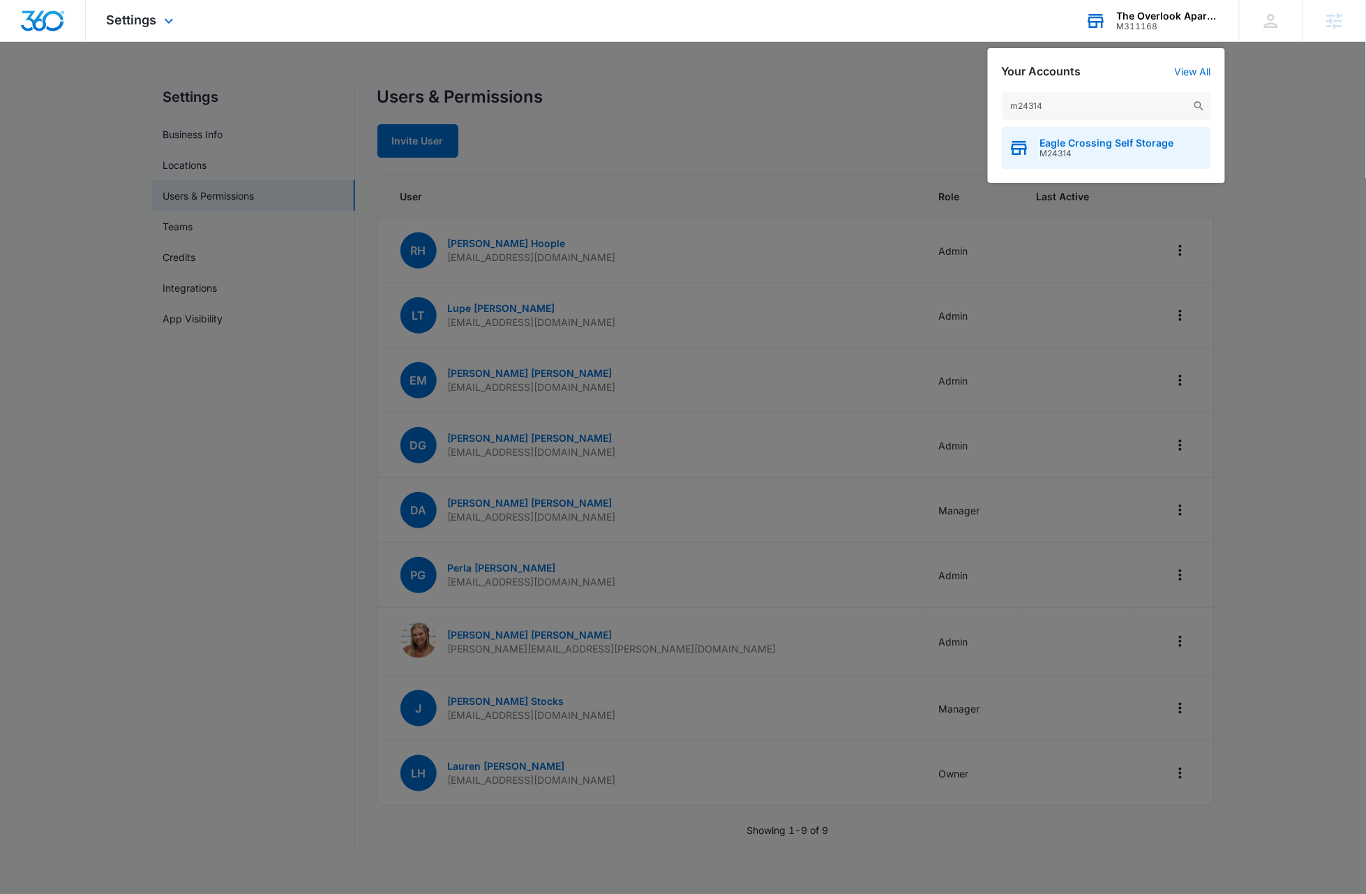
type input "m24314"
click at [779, 140] on span "Eagle Crossing Self Storage" at bounding box center [1107, 142] width 134 height 11
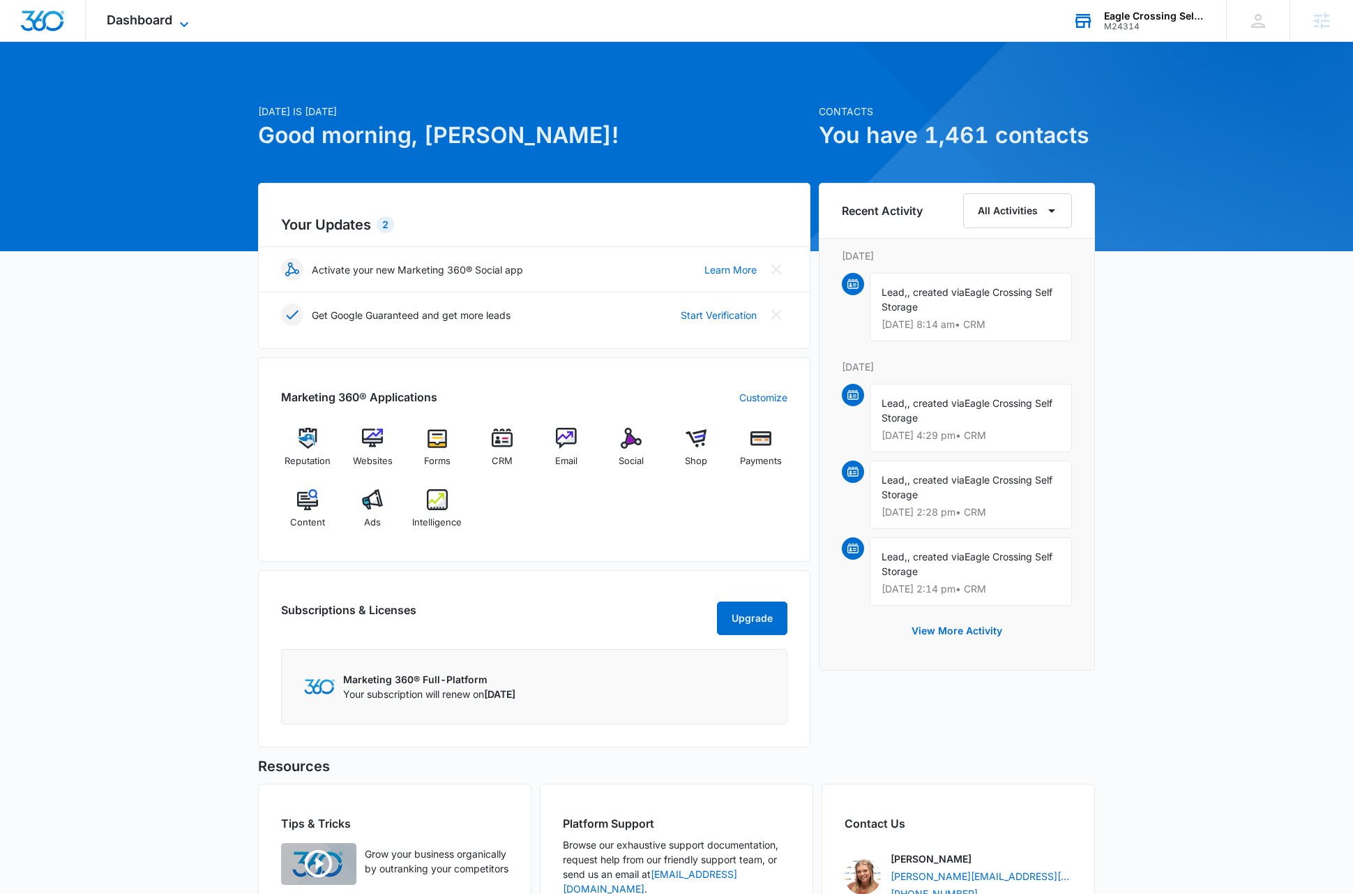
click at [183, 24] on icon at bounding box center [184, 24] width 17 height 17
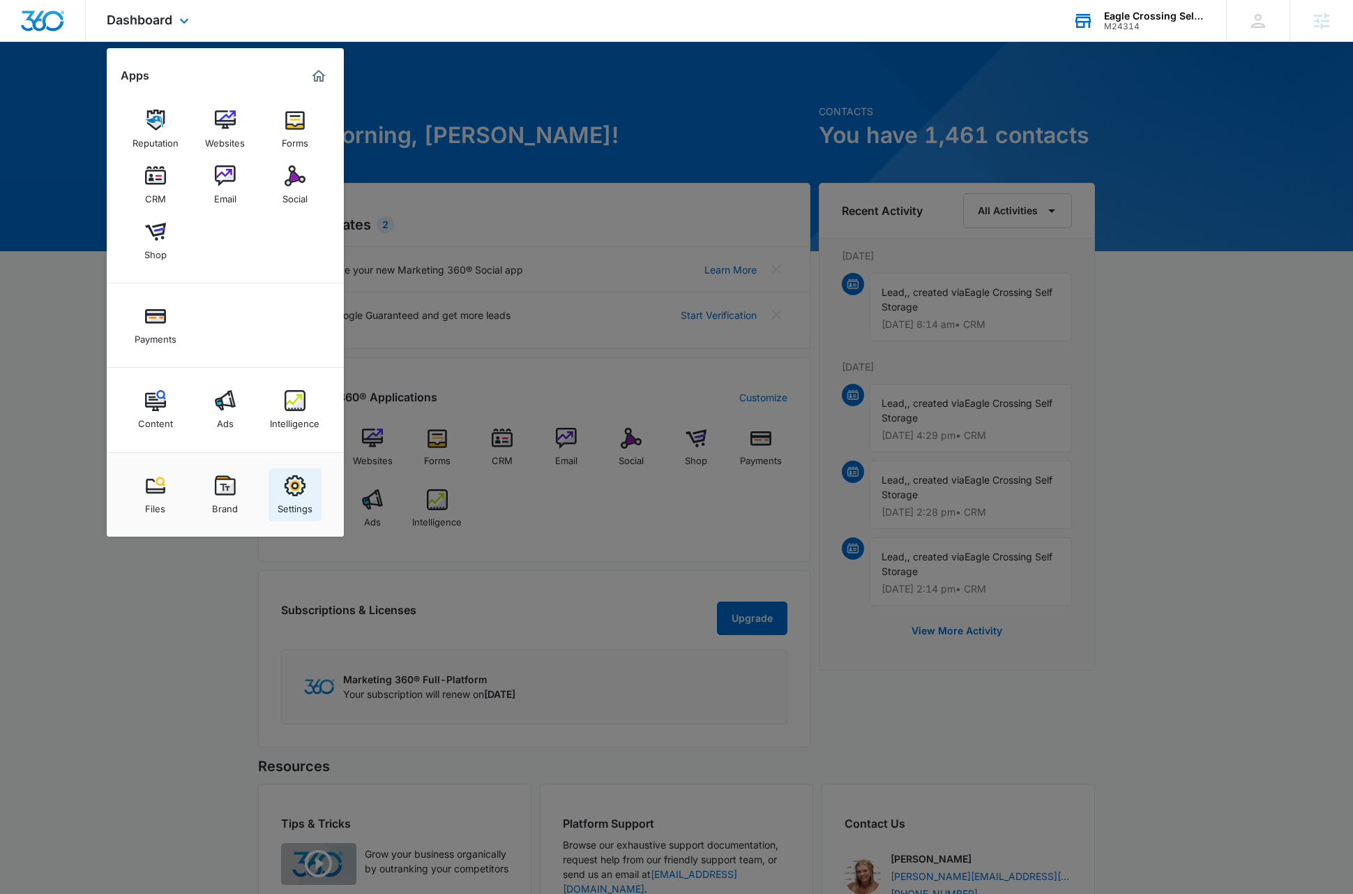
click at [300, 491] on img at bounding box center [295, 485] width 21 height 21
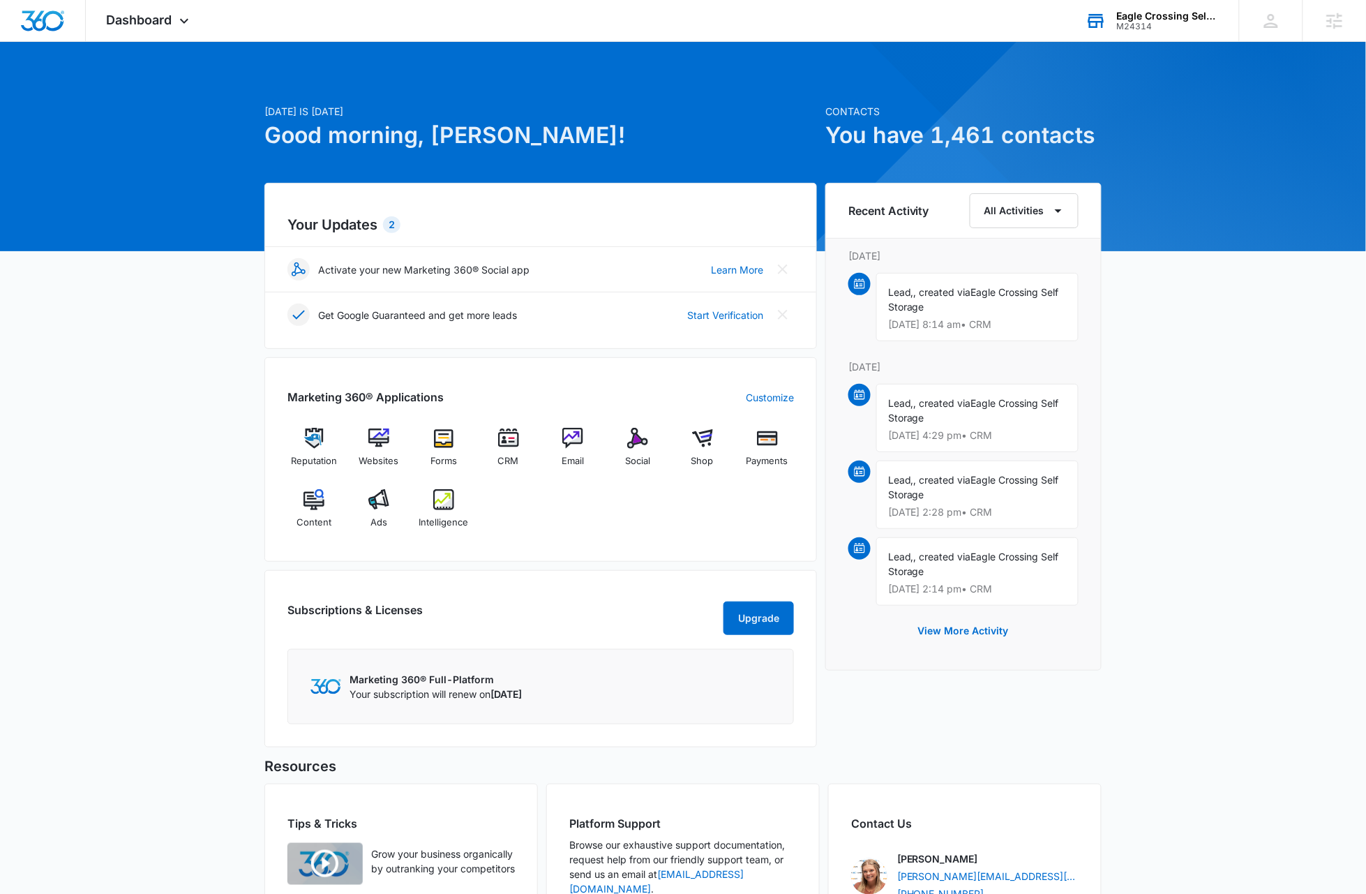
select select "33"
select select "US"
select select "America/[GEOGRAPHIC_DATA]"
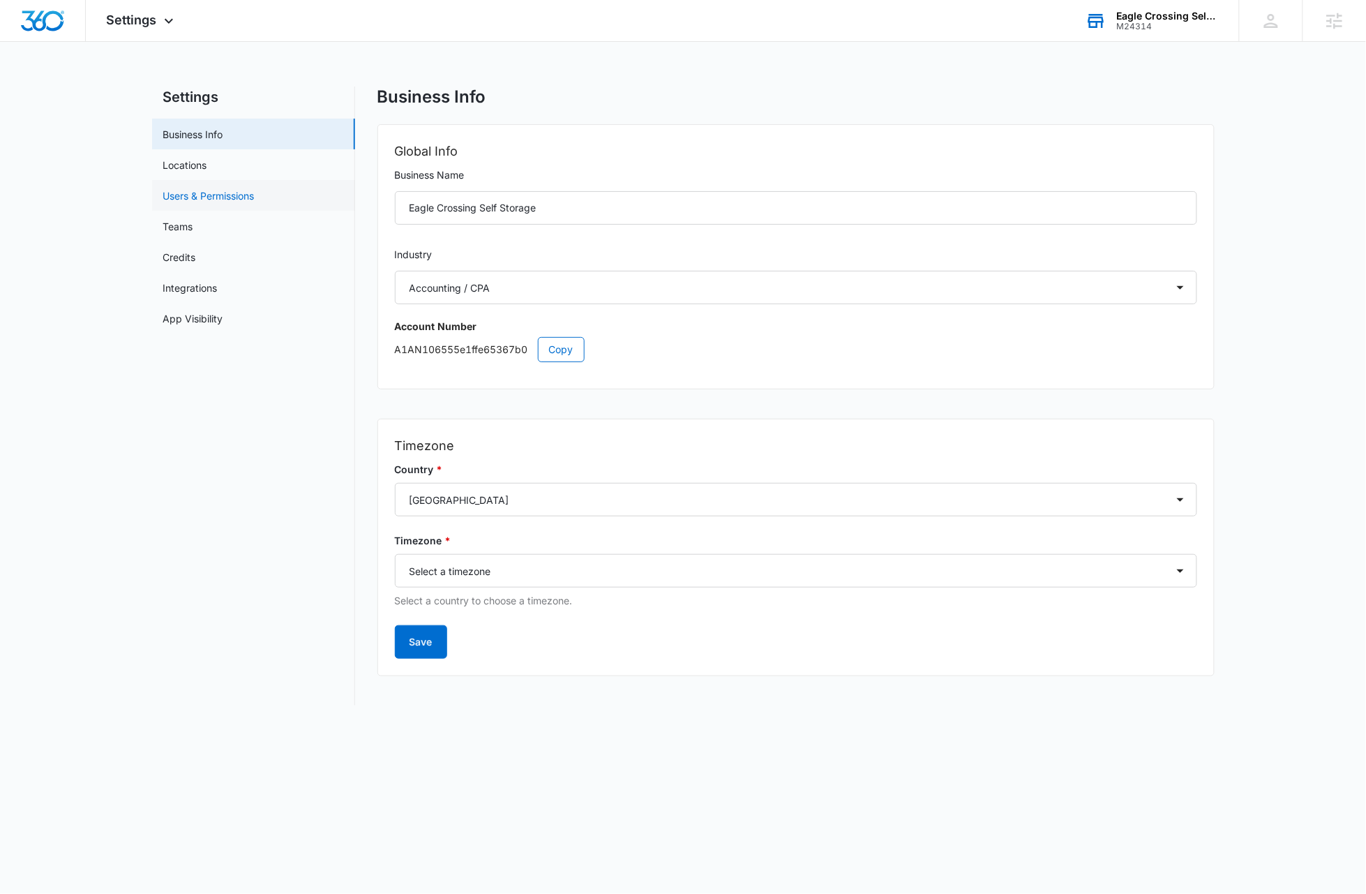
click at [234, 195] on link "Users & Permissions" at bounding box center [208, 195] width 91 height 15
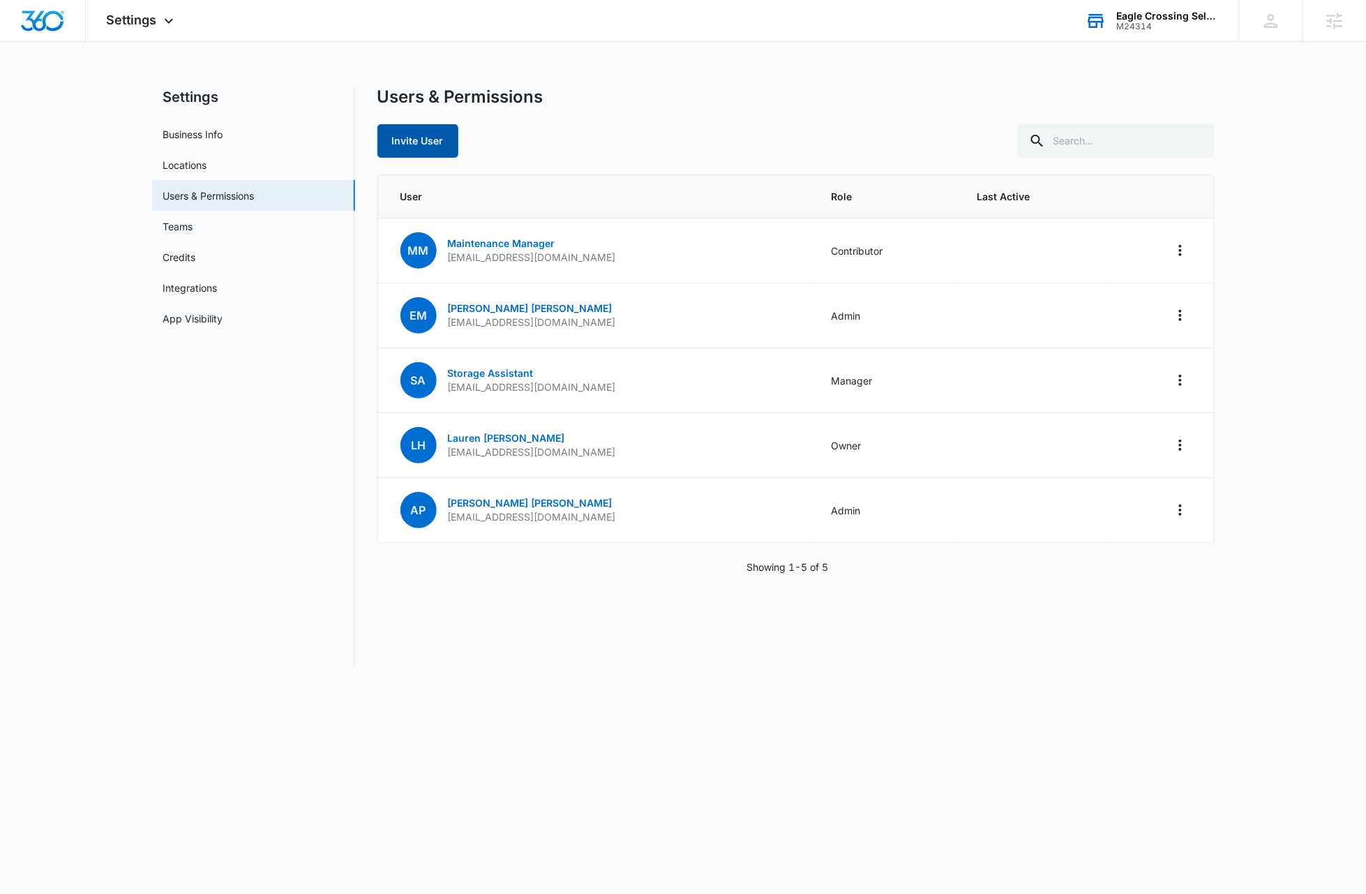
click at [423, 146] on button "Invite User" at bounding box center [417, 140] width 81 height 33
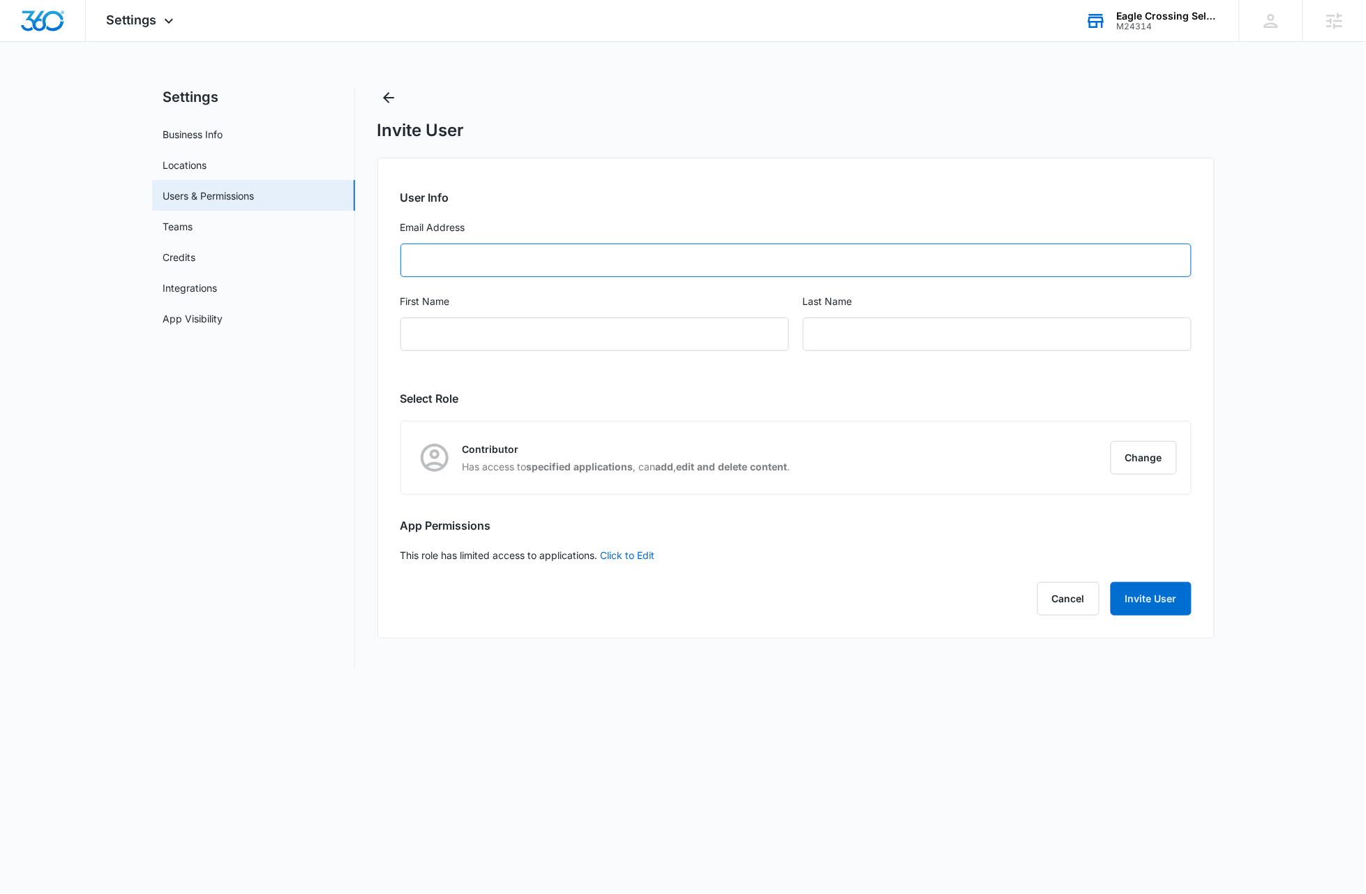
click at [430, 262] on input "Email Address" at bounding box center [795, 259] width 791 height 33
paste input "[EMAIL_ADDRESS][DOMAIN_NAME]"
type input "[EMAIL_ADDRESS][DOMAIN_NAME]"
type input "Lupe"
type input "[PERSON_NAME]"
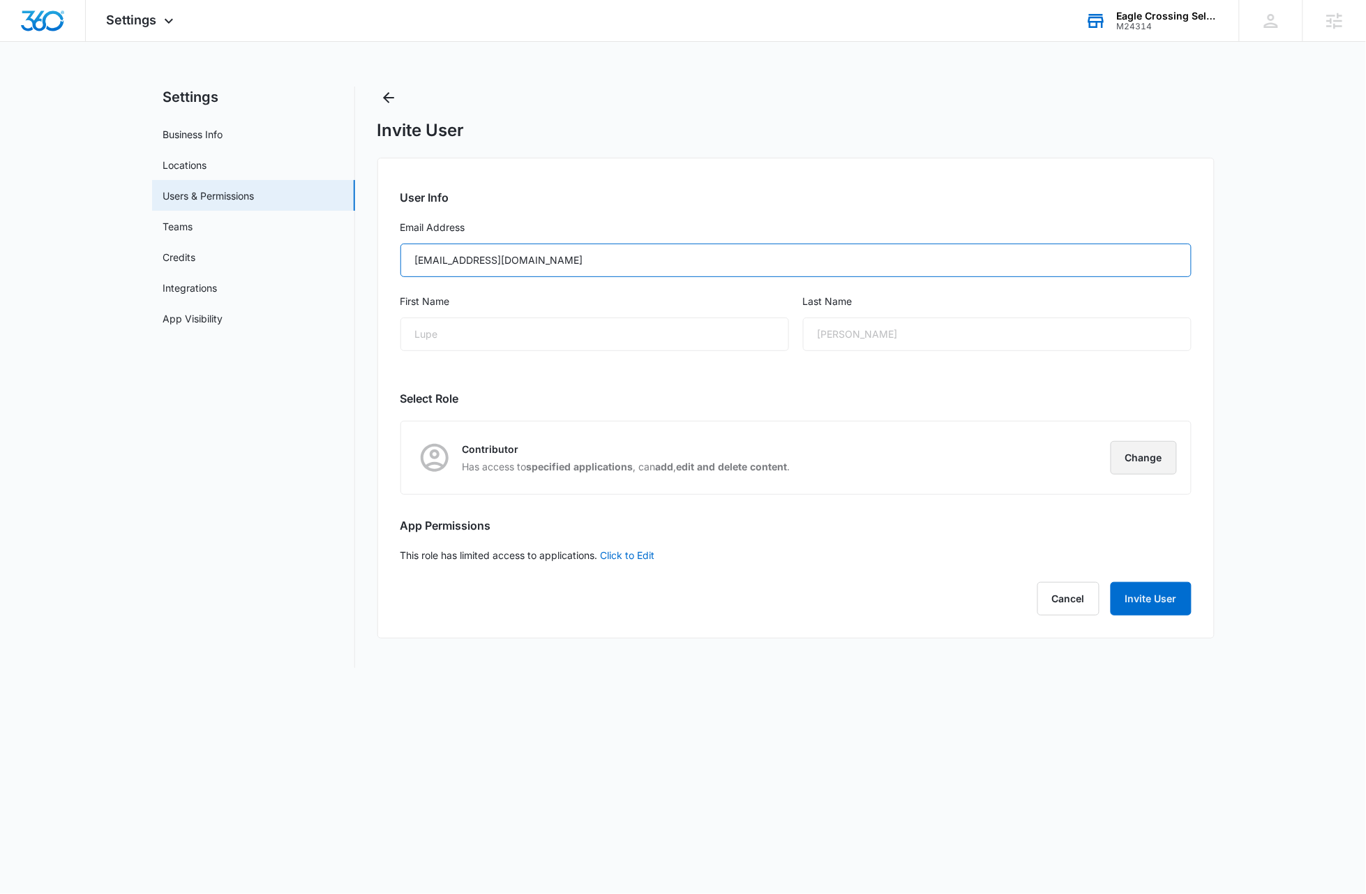
type input "[EMAIL_ADDRESS][DOMAIN_NAME]"
click at [779, 458] on button "Change" at bounding box center [1144, 457] width 66 height 33
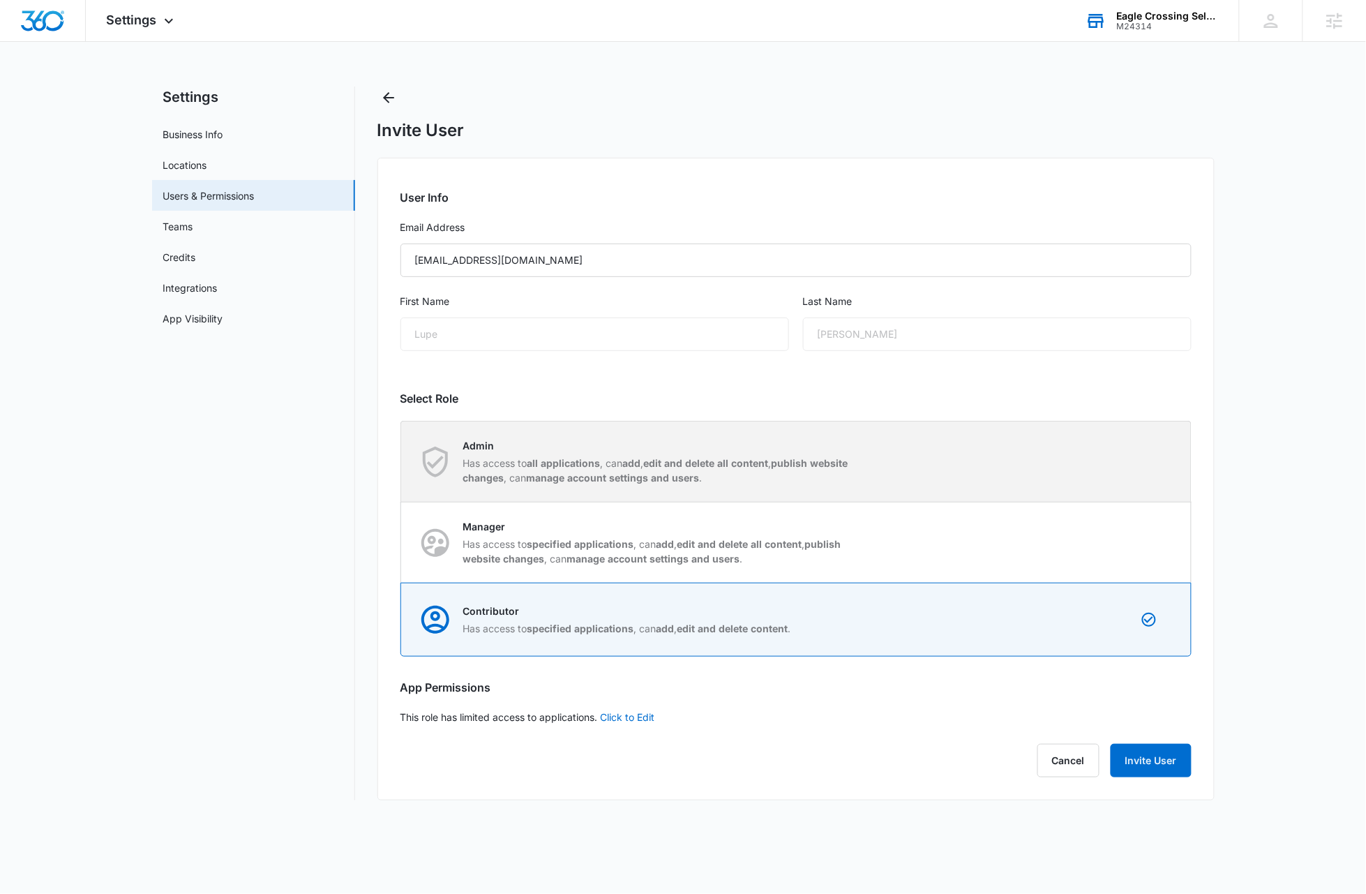
click at [779, 451] on div "Admin Has access to all applications , can add , edit and delete all content , …" at bounding box center [796, 461] width 789 height 80
click at [402, 461] on input "Admin Has access to all applications , can add , edit and delete all content , …" at bounding box center [401, 461] width 1 height 1
radio input "true"
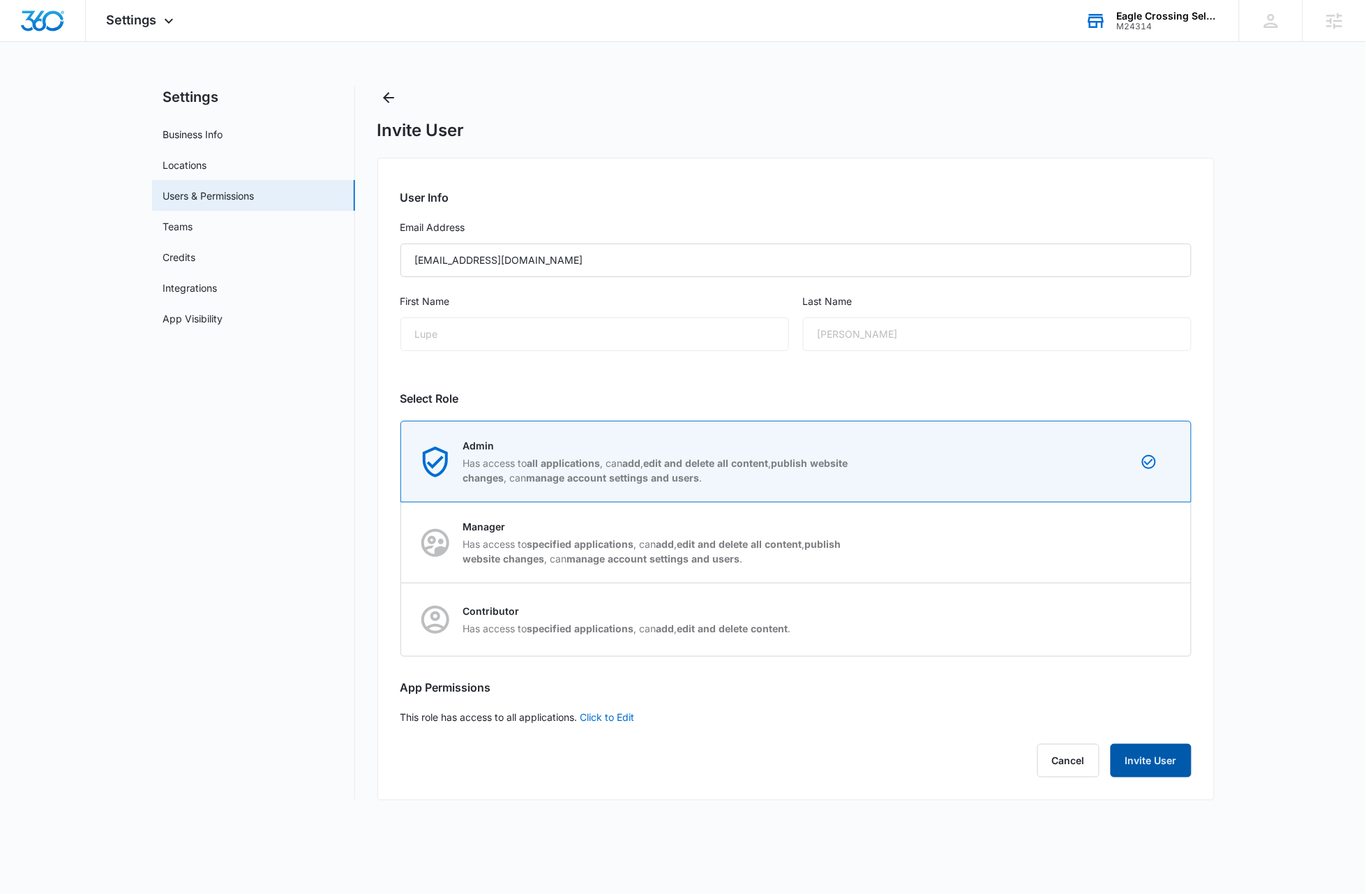
click at [779, 760] on button "Invite User" at bounding box center [1151, 760] width 81 height 33
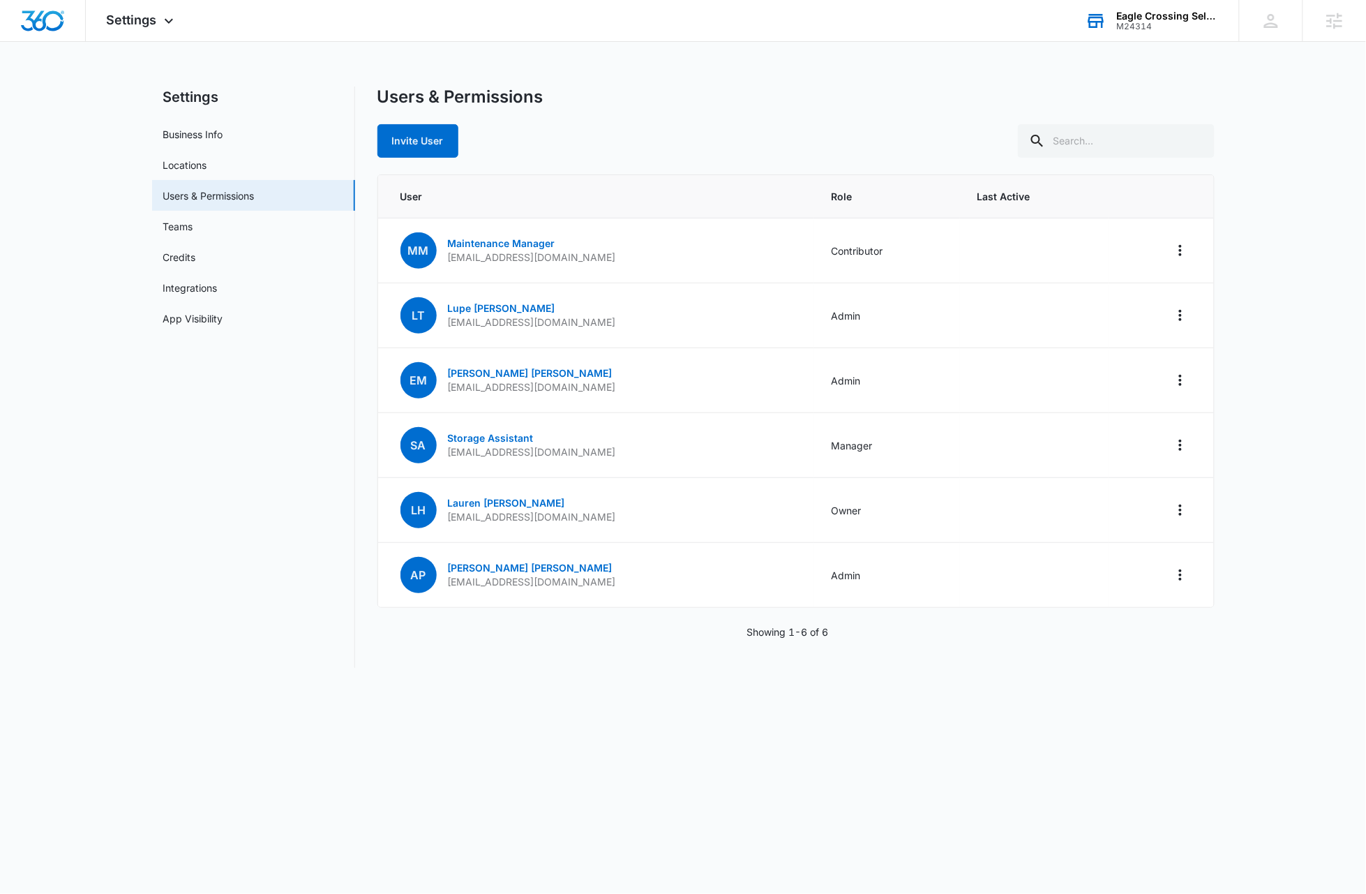
click at [779, 24] on div "M24314" at bounding box center [1168, 27] width 102 height 10
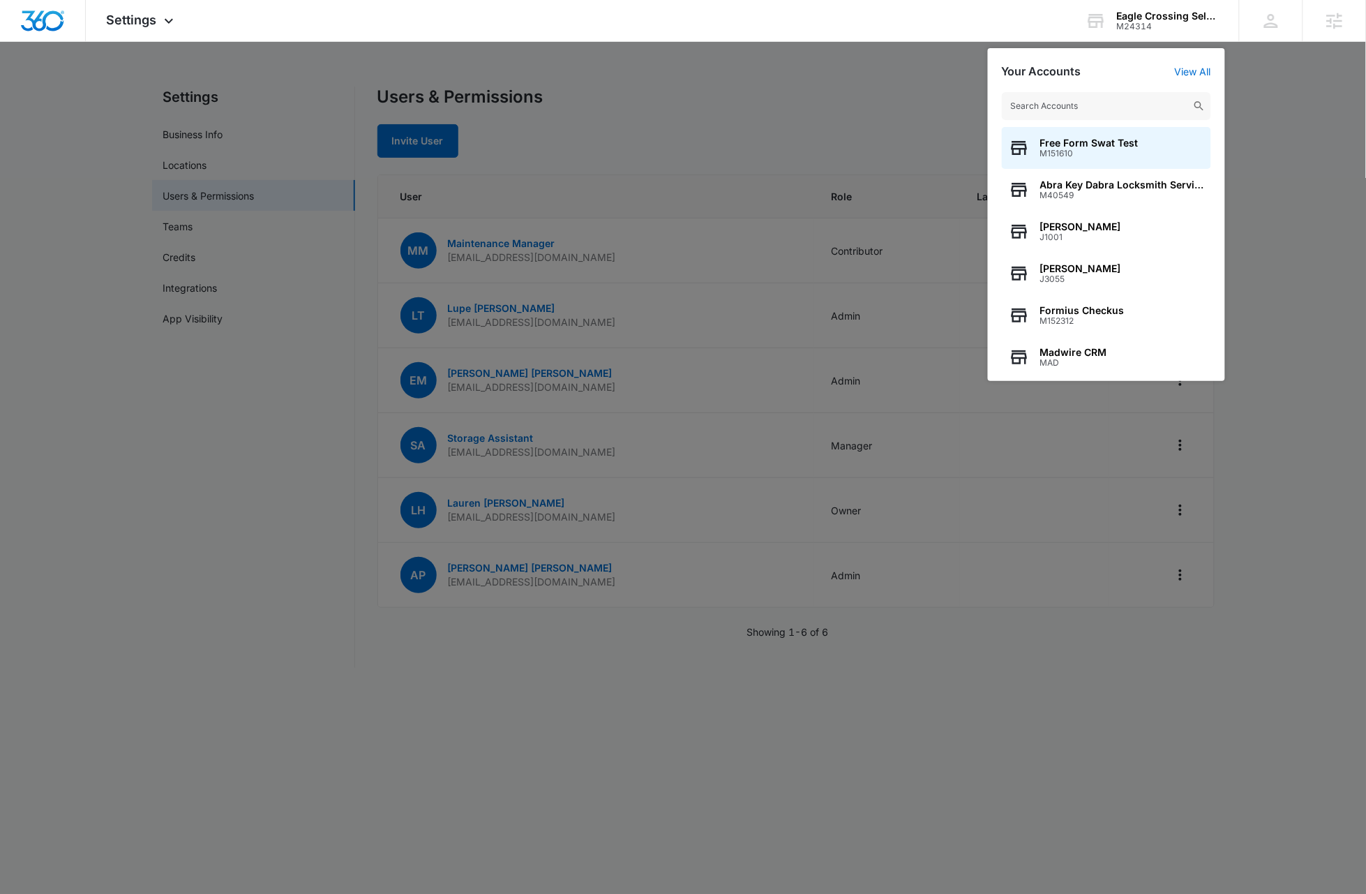
click at [779, 107] on input "text" at bounding box center [1106, 106] width 209 height 28
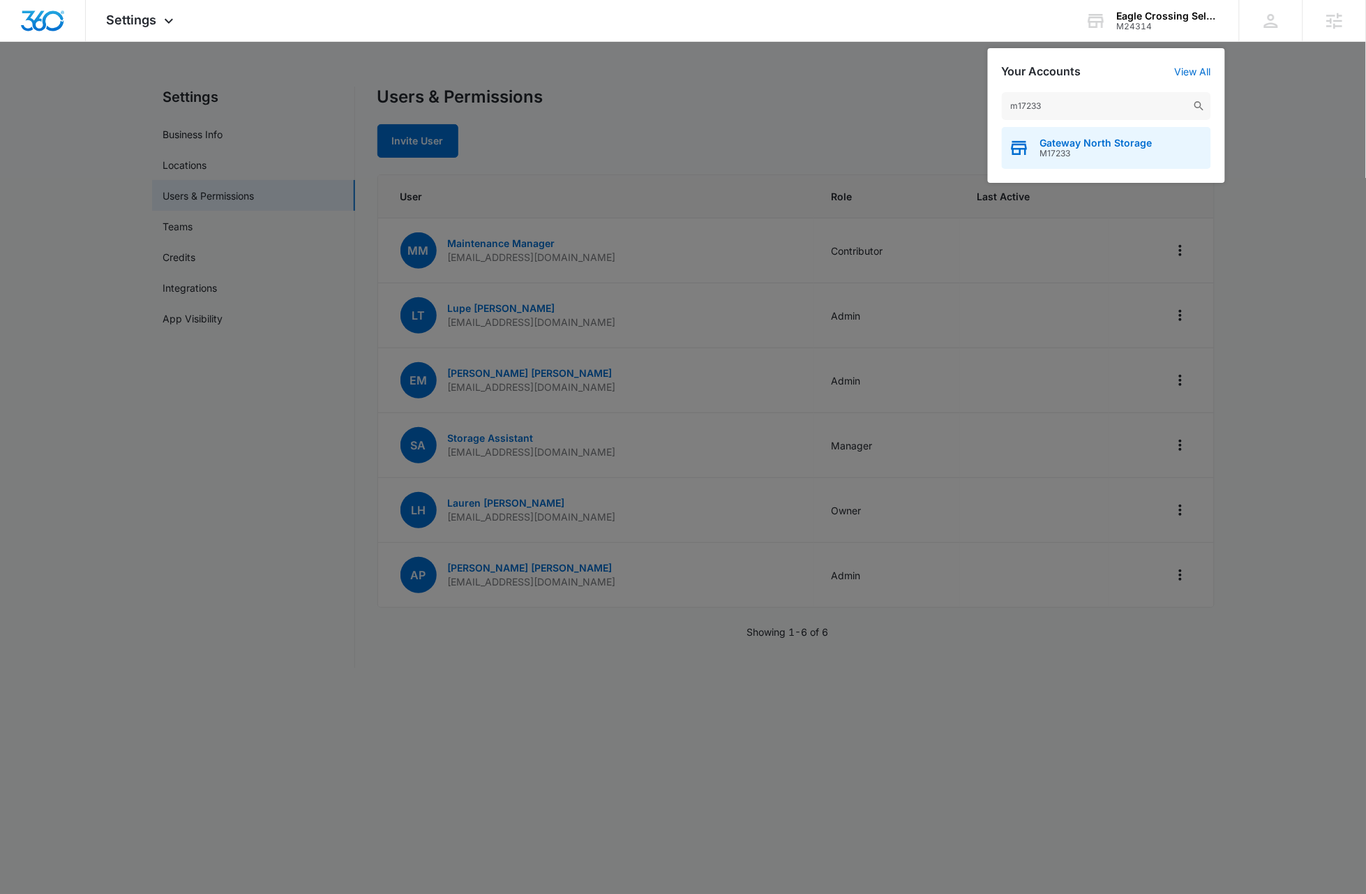
type input "m17233"
click at [779, 161] on div "Gateway North Storage M17233" at bounding box center [1106, 148] width 209 height 42
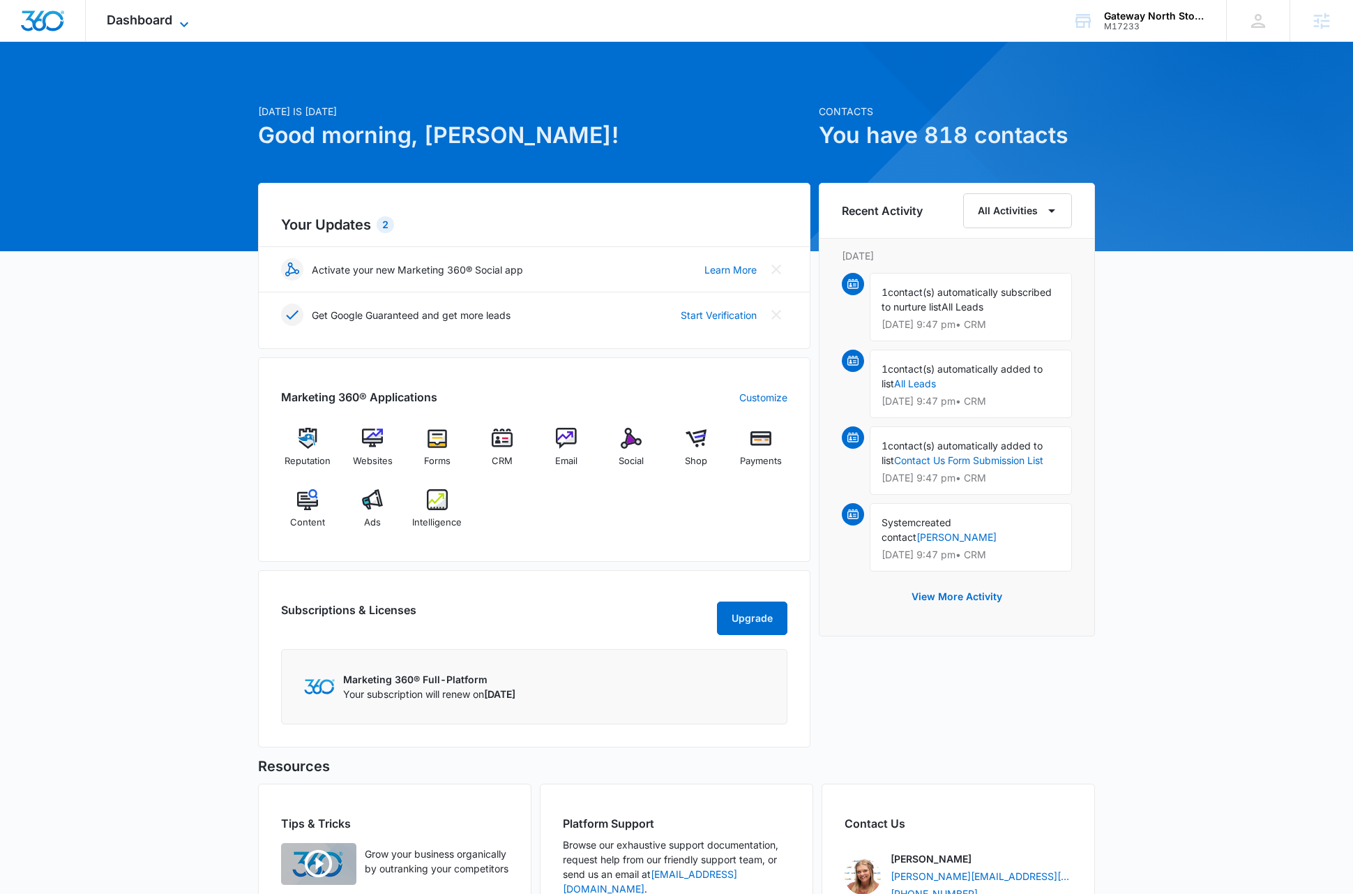
click at [186, 17] on icon at bounding box center [184, 24] width 17 height 17
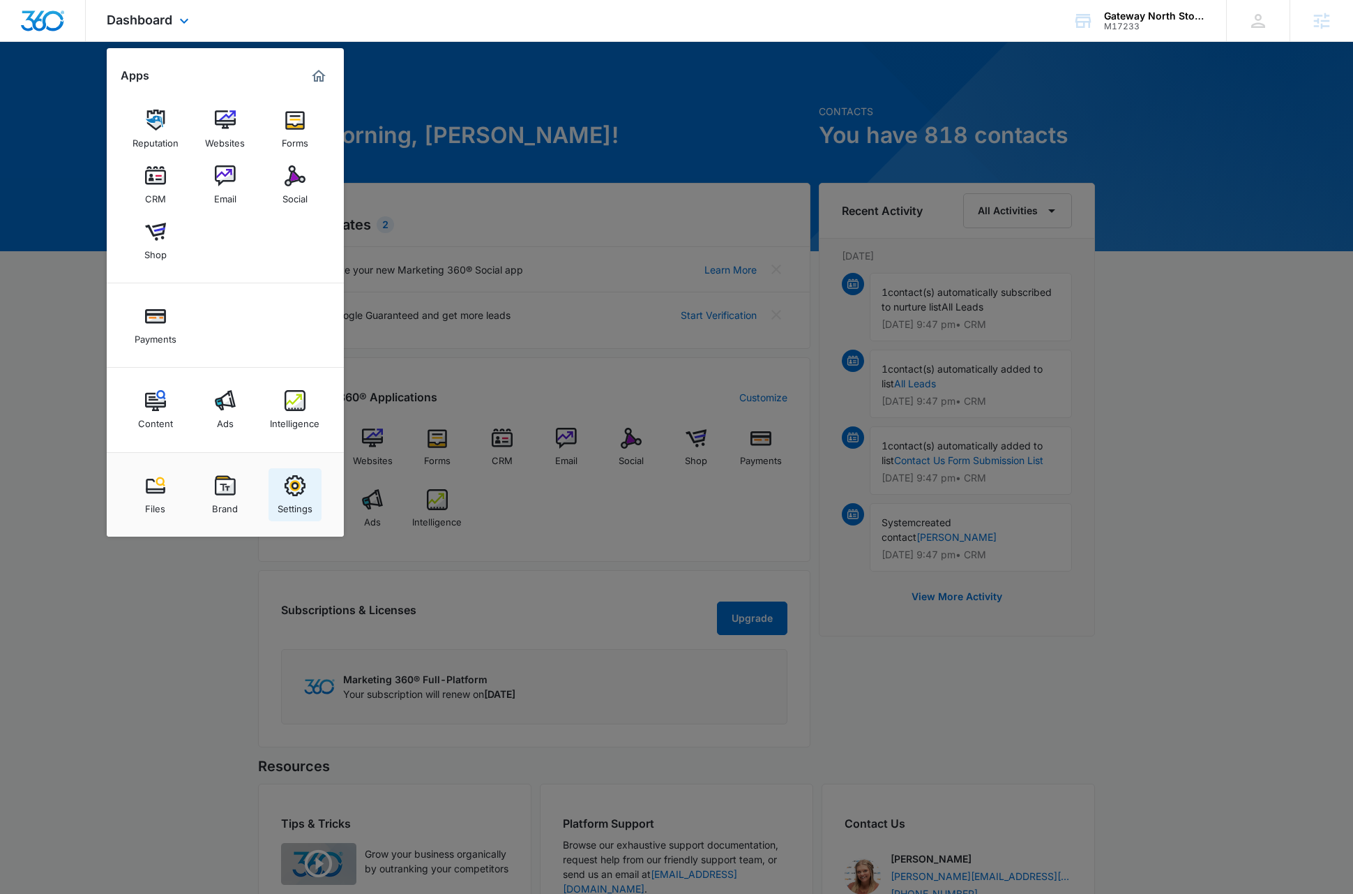
click at [297, 492] on img at bounding box center [295, 485] width 21 height 21
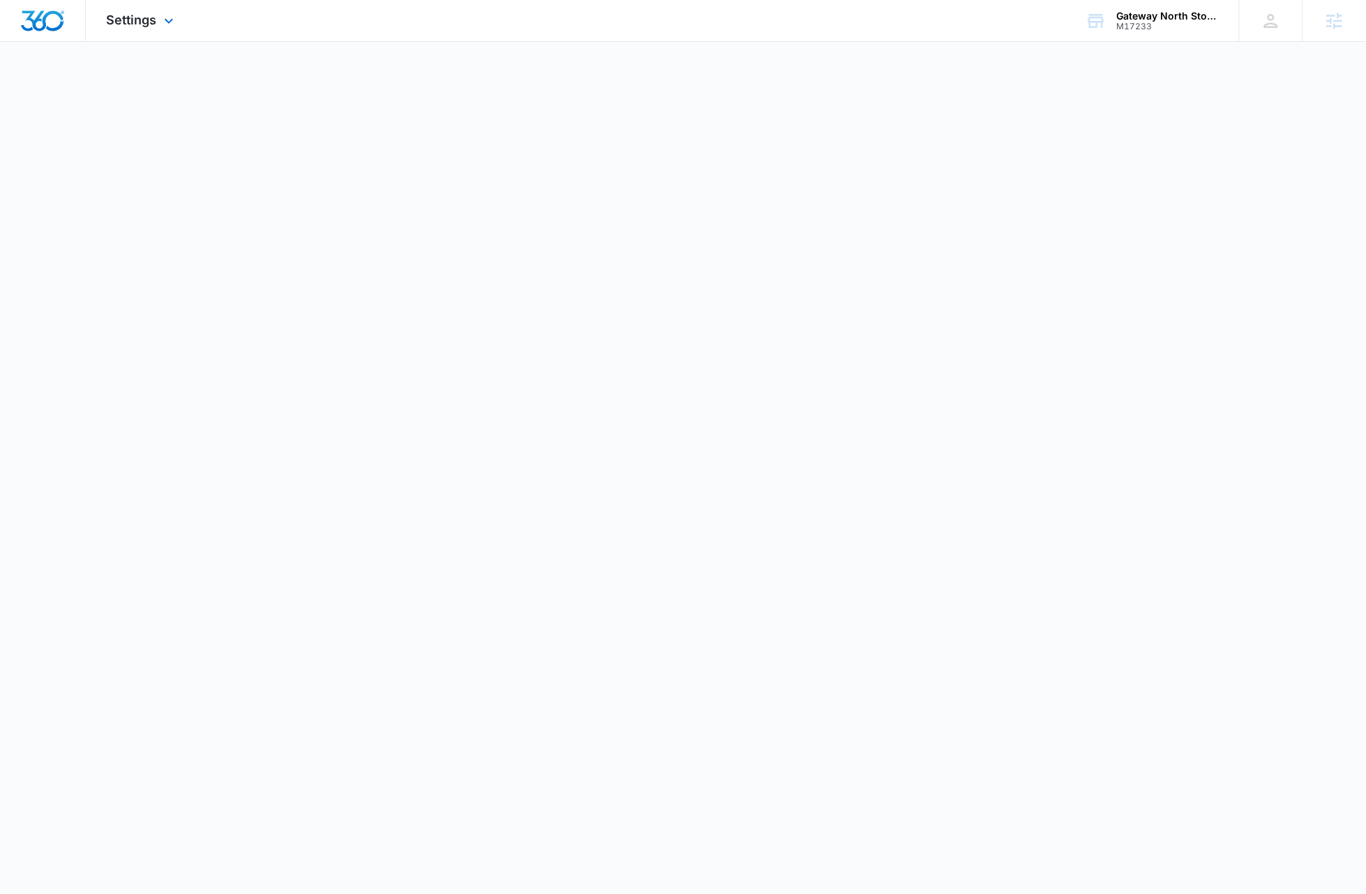
select select "33"
select select "US"
select select "America/[GEOGRAPHIC_DATA]"
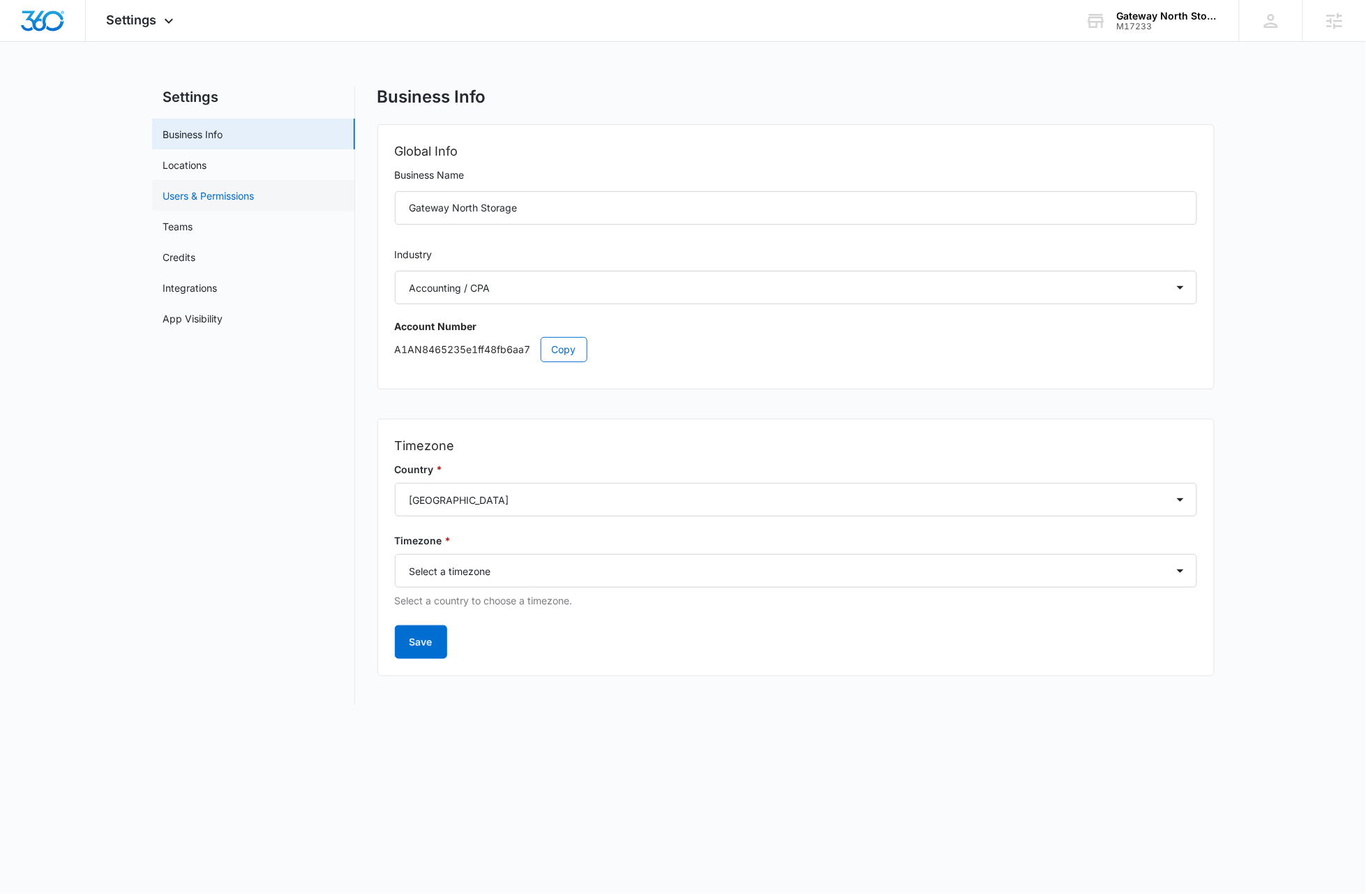
click at [236, 200] on link "Users & Permissions" at bounding box center [208, 195] width 91 height 15
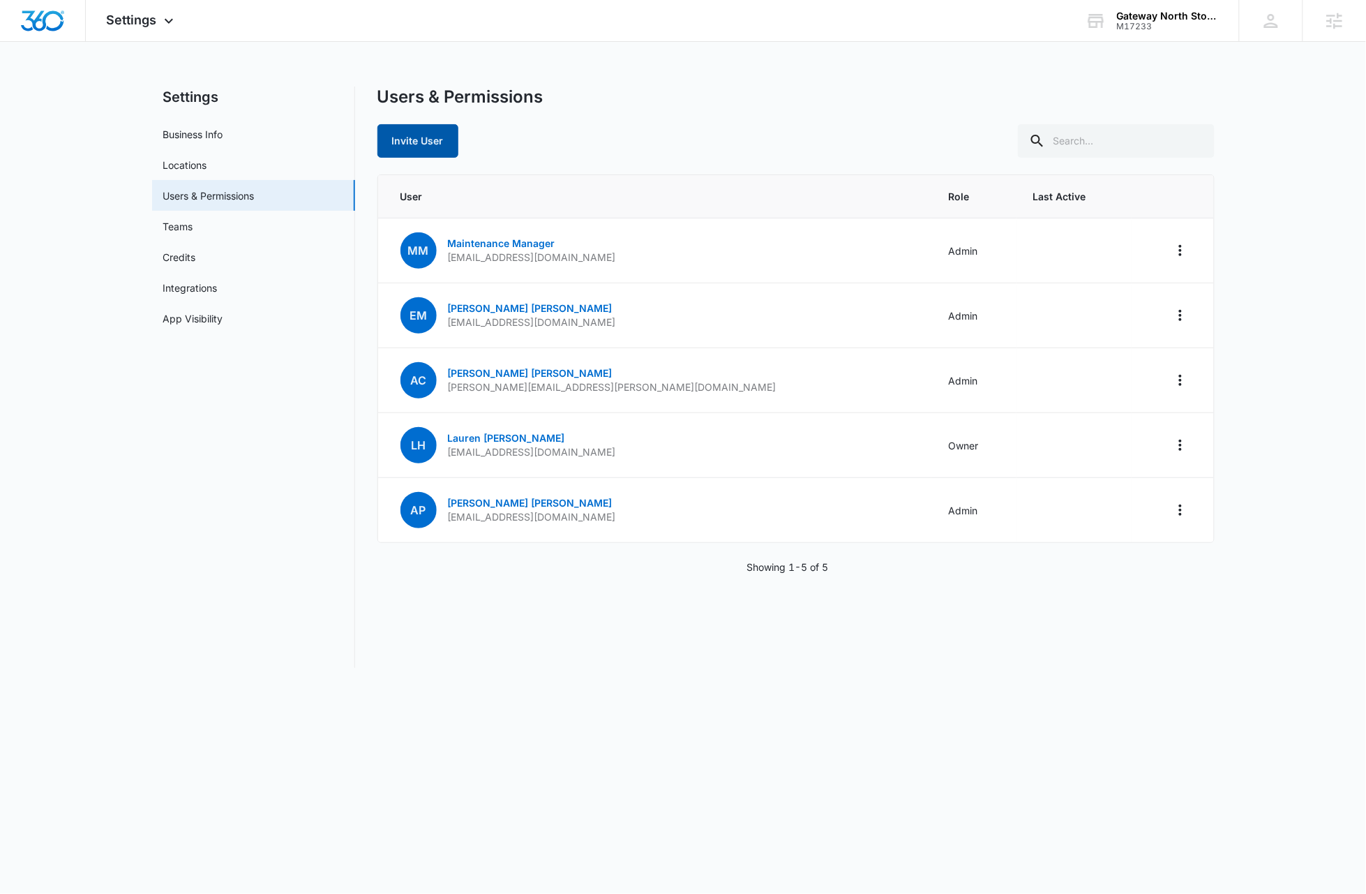
click at [426, 147] on button "Invite User" at bounding box center [417, 140] width 81 height 33
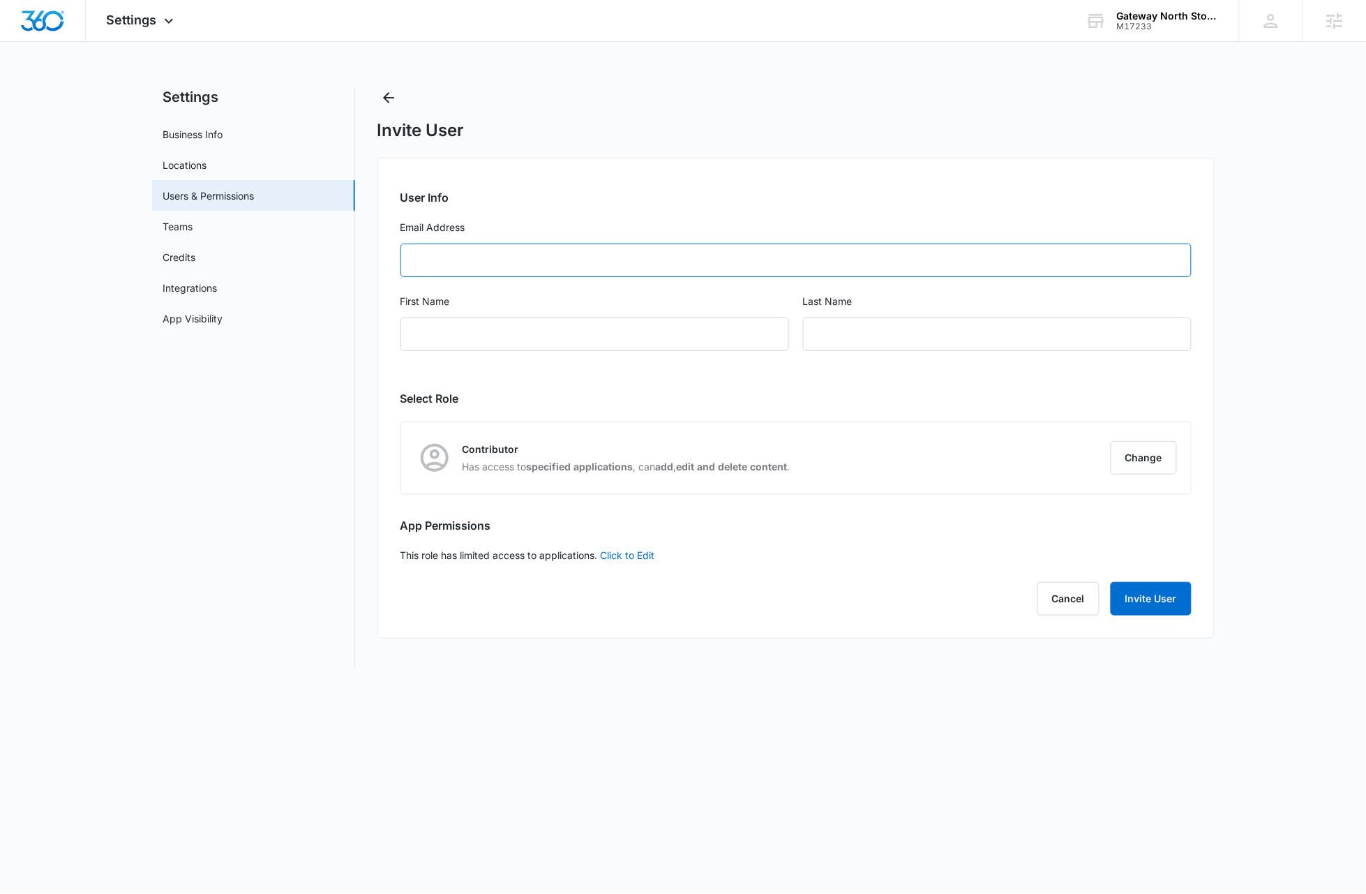
click at [452, 257] on input "Email Address" at bounding box center [795, 259] width 791 height 33
paste input "[EMAIL_ADDRESS][DOMAIN_NAME]"
type input "[EMAIL_ADDRESS][DOMAIN_NAME]"
type input "Lupe"
type input "[PERSON_NAME]"
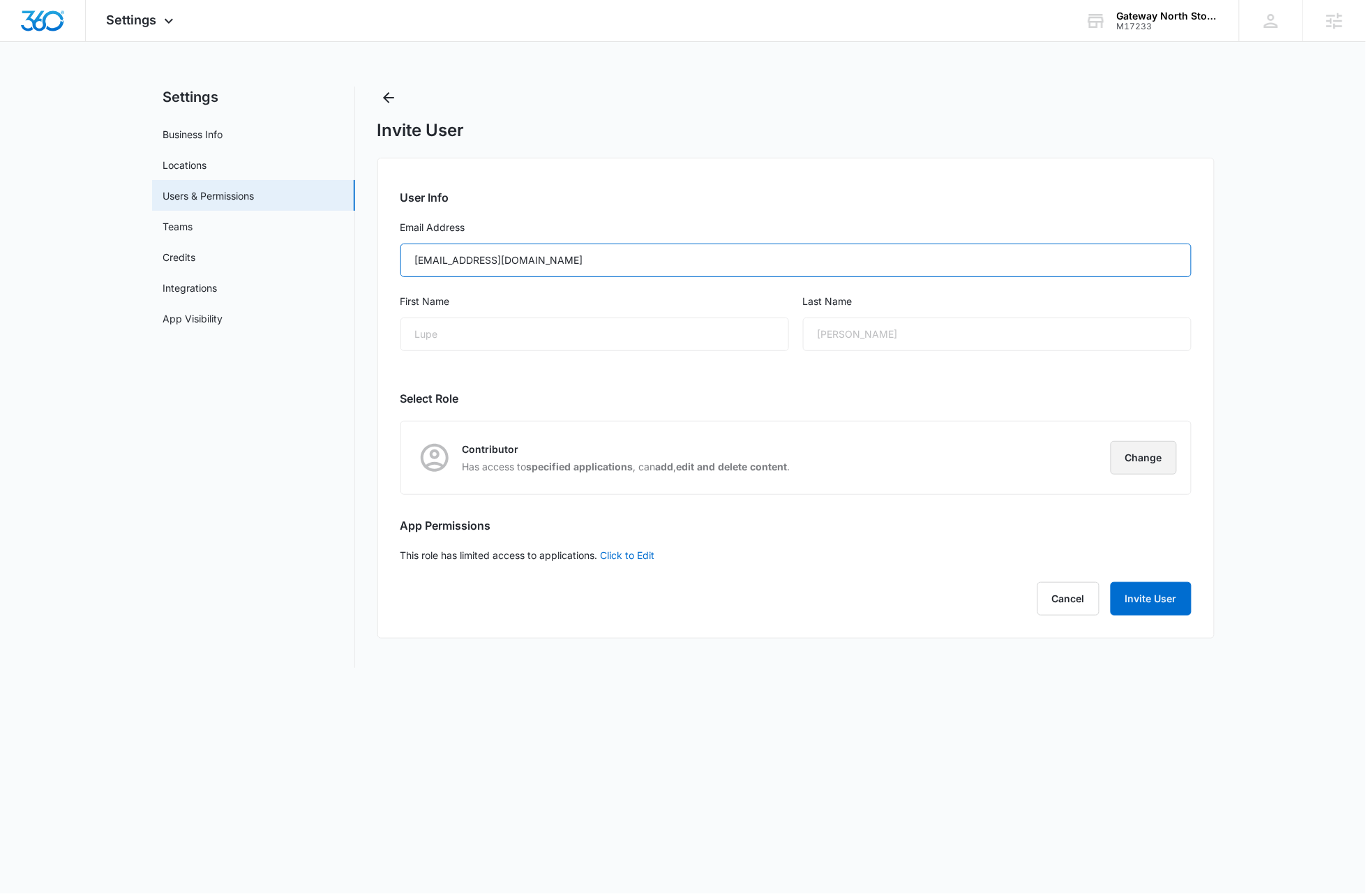
type input "[EMAIL_ADDRESS][DOMAIN_NAME]"
click at [779, 460] on button "Change" at bounding box center [1144, 457] width 66 height 33
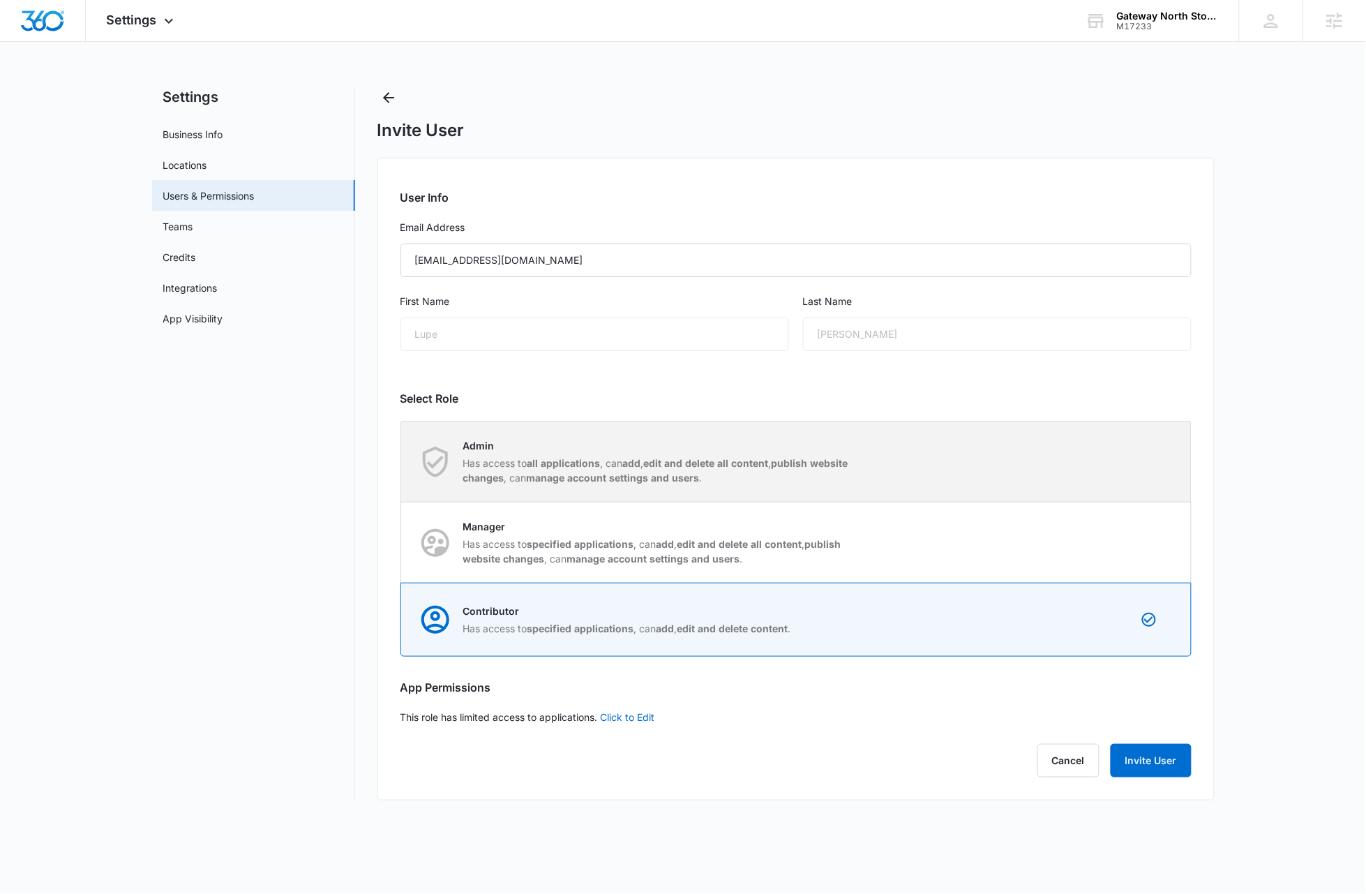
click at [779, 457] on div "Admin Has access to all applications , can add , edit and delete all content , …" at bounding box center [796, 461] width 789 height 80
click at [402, 461] on input "Admin Has access to all applications , can add , edit and delete all content , …" at bounding box center [401, 461] width 1 height 1
radio input "true"
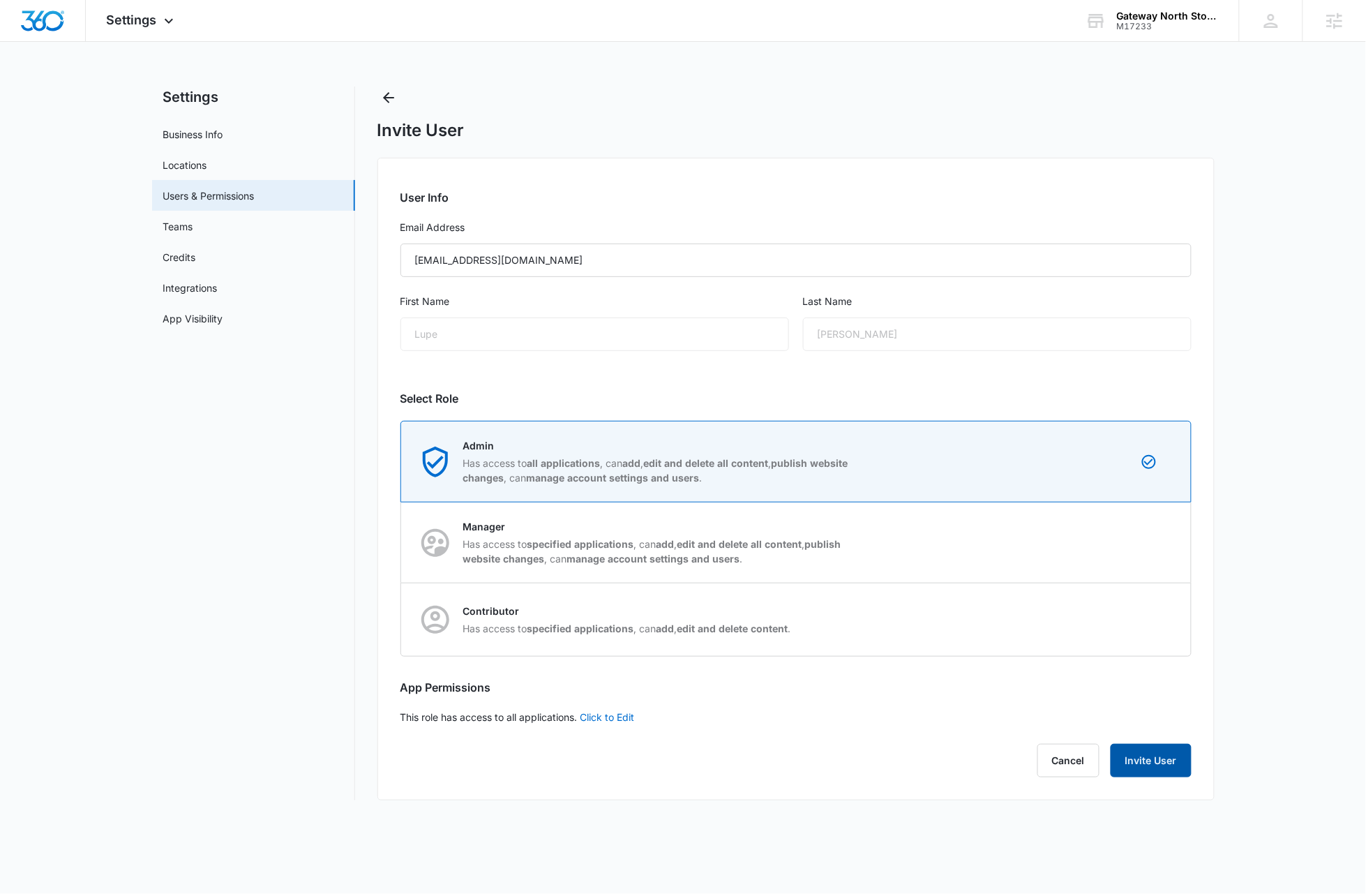
click at [779, 769] on button "Invite User" at bounding box center [1151, 760] width 81 height 33
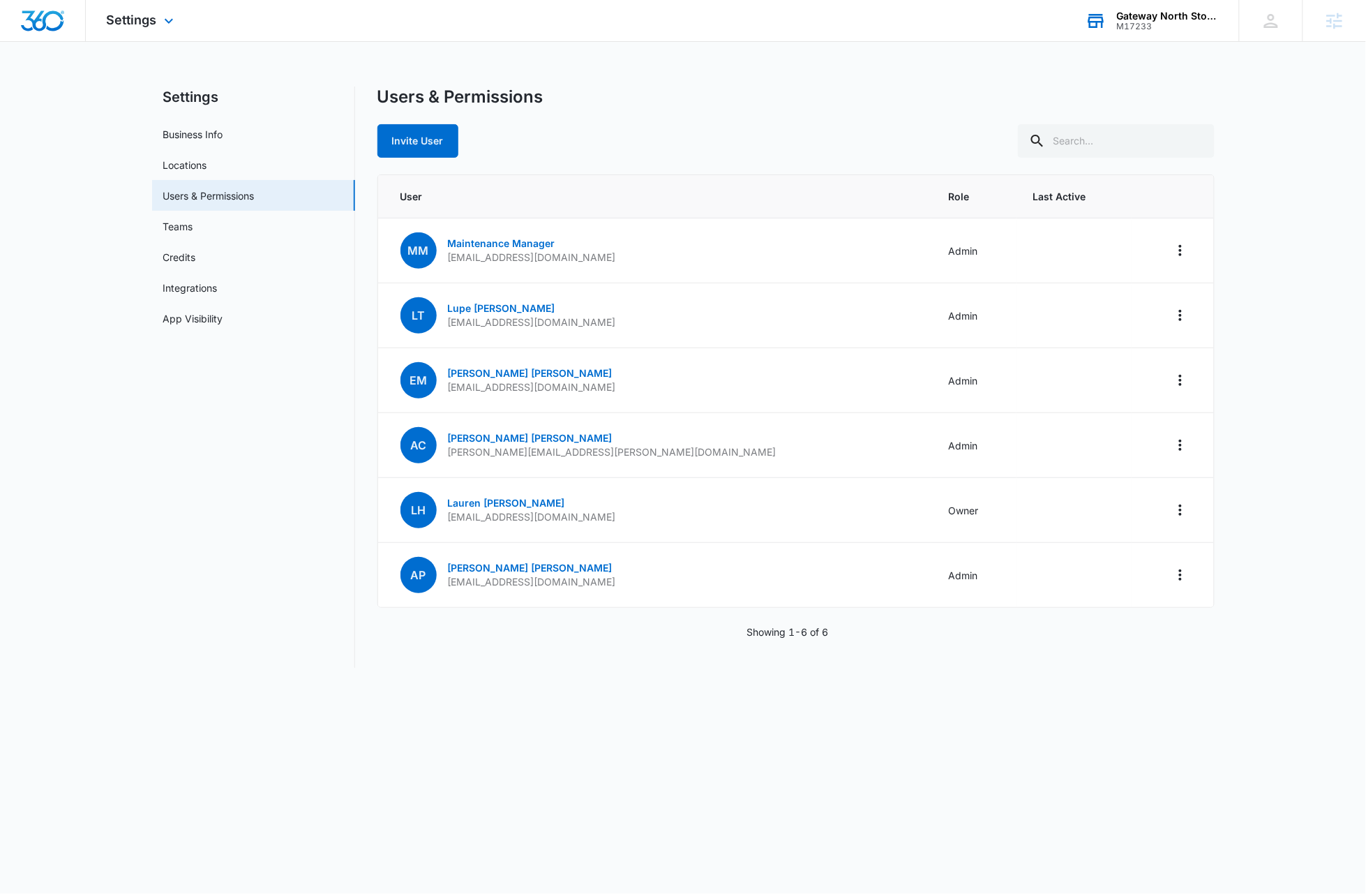
click at [779, 13] on div "Gateway North Storage" at bounding box center [1168, 15] width 102 height 11
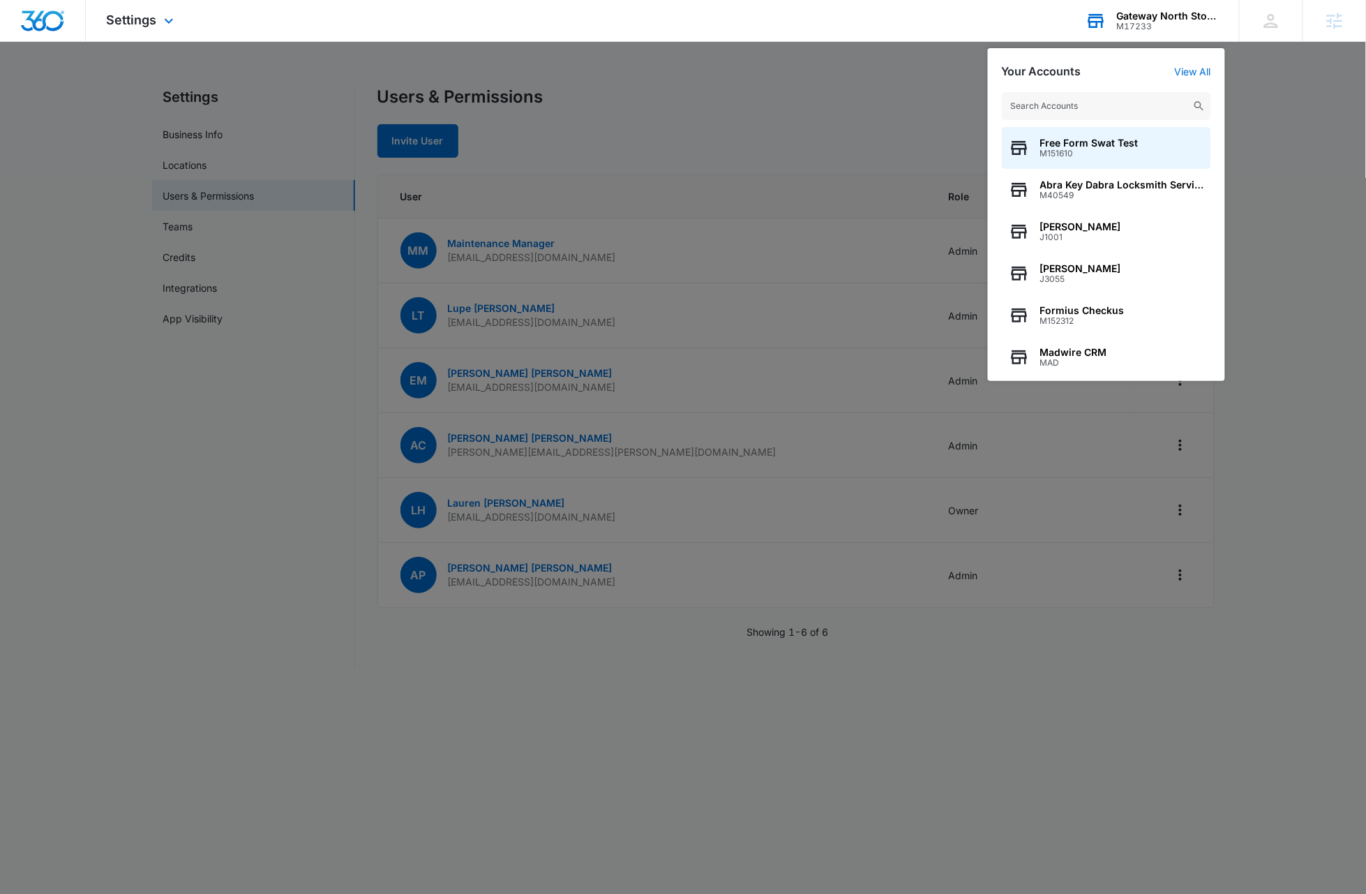
click at [779, 109] on input "text" at bounding box center [1106, 106] width 209 height 28
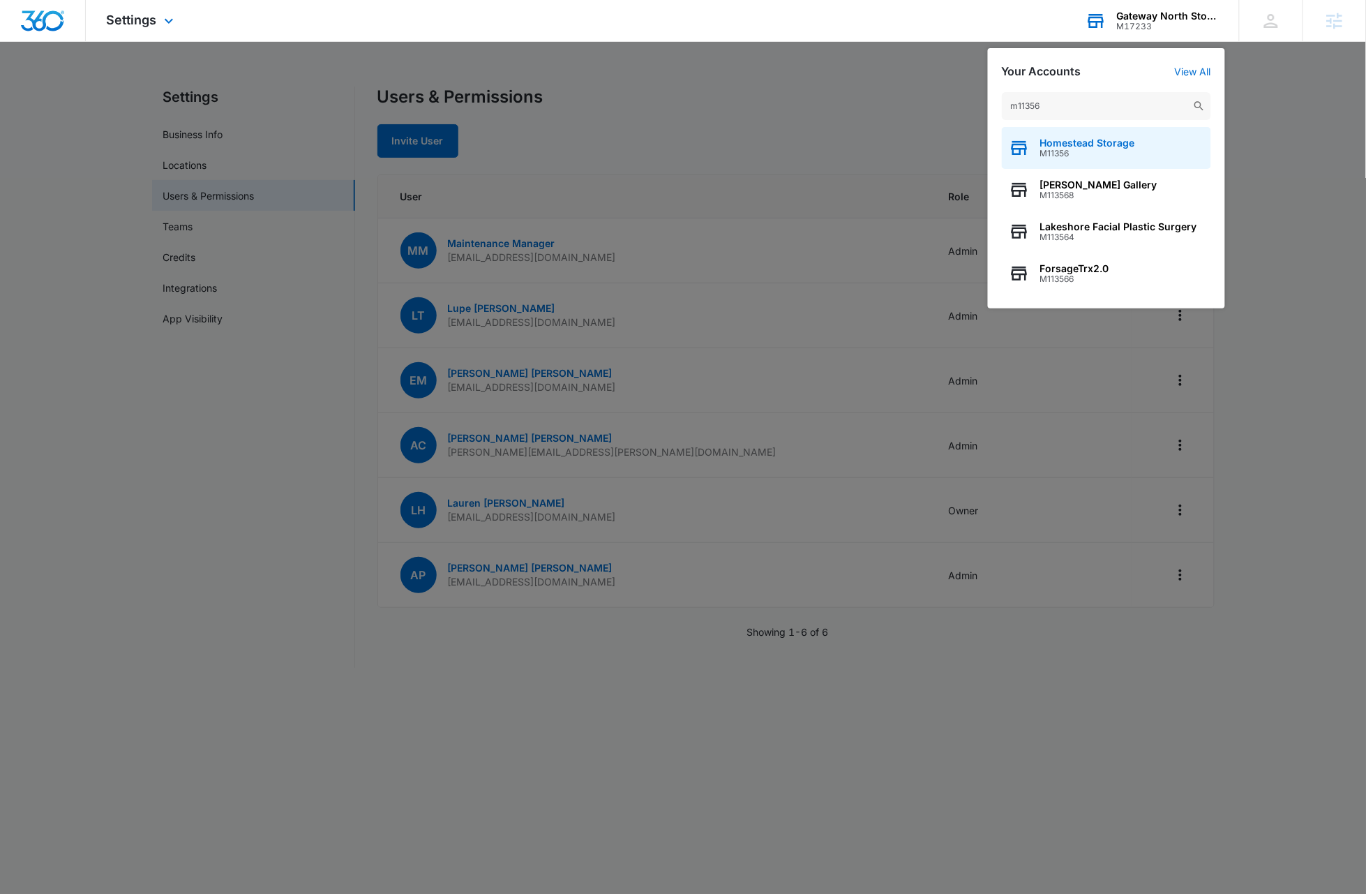
type input "m11356"
click at [779, 146] on span "Homestead Storage" at bounding box center [1087, 142] width 95 height 11
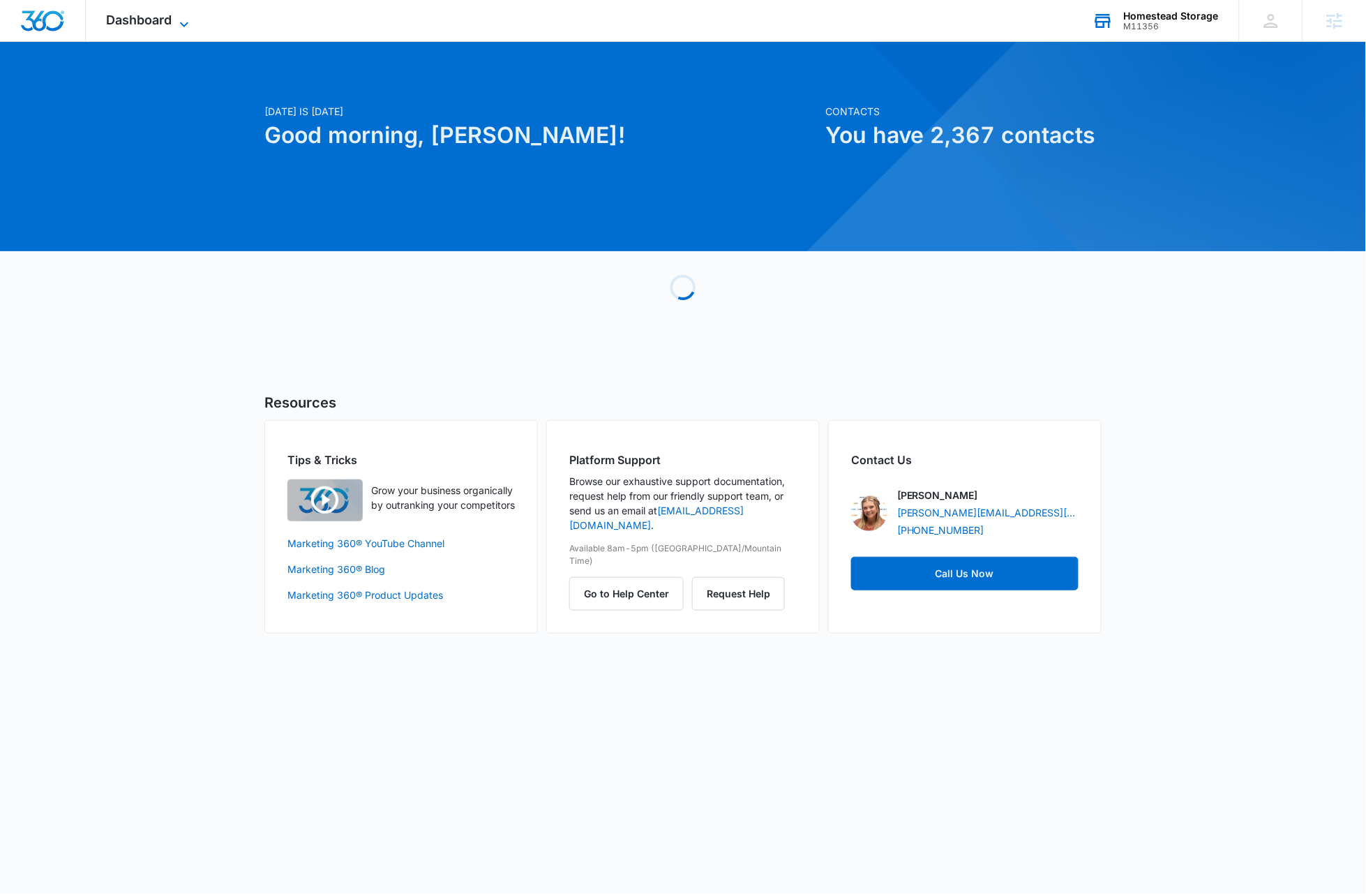
click at [183, 21] on icon at bounding box center [184, 24] width 17 height 17
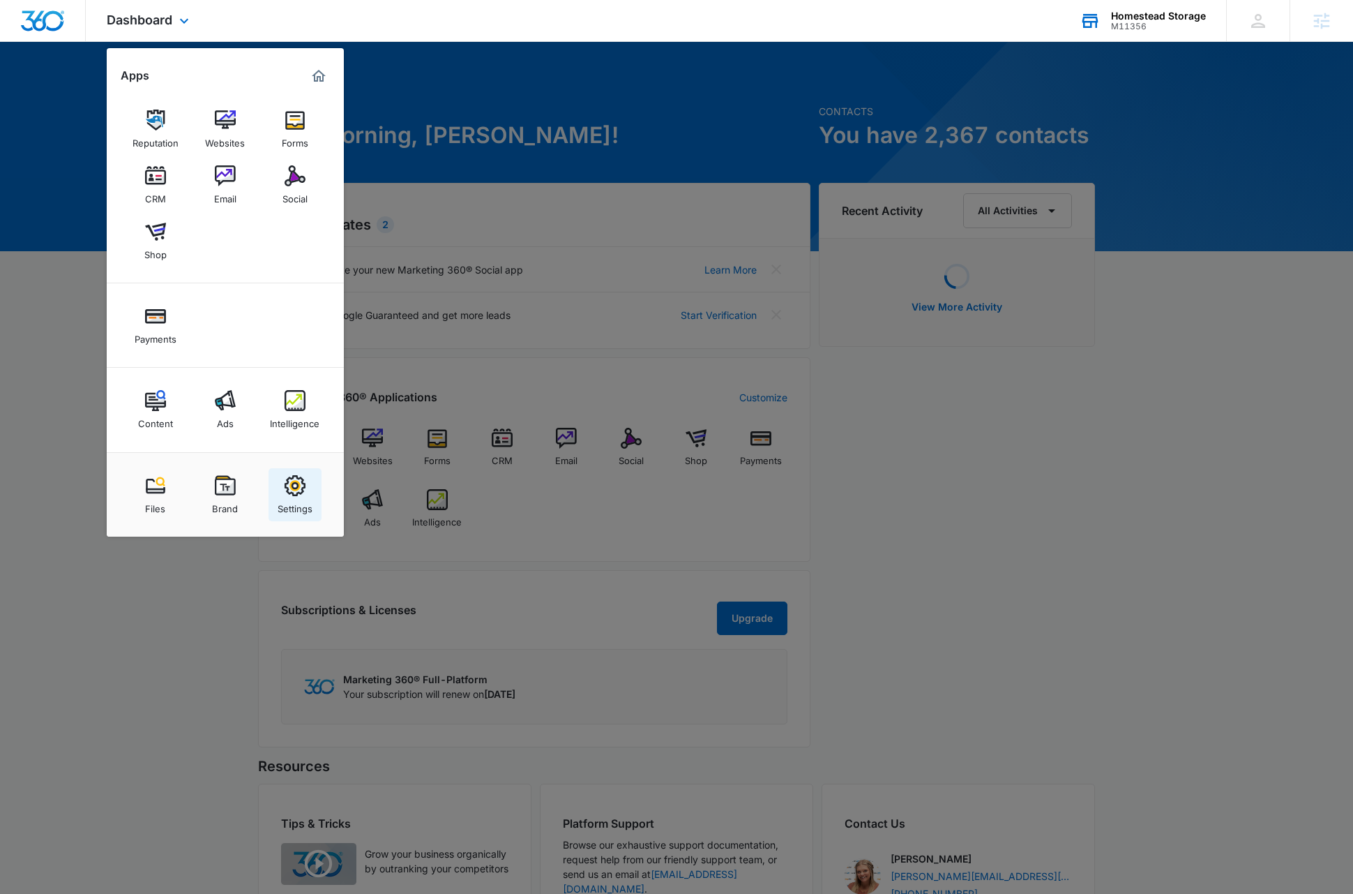
click at [305, 502] on div "Settings" at bounding box center [295, 505] width 35 height 18
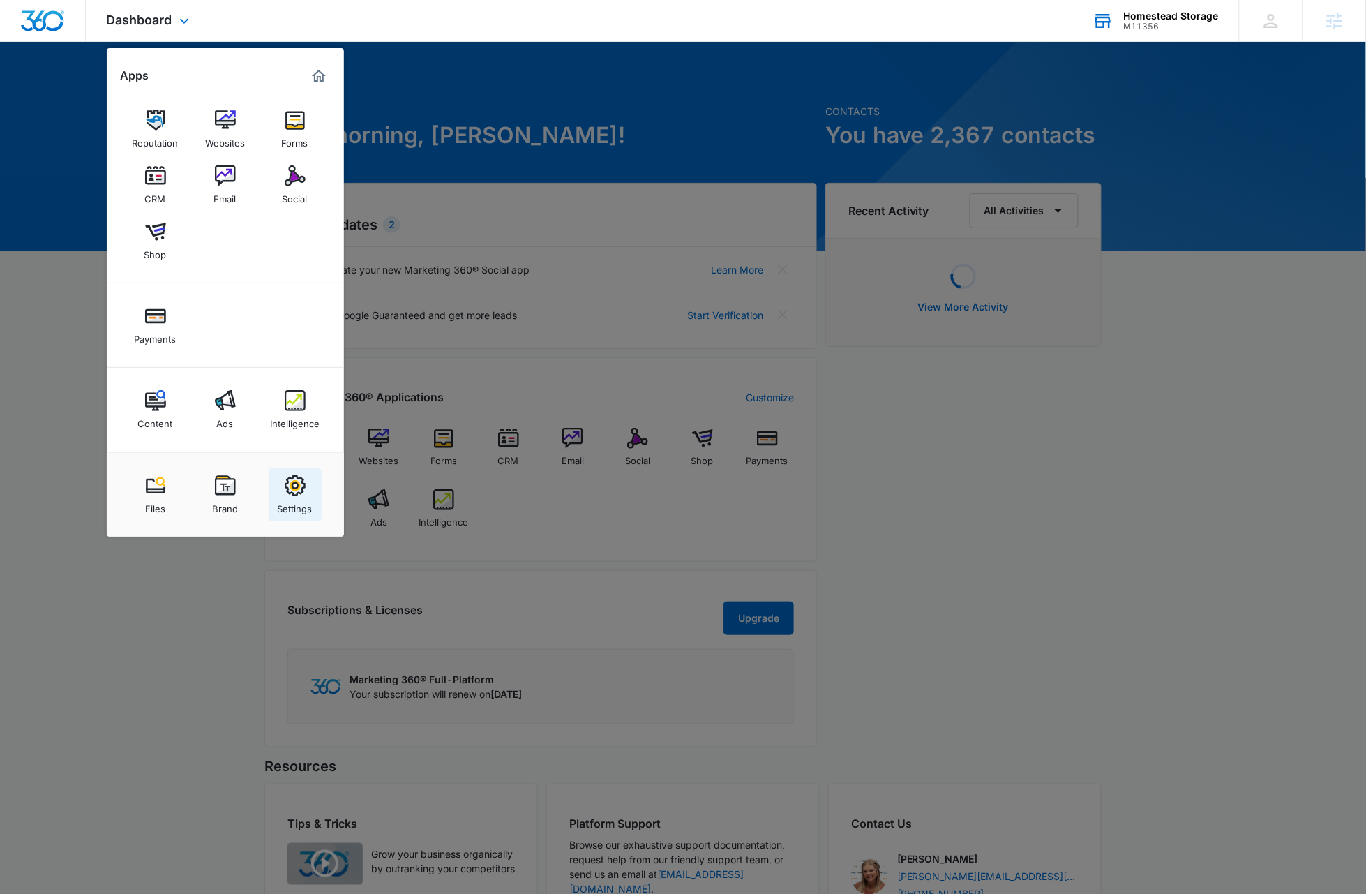
select select "33"
select select "US"
select select "America/[GEOGRAPHIC_DATA]"
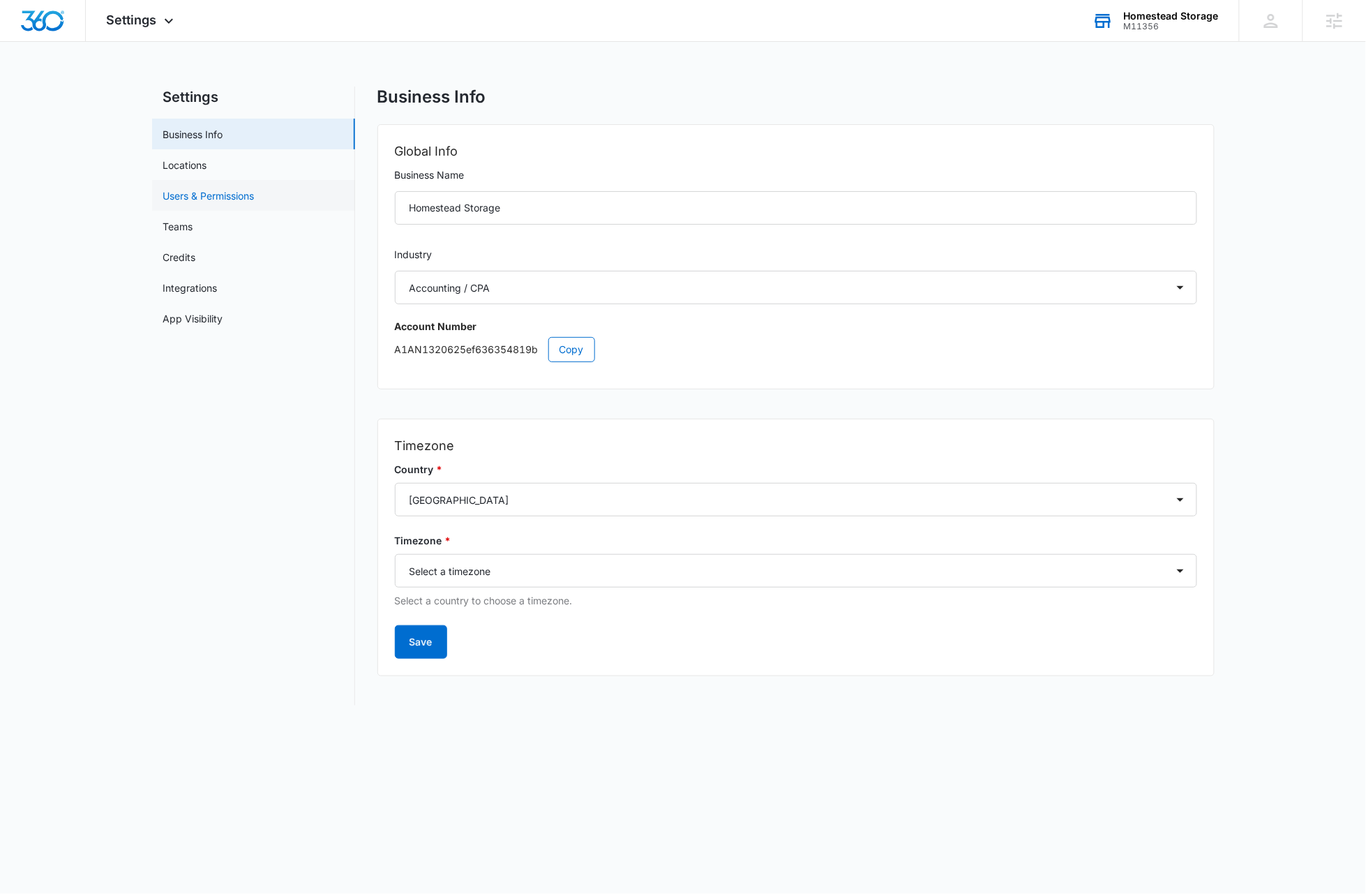
click at [218, 190] on link "Users & Permissions" at bounding box center [208, 195] width 91 height 15
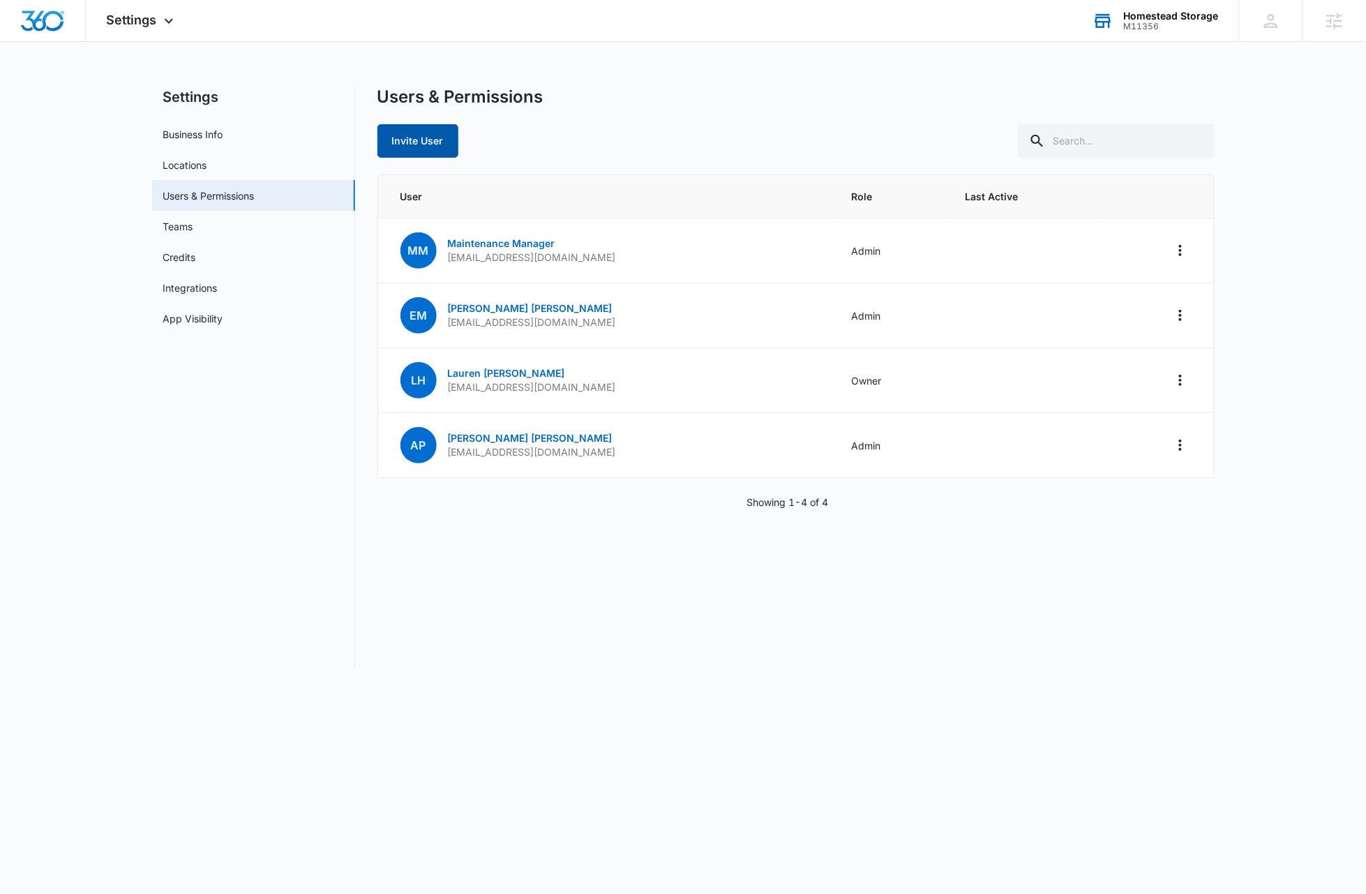
click at [417, 147] on button "Invite User" at bounding box center [417, 140] width 81 height 33
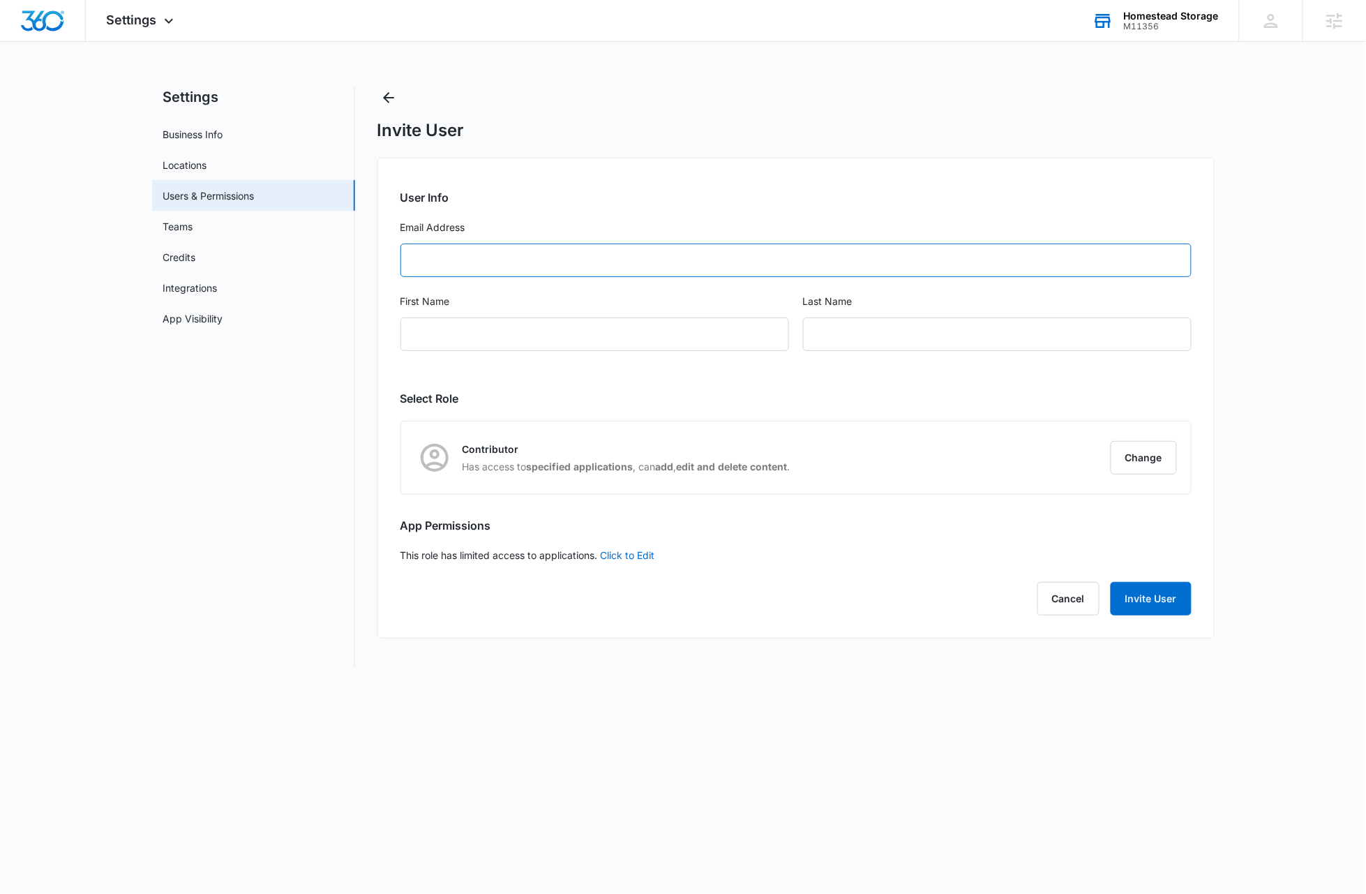
click at [488, 260] on input "Email Address" at bounding box center [795, 259] width 791 height 33
paste input "[EMAIL_ADDRESS][DOMAIN_NAME]"
type input "[EMAIL_ADDRESS][DOMAIN_NAME]"
type input "Lupe"
type input "[PERSON_NAME]"
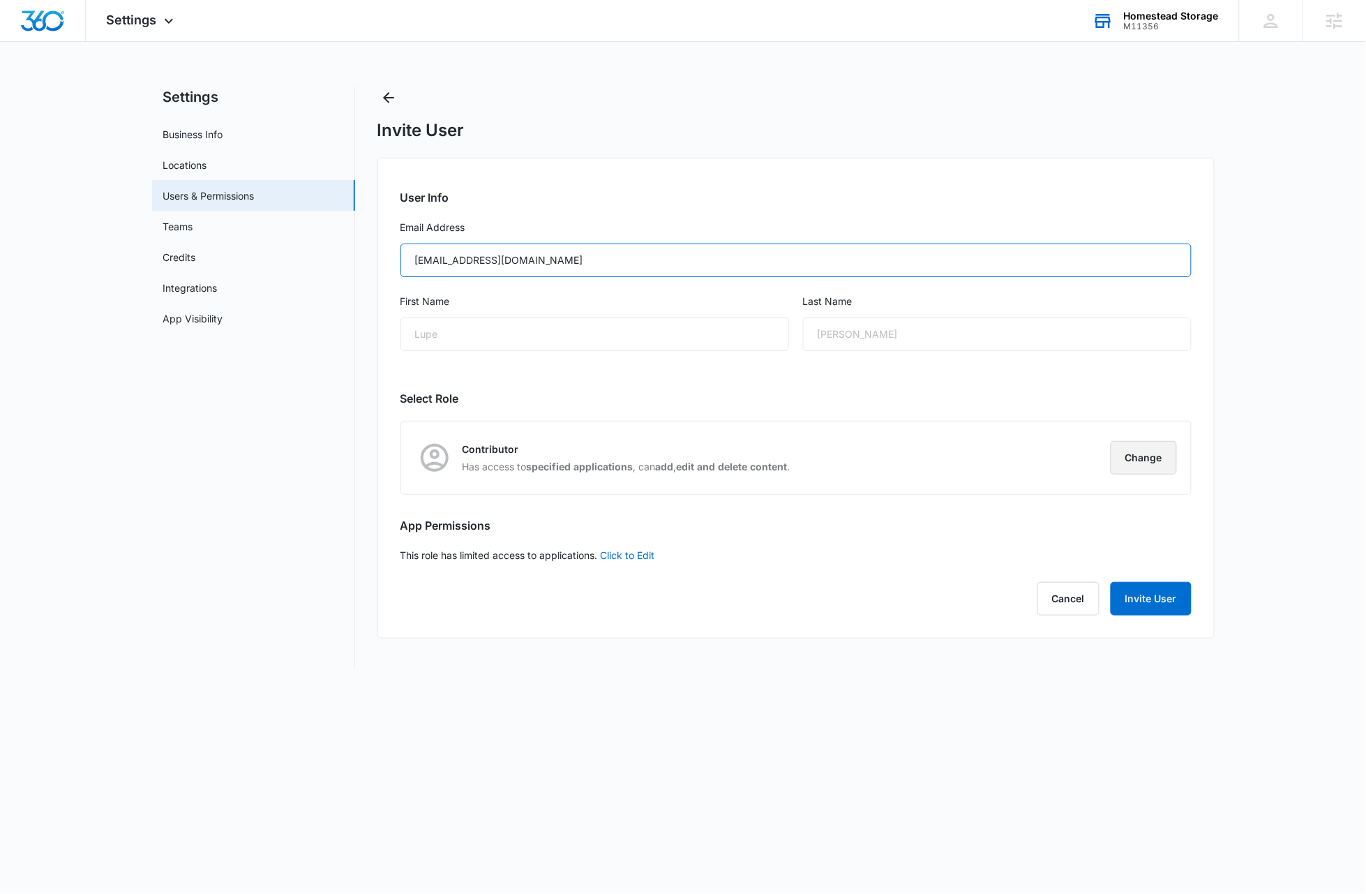
type input "[EMAIL_ADDRESS][DOMAIN_NAME]"
click at [779, 456] on button "Change" at bounding box center [1144, 457] width 66 height 33
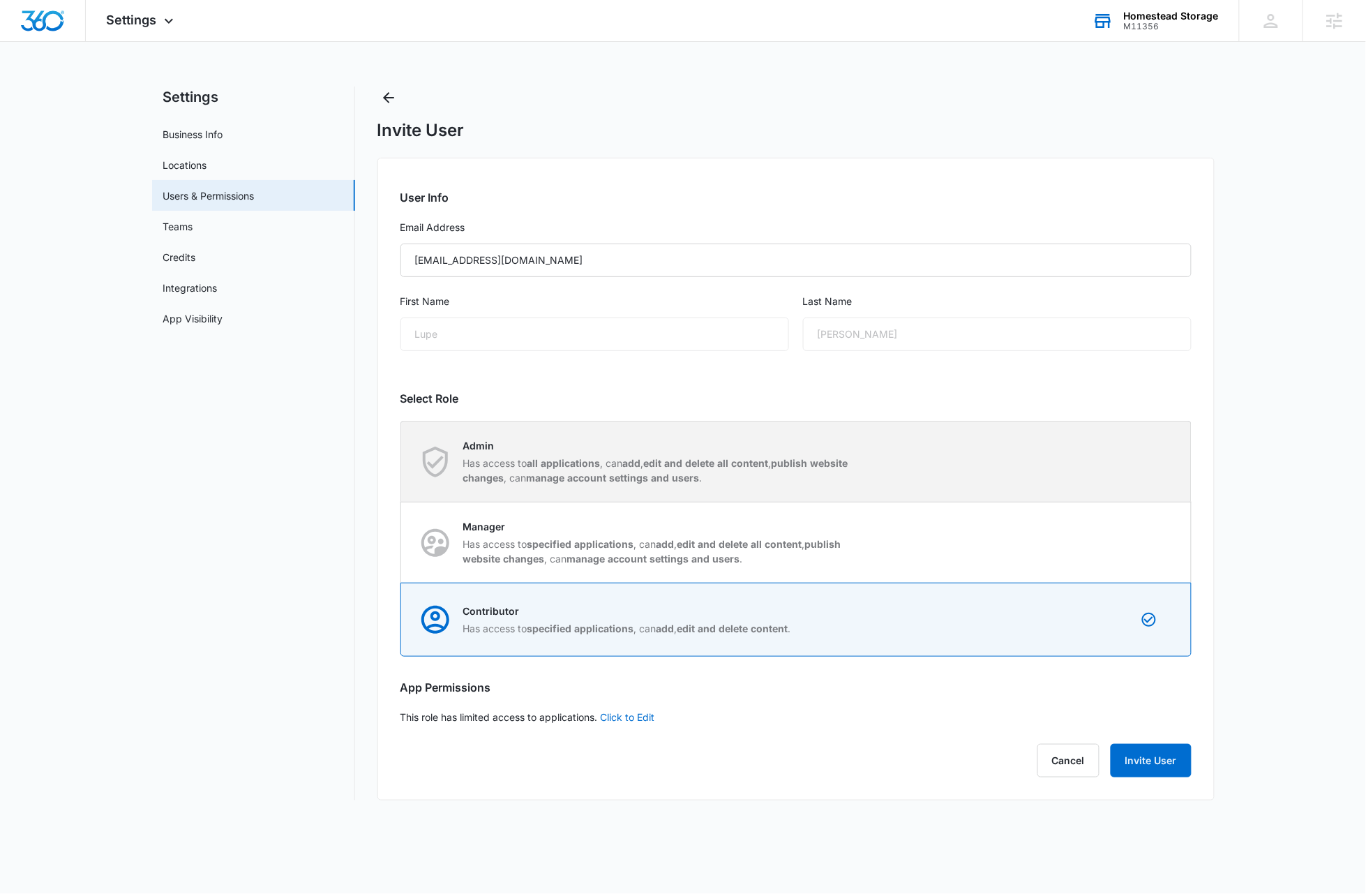
click at [779, 460] on div "Admin Has access to all applications , can add , edit and delete all content , …" at bounding box center [796, 461] width 789 height 80
click at [402, 461] on input "Admin Has access to all applications , can add , edit and delete all content , …" at bounding box center [401, 461] width 1 height 1
radio input "true"
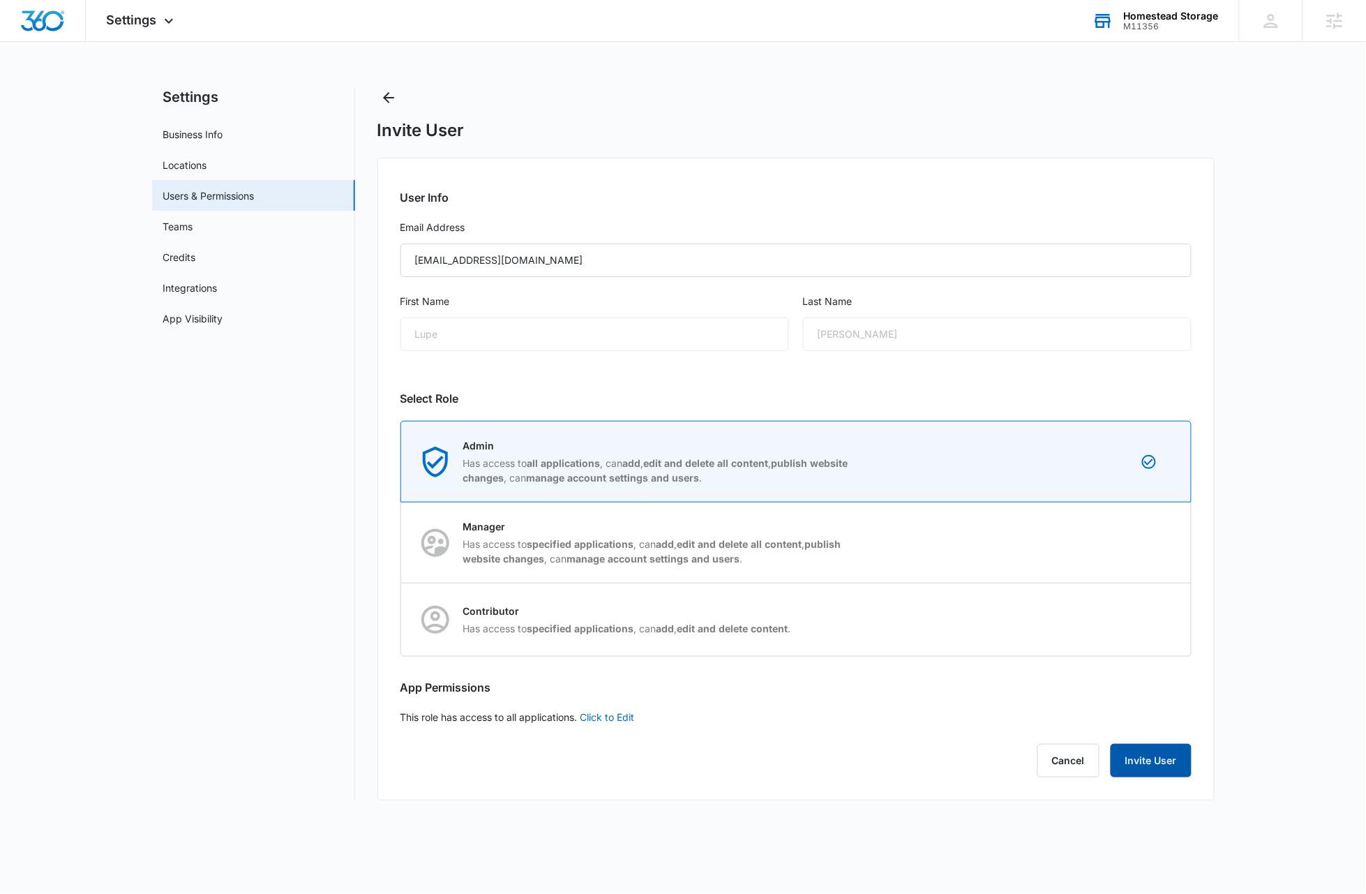
click at [779, 766] on button "Invite User" at bounding box center [1151, 760] width 81 height 33
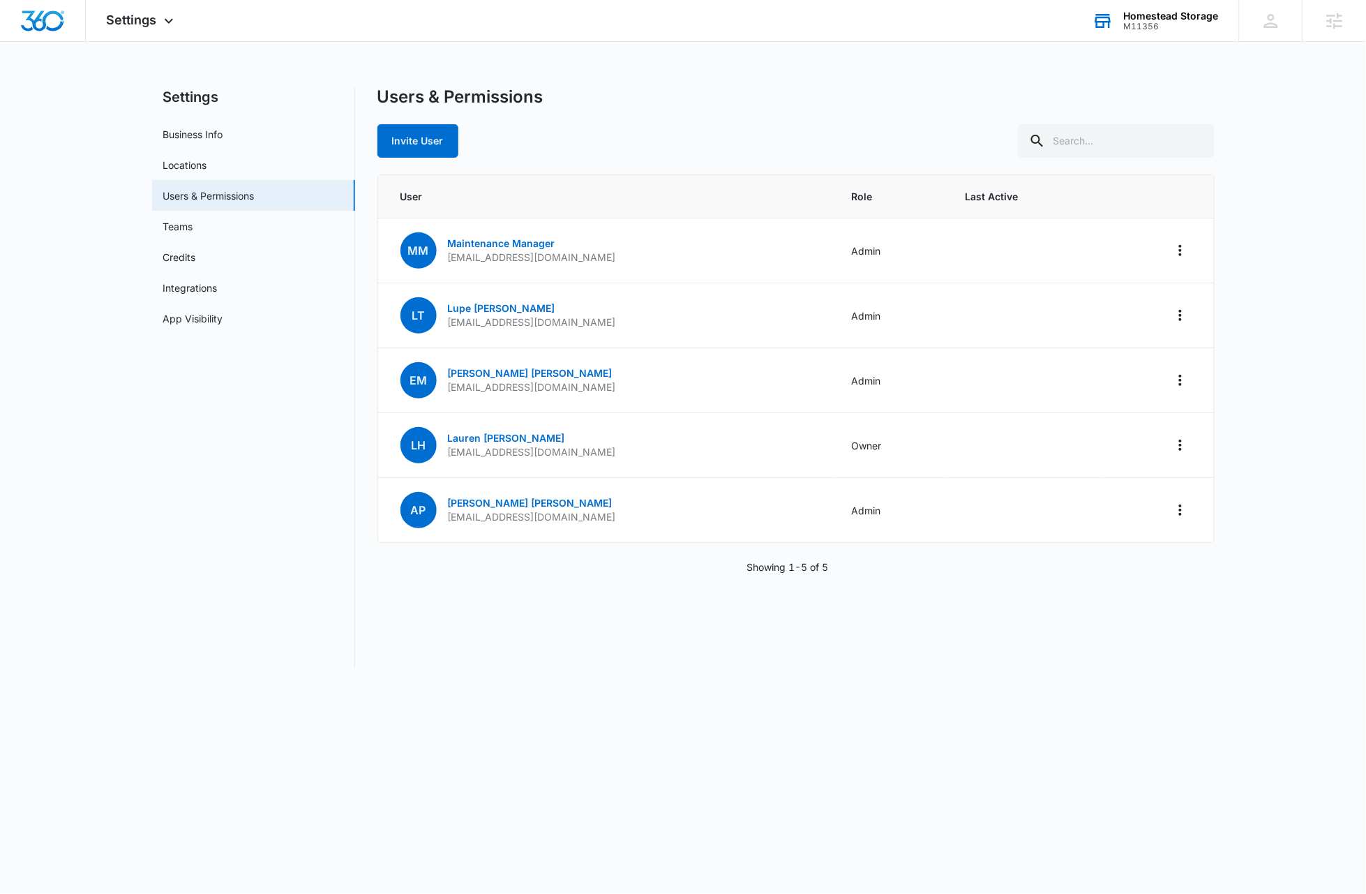
click at [163, 605] on nav "Settings Business Info Locations Users & Permissions Teams Credits Integrations…" at bounding box center [253, 377] width 203 height 581
click at [779, 22] on div "M11356" at bounding box center [1171, 27] width 95 height 10
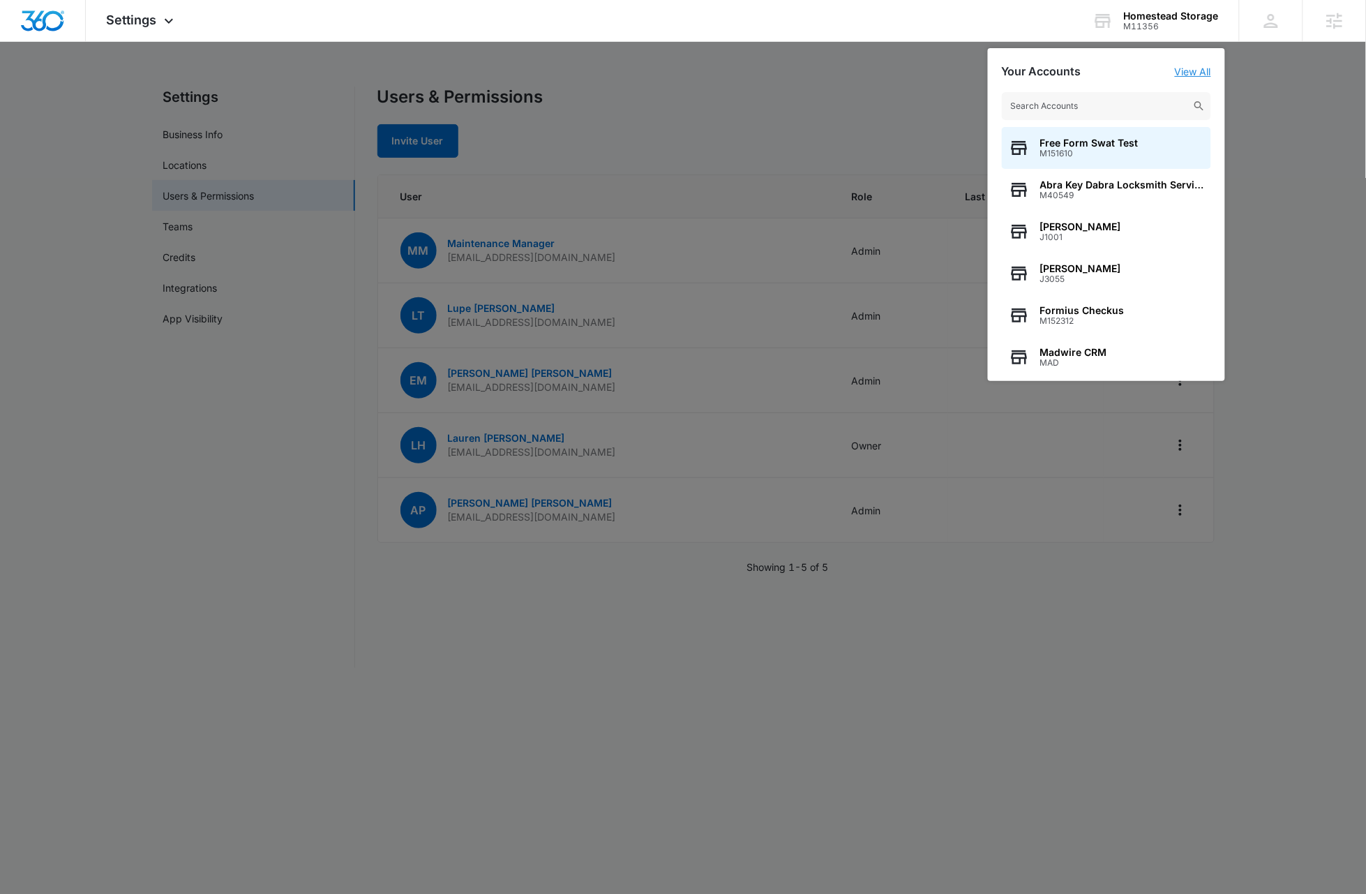
click at [779, 70] on link "View All" at bounding box center [1193, 72] width 36 height 12
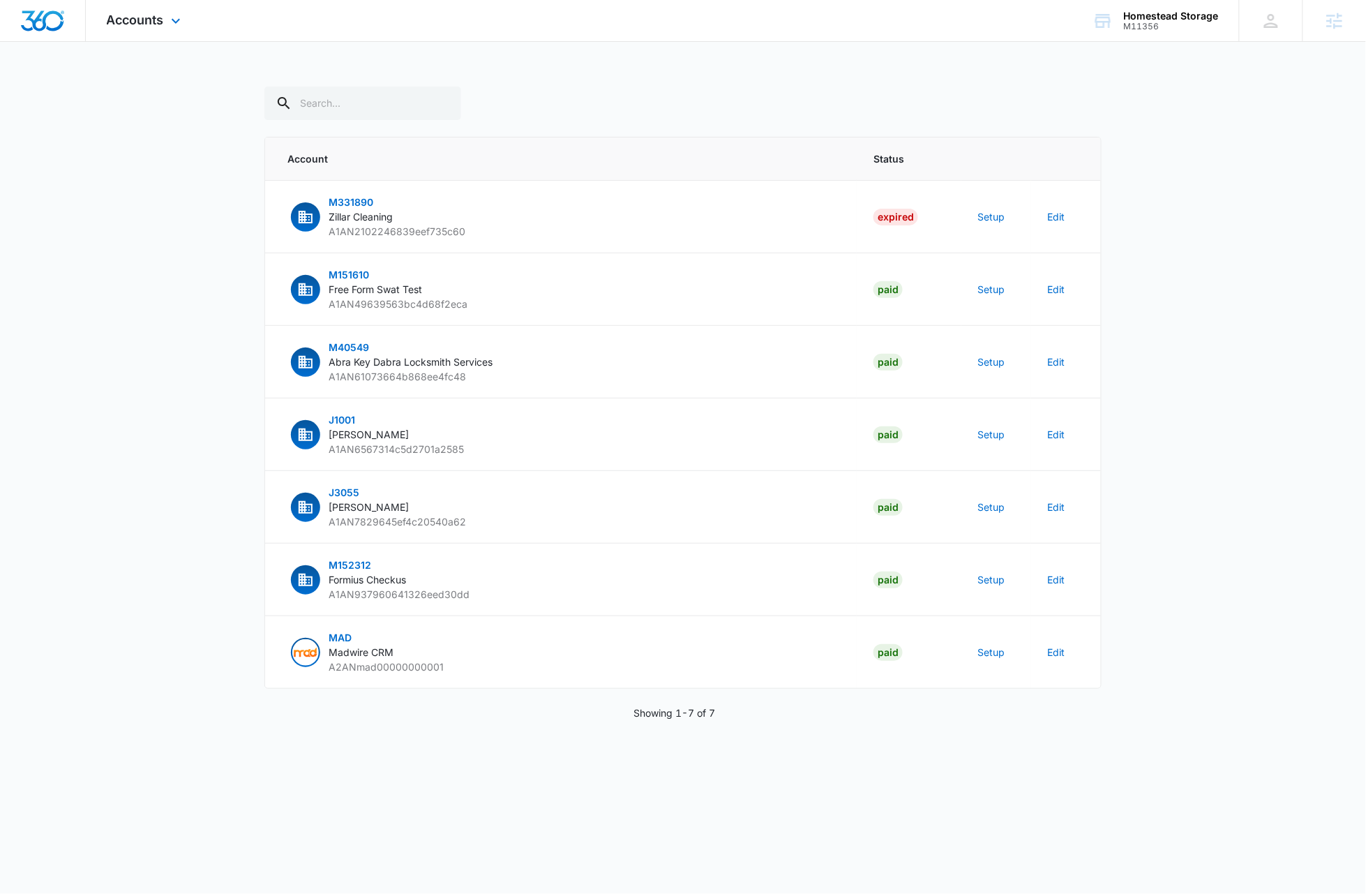
click at [43, 26] on img "Dashboard" at bounding box center [42, 20] width 45 height 21
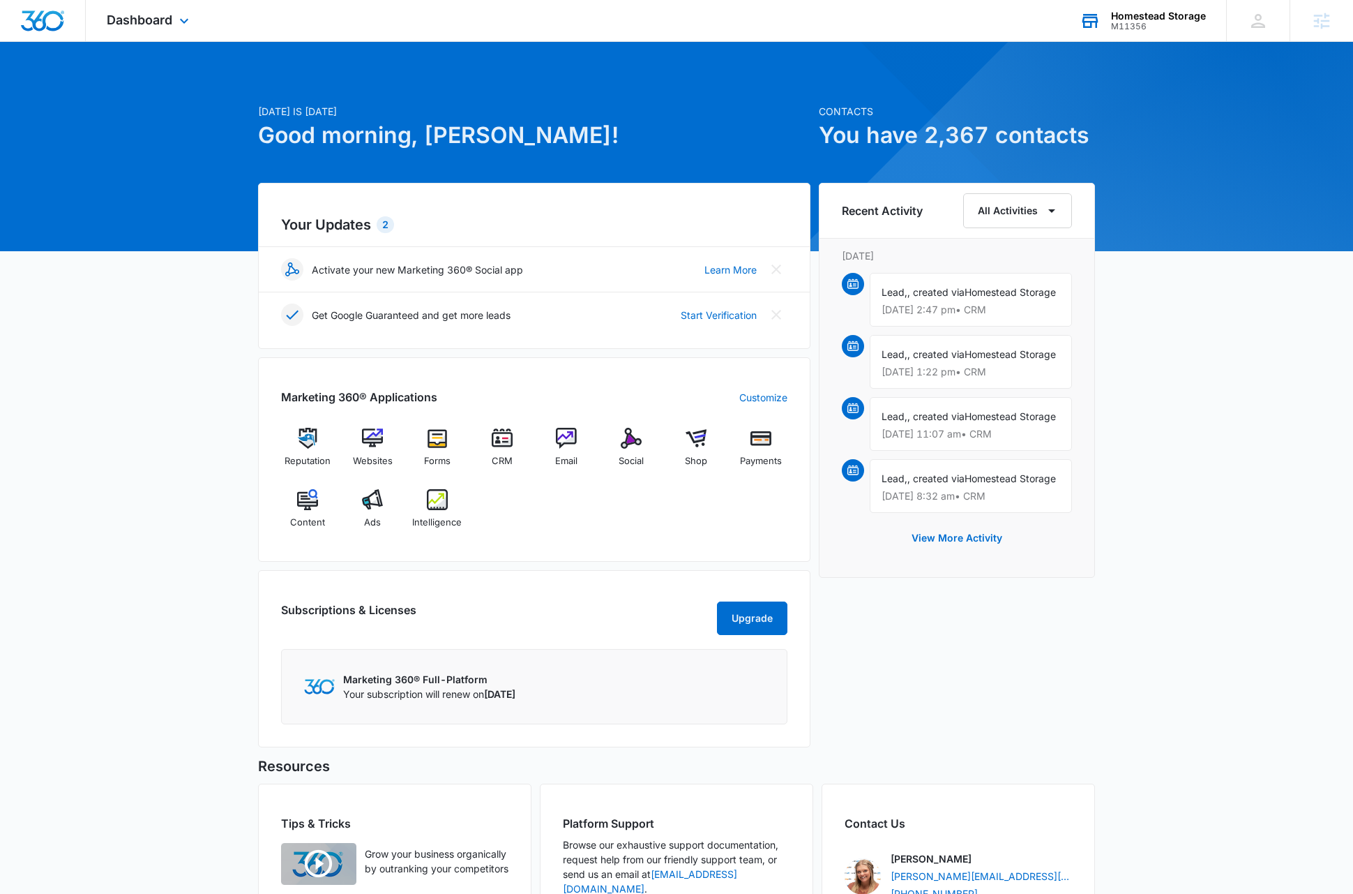
click at [779, 28] on icon at bounding box center [1090, 20] width 21 height 21
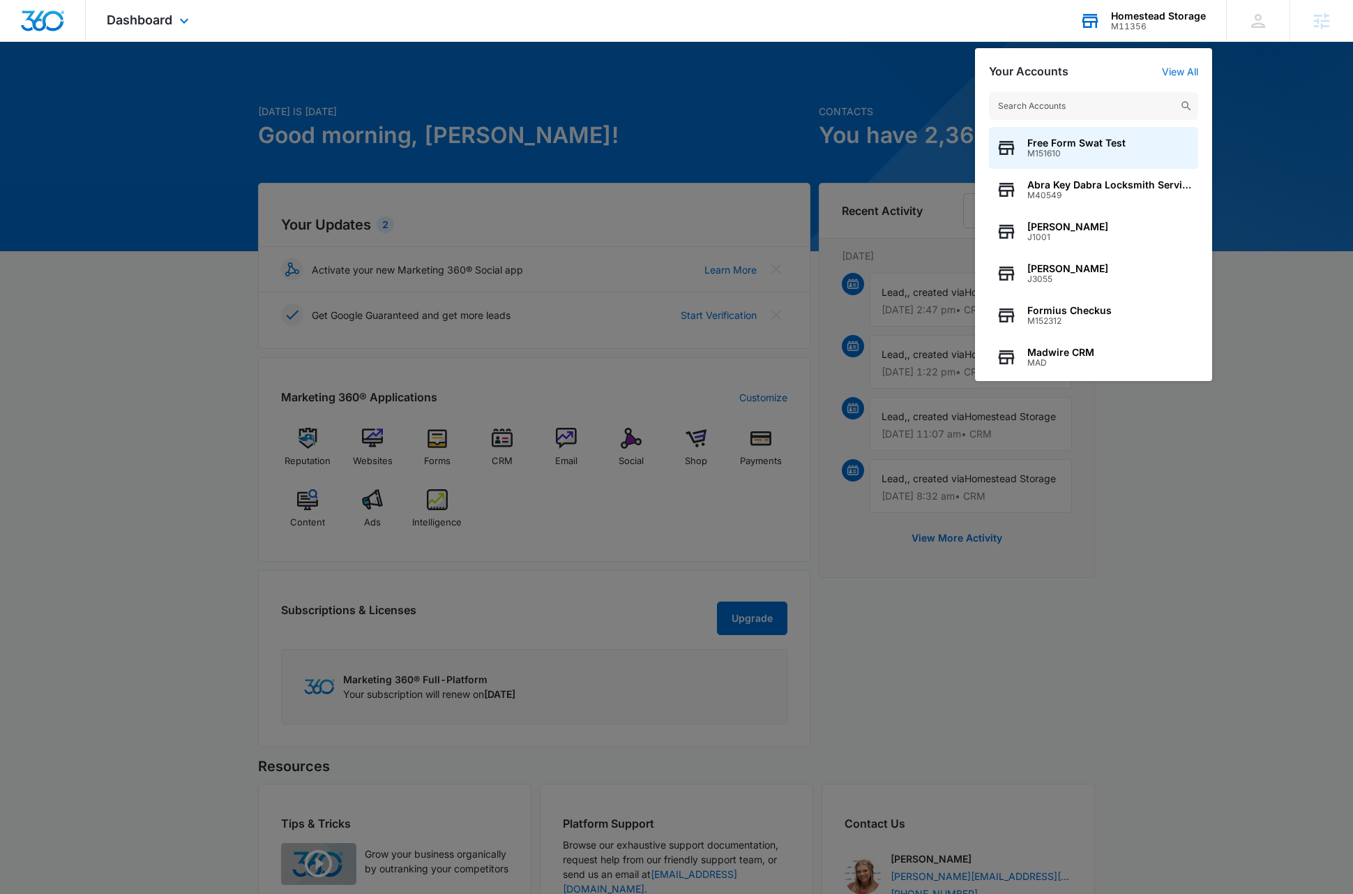
click at [779, 107] on input "text" at bounding box center [1093, 106] width 209 height 28
click at [779, 587] on div at bounding box center [676, 447] width 1353 height 894
